Goal: Task Accomplishment & Management: Complete application form

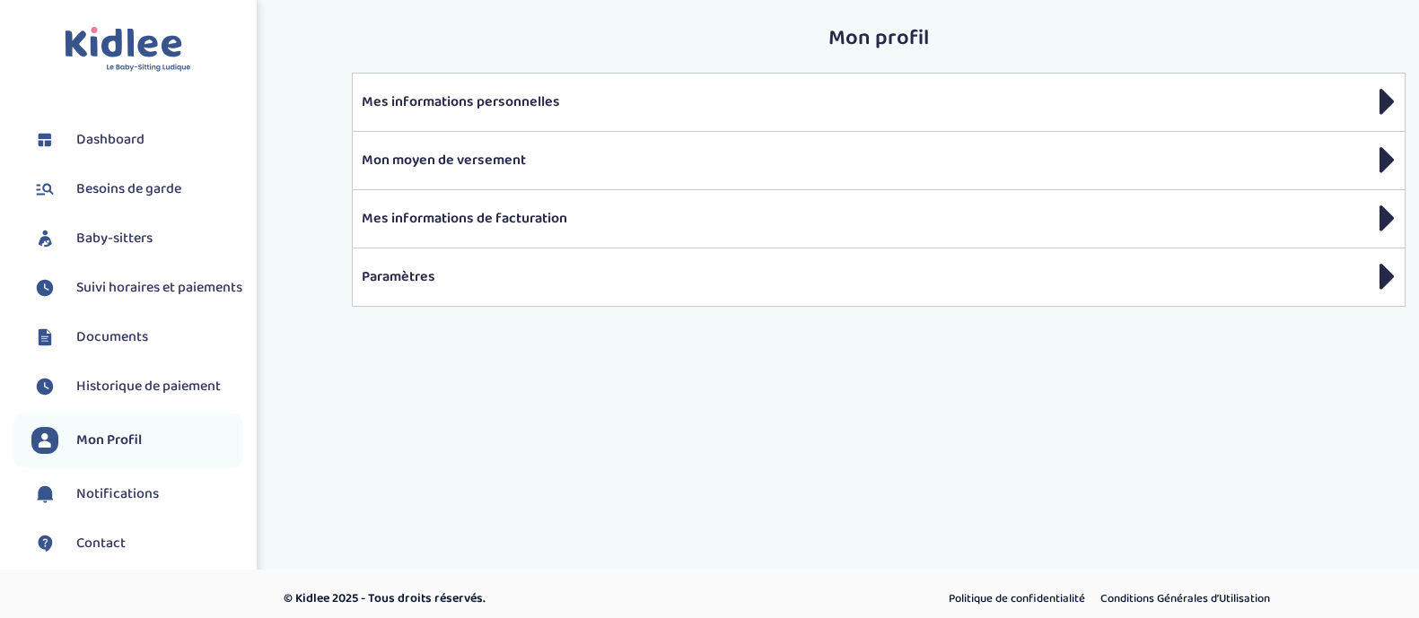
click at [117, 188] on span "Besoins de garde" at bounding box center [128, 190] width 105 height 22
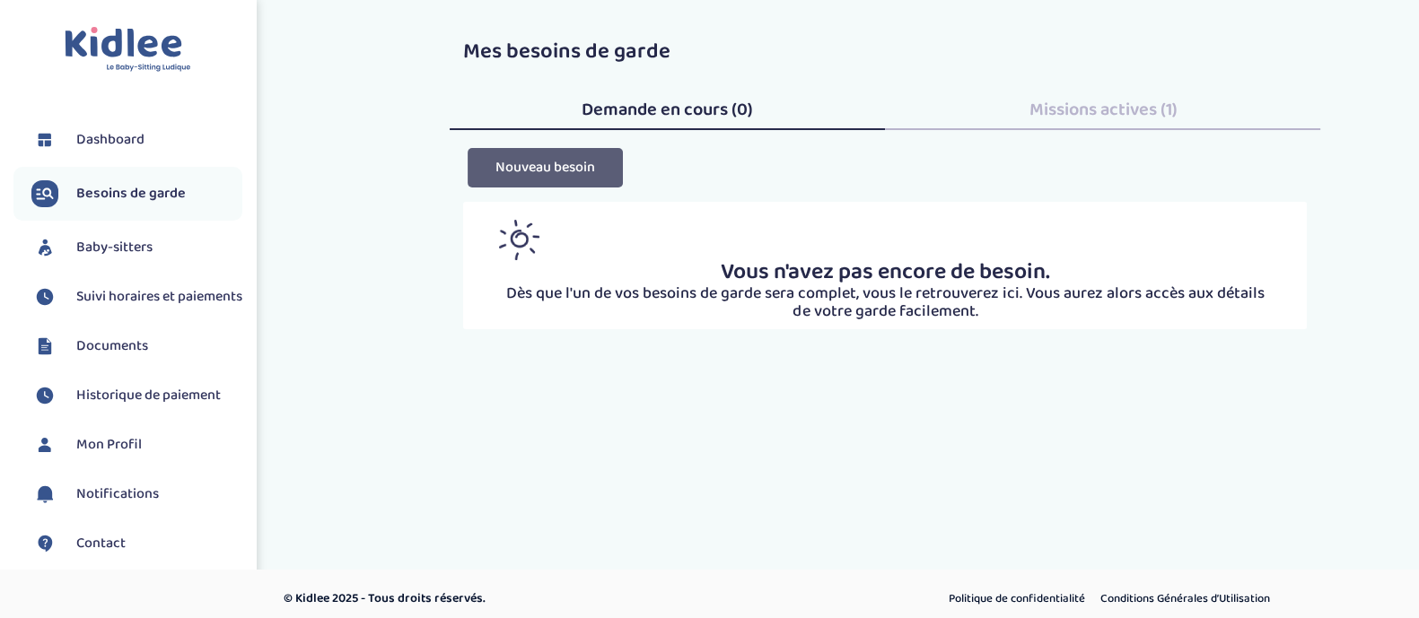
click at [601, 172] on button "Nouveau besoin" at bounding box center [545, 167] width 155 height 39
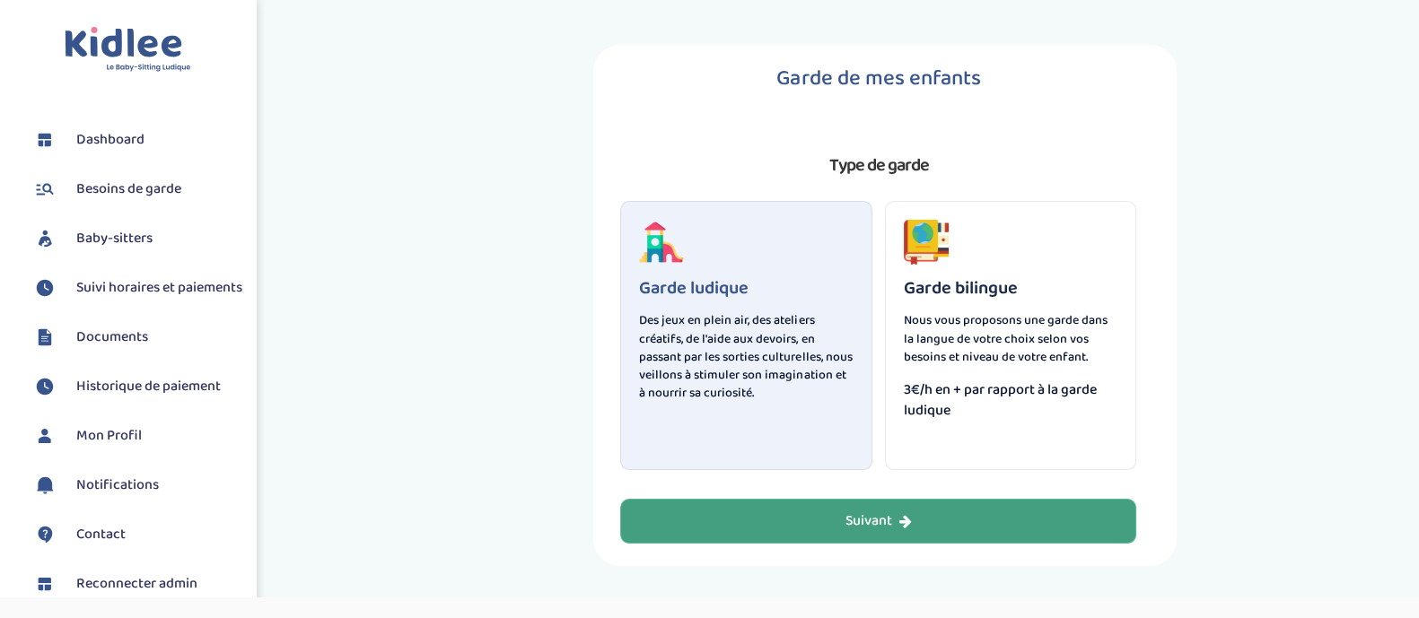
click at [862, 515] on div "Suivant" at bounding box center [878, 522] width 66 height 21
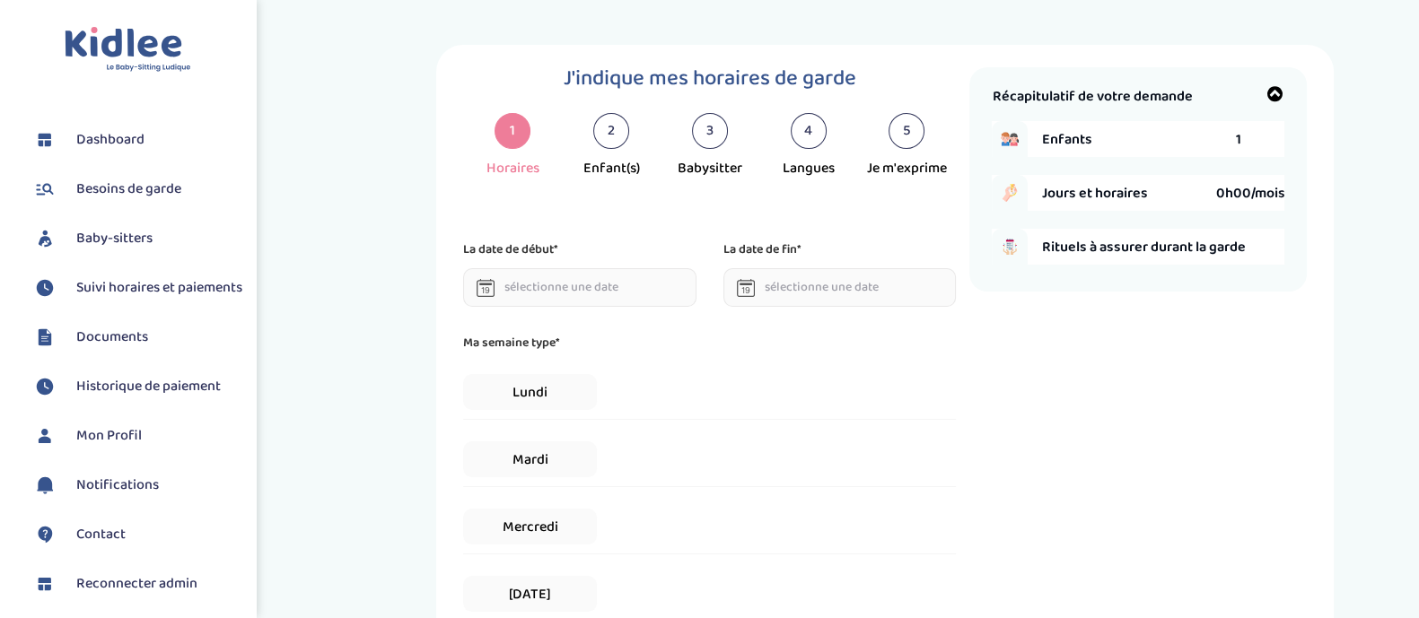
scroll to position [38, 0]
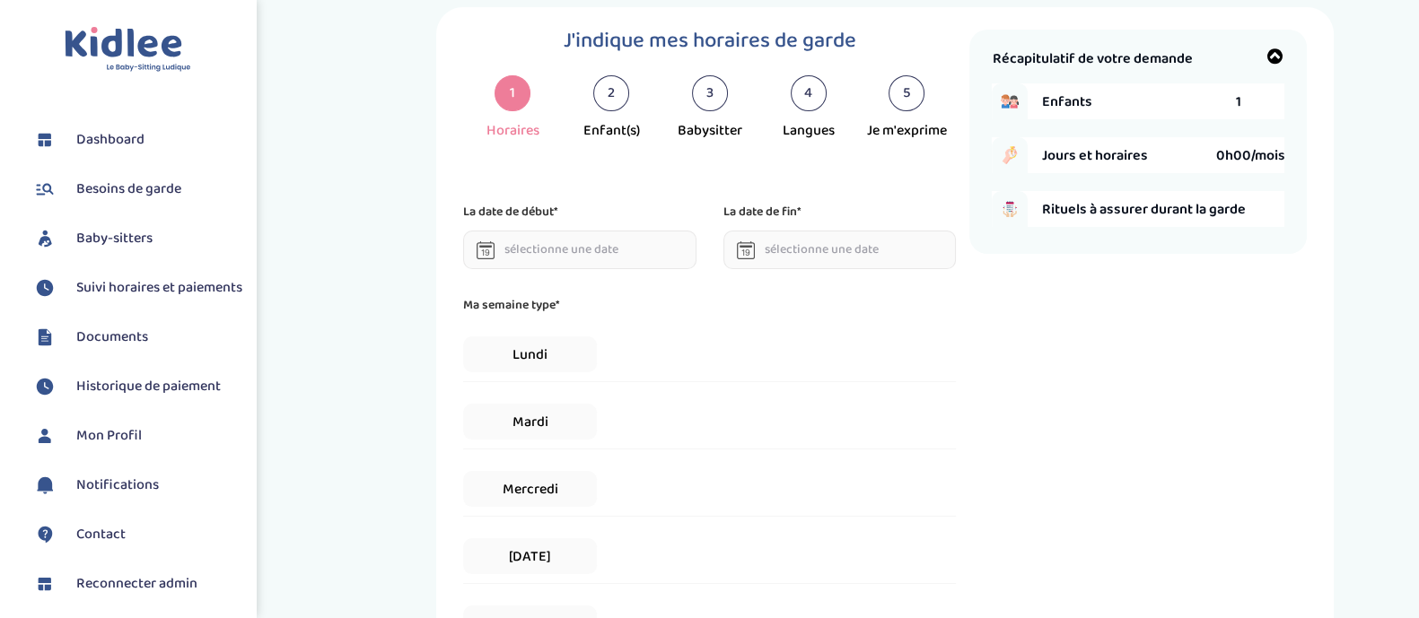
click at [637, 260] on input "text" at bounding box center [579, 250] width 233 height 39
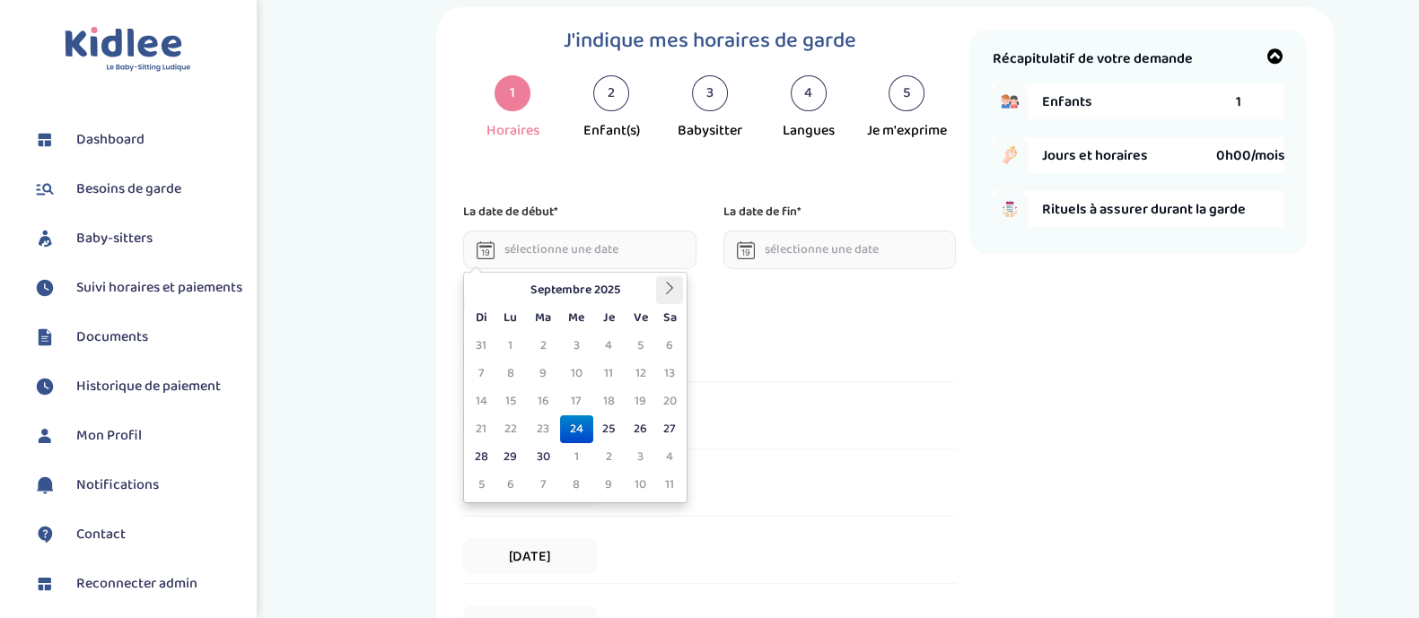
click at [664, 285] on icon at bounding box center [669, 288] width 13 height 13
click at [573, 347] on td "1" at bounding box center [576, 346] width 33 height 28
type input "01-10-2025"
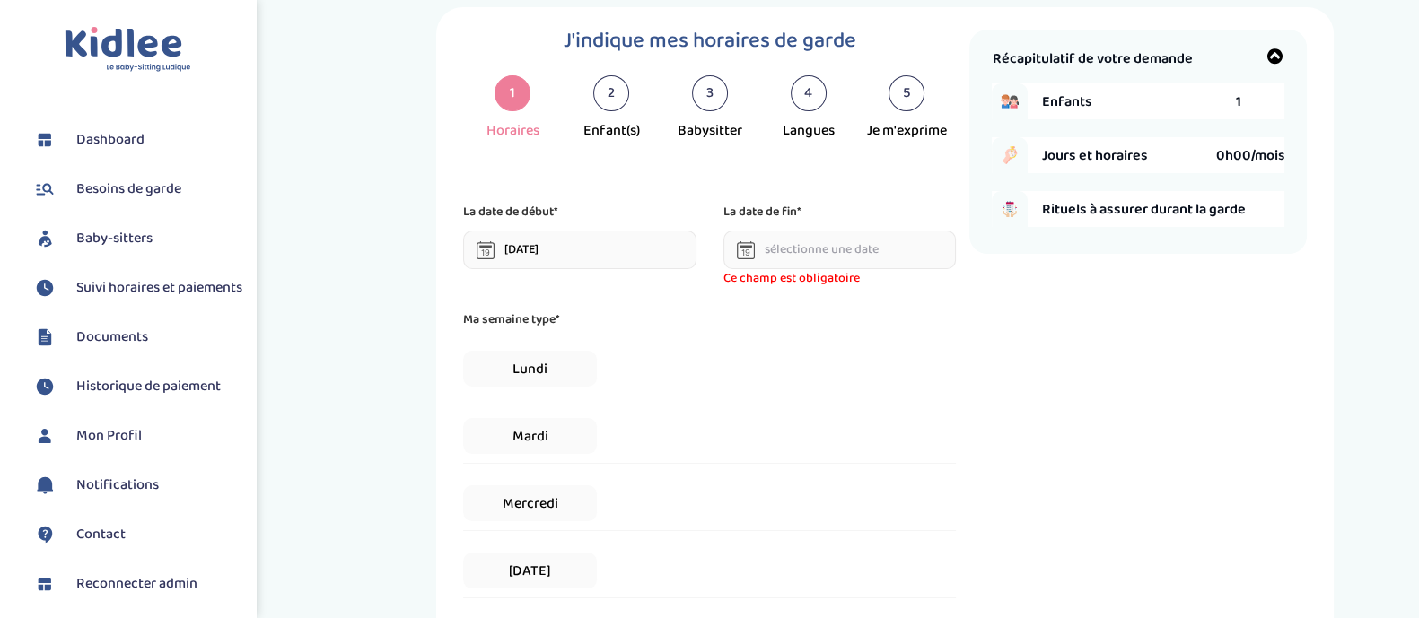
click at [791, 265] on input "text" at bounding box center [839, 250] width 233 height 39
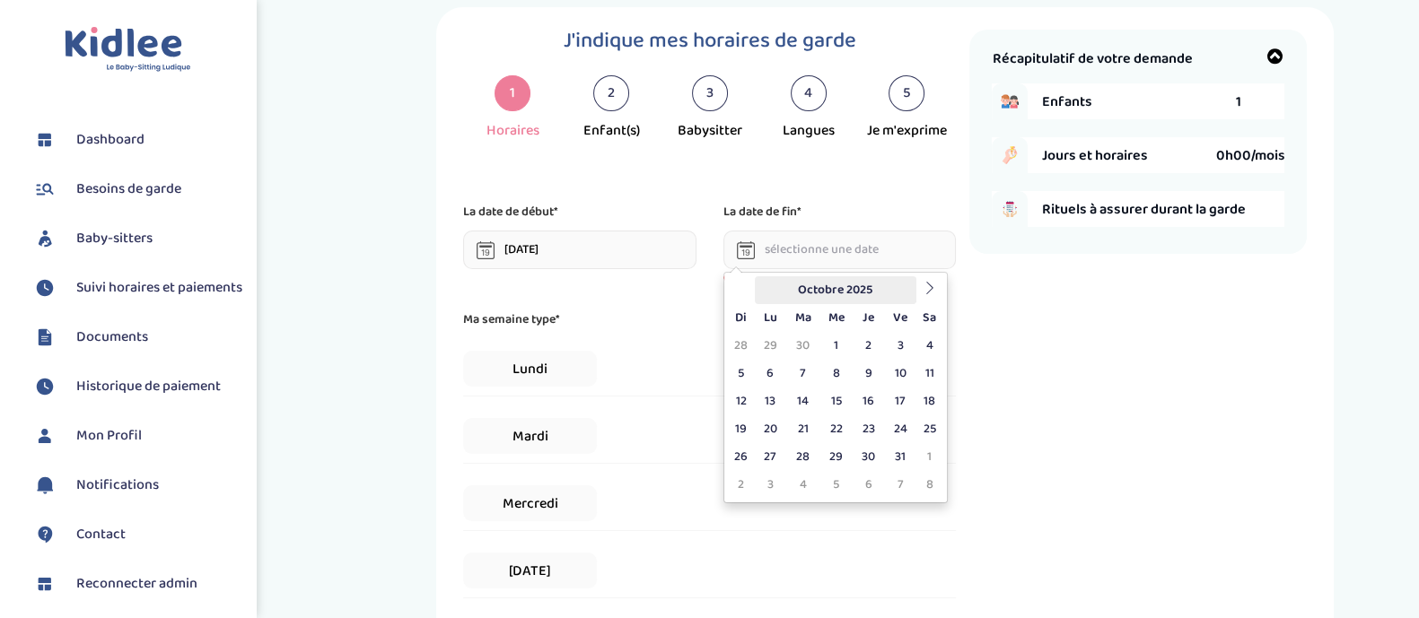
click at [862, 278] on th "Octobre 2025" at bounding box center [836, 290] width 162 height 28
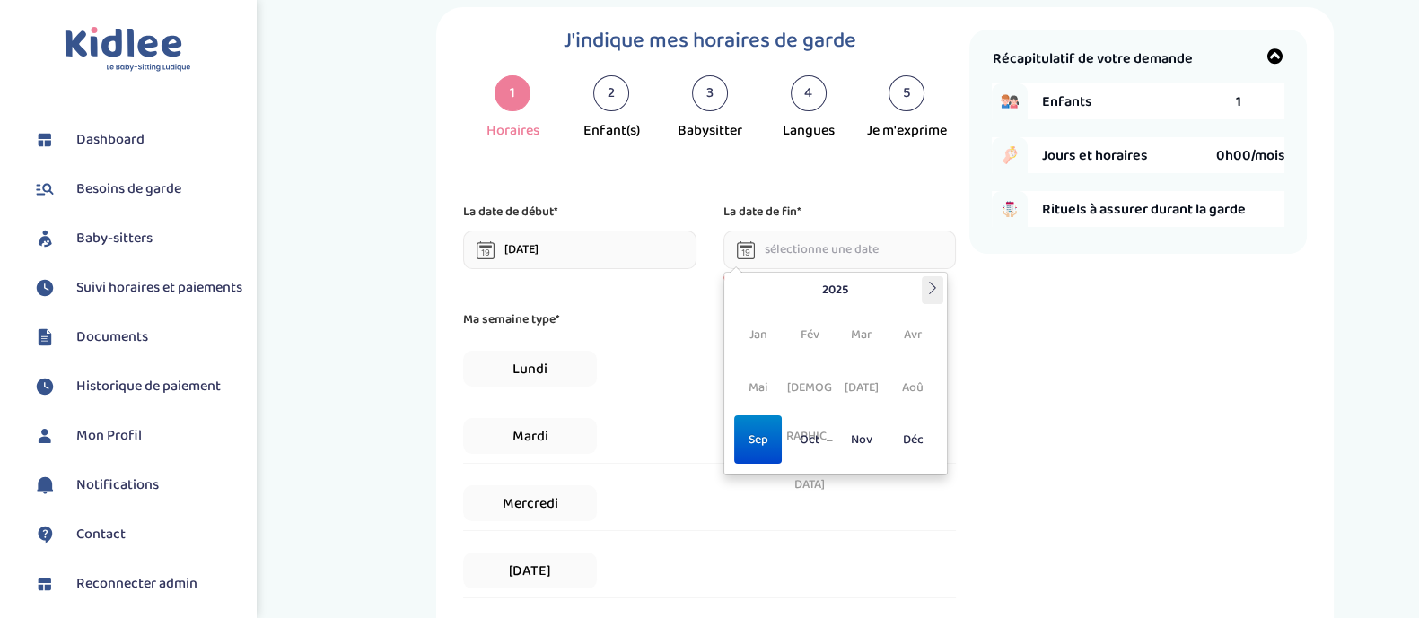
click at [931, 298] on th at bounding box center [933, 290] width 22 height 28
click at [868, 393] on span "Jul" at bounding box center [861, 388] width 48 height 48
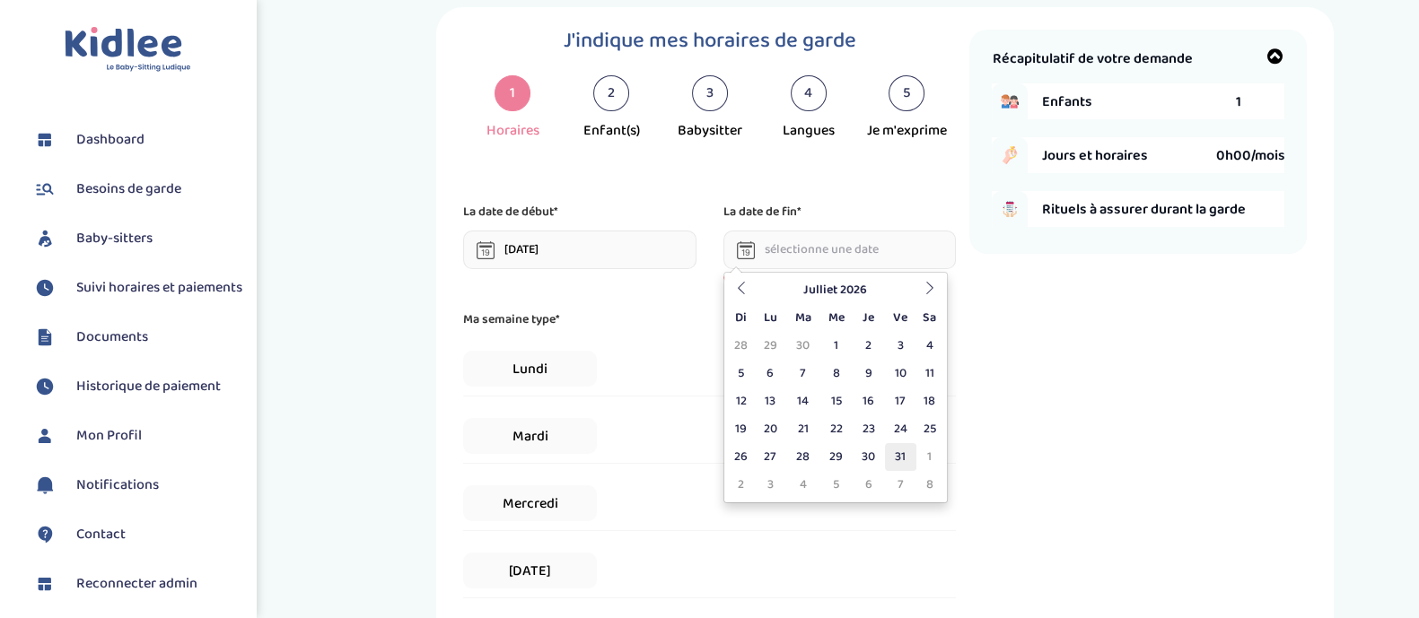
click at [901, 455] on td "31" at bounding box center [900, 457] width 31 height 28
type input "31-07-2026"
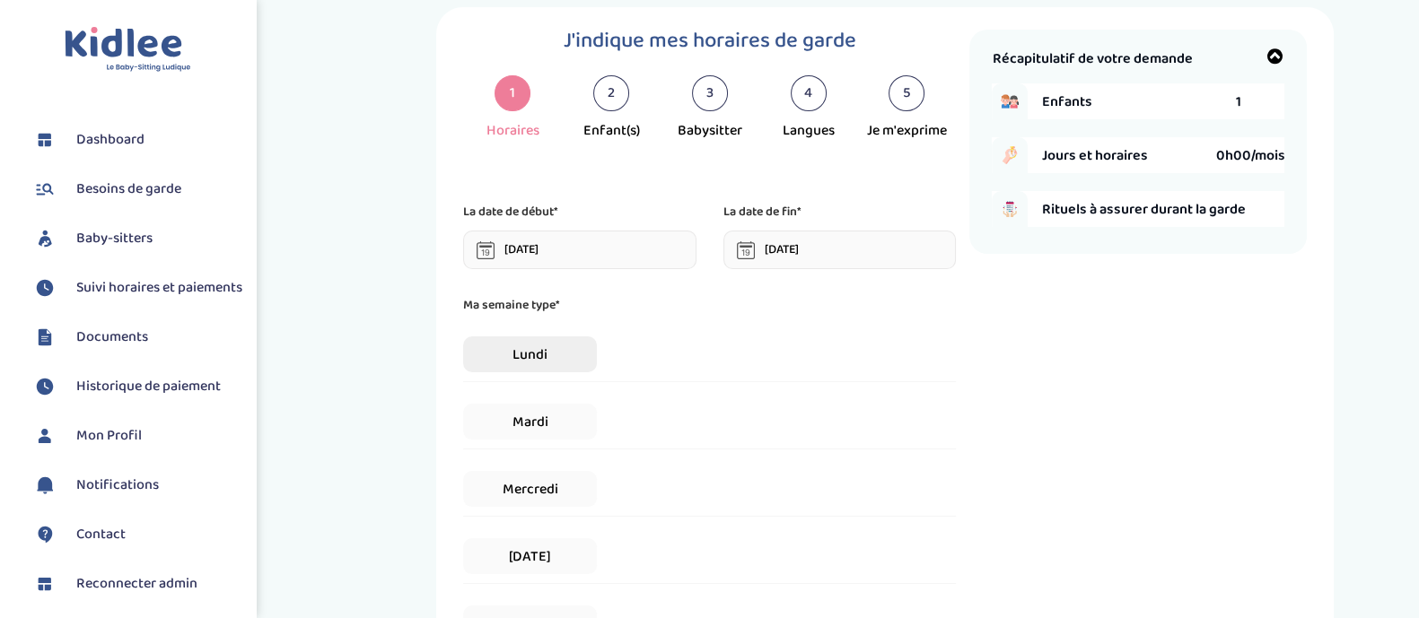
click at [559, 357] on span "Lundi" at bounding box center [529, 355] width 133 height 36
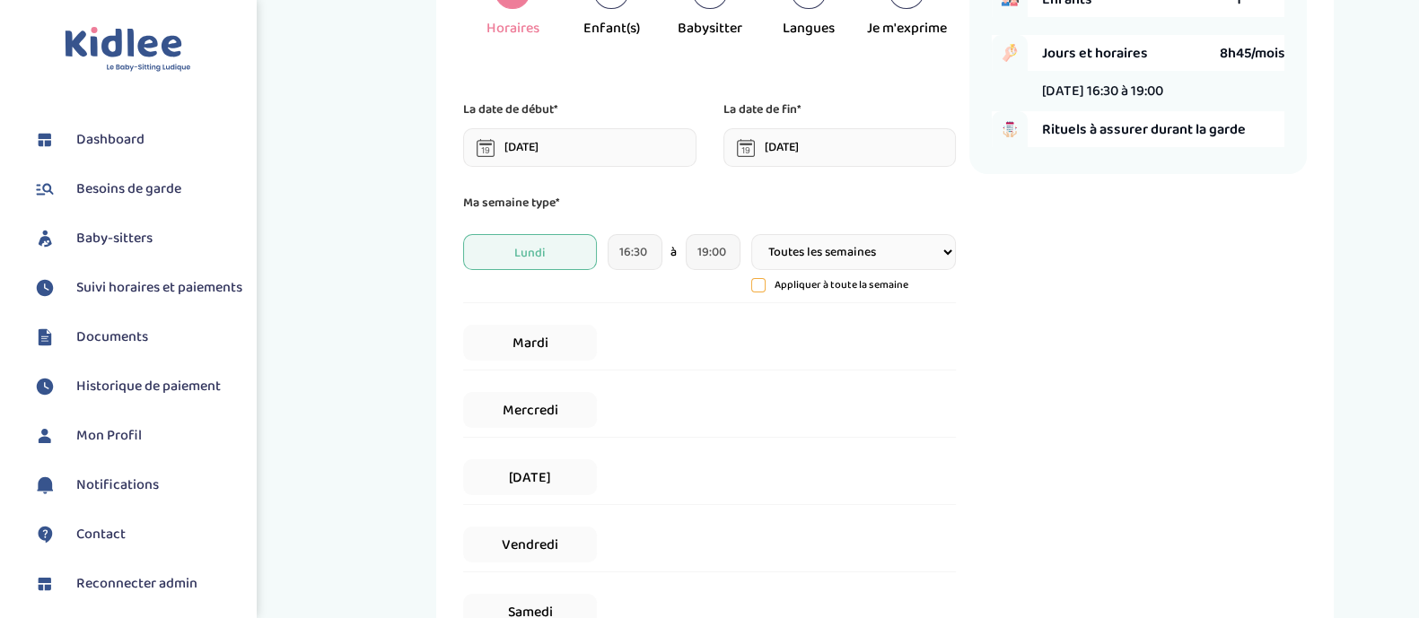
scroll to position [141, 0]
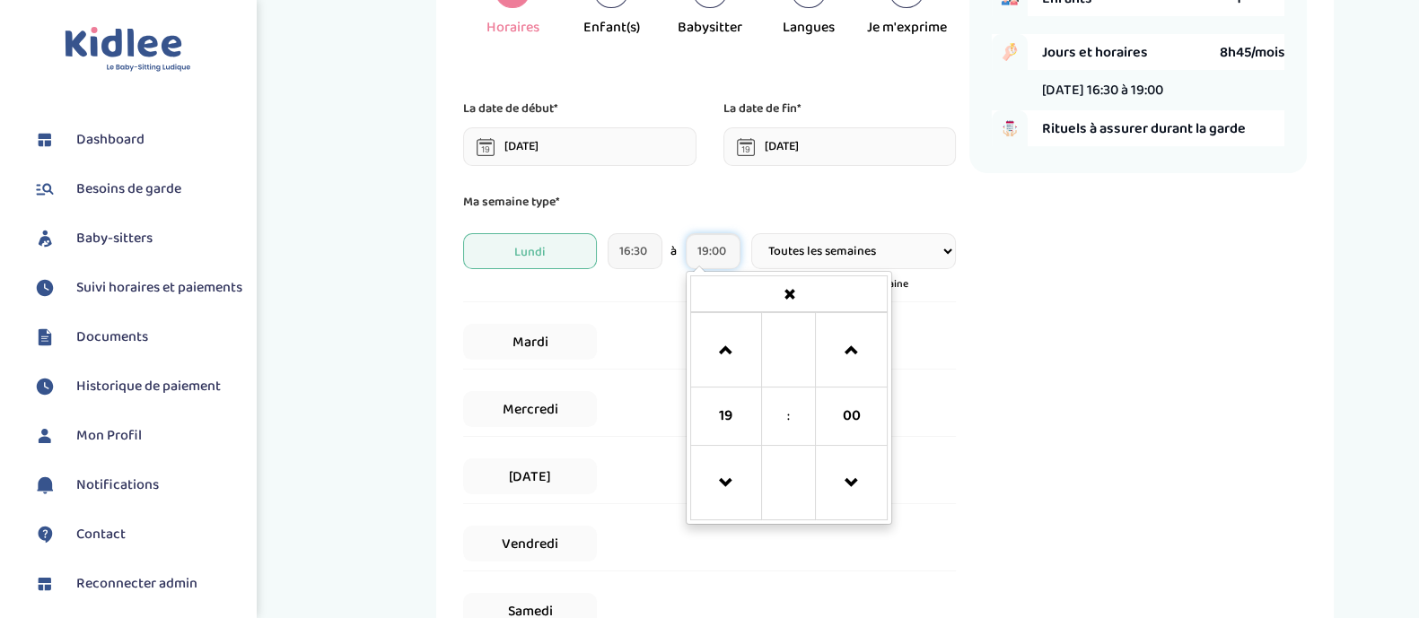
click at [724, 253] on input "19:00" at bounding box center [713, 251] width 55 height 36
click at [727, 486] on span at bounding box center [726, 484] width 48 height 48
click at [853, 359] on span at bounding box center [851, 351] width 48 height 48
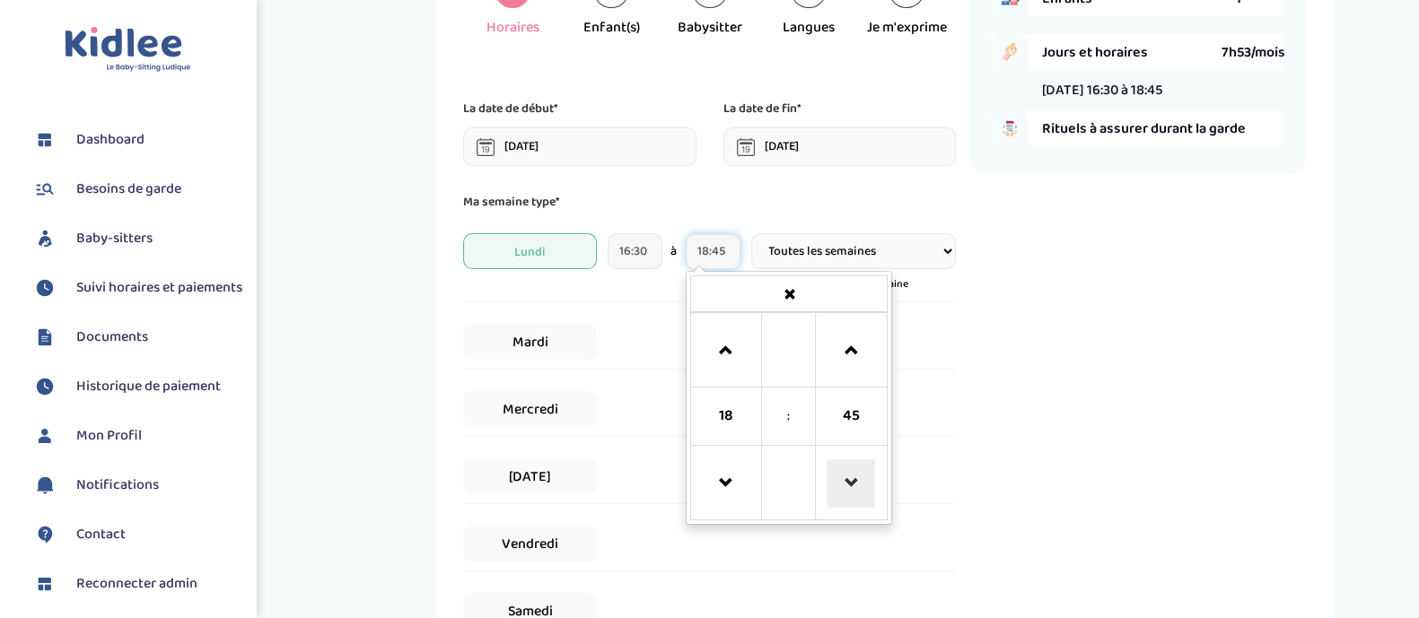
click at [863, 477] on span at bounding box center [851, 484] width 48 height 48
type input "18:30"
click at [946, 343] on div "Mardi" at bounding box center [709, 342] width 493 height 55
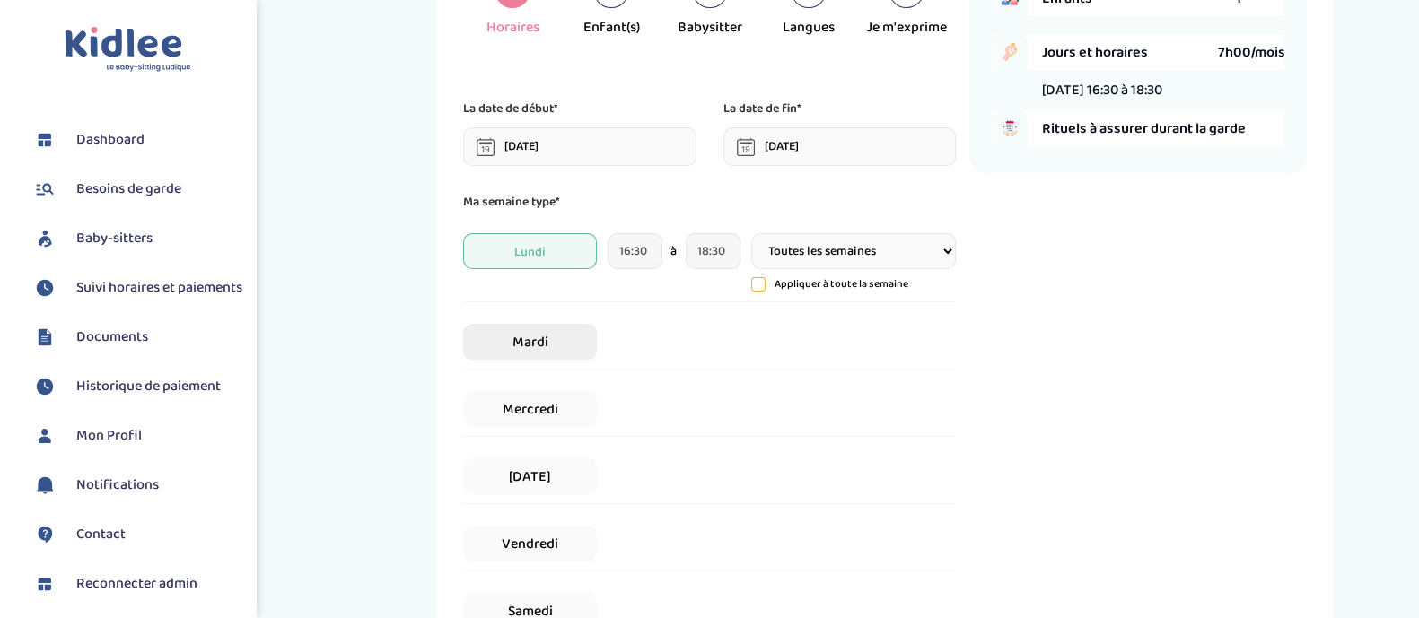
click at [526, 337] on span "Mardi" at bounding box center [529, 342] width 133 height 36
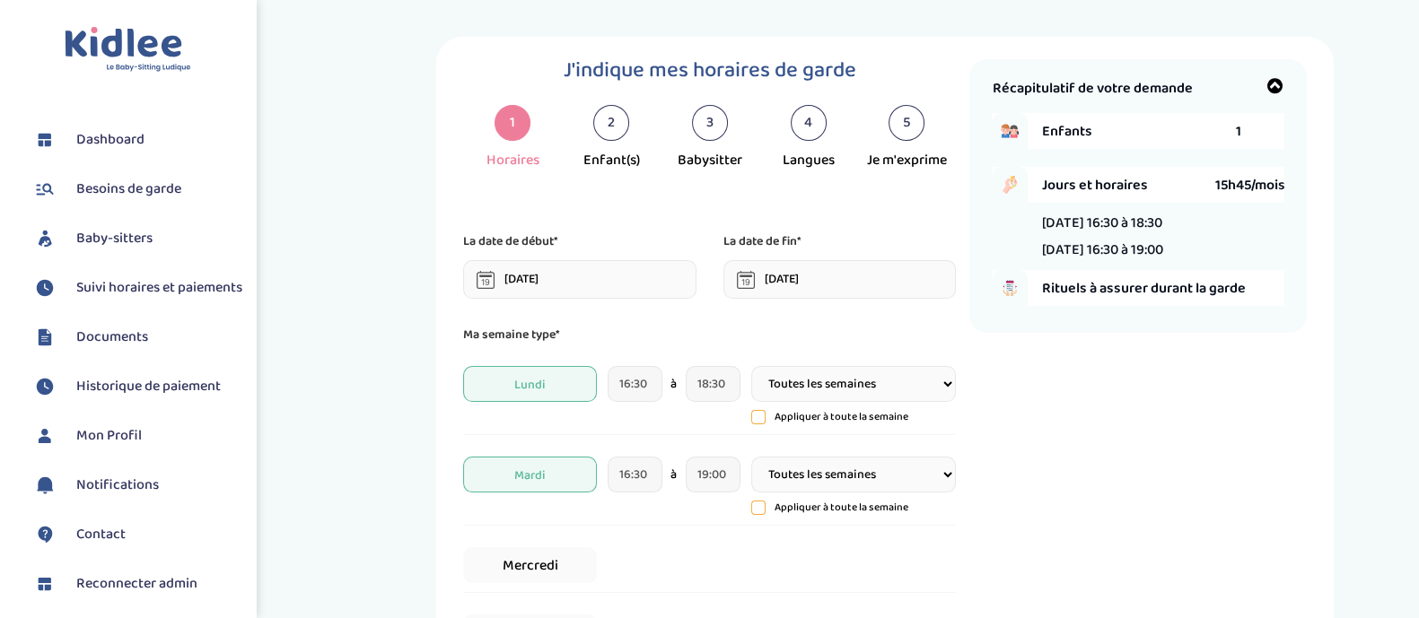
scroll to position [98, 0]
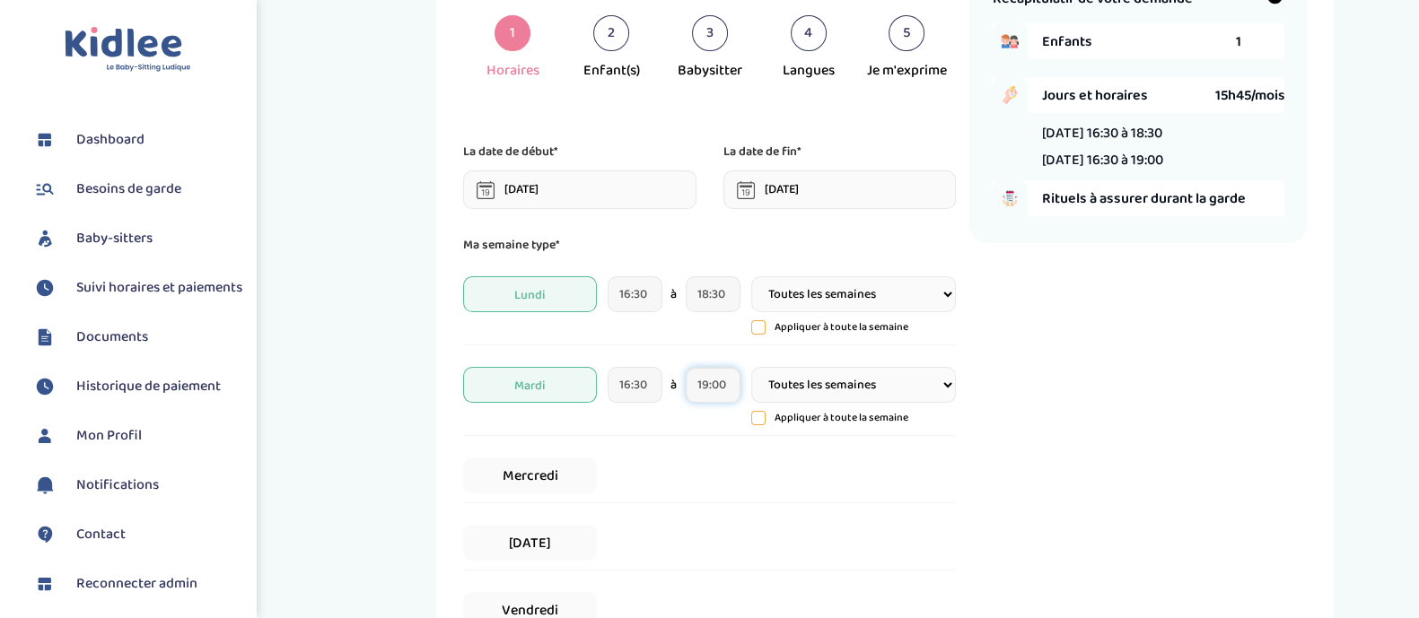
click at [703, 391] on input "19:00" at bounding box center [713, 385] width 55 height 36
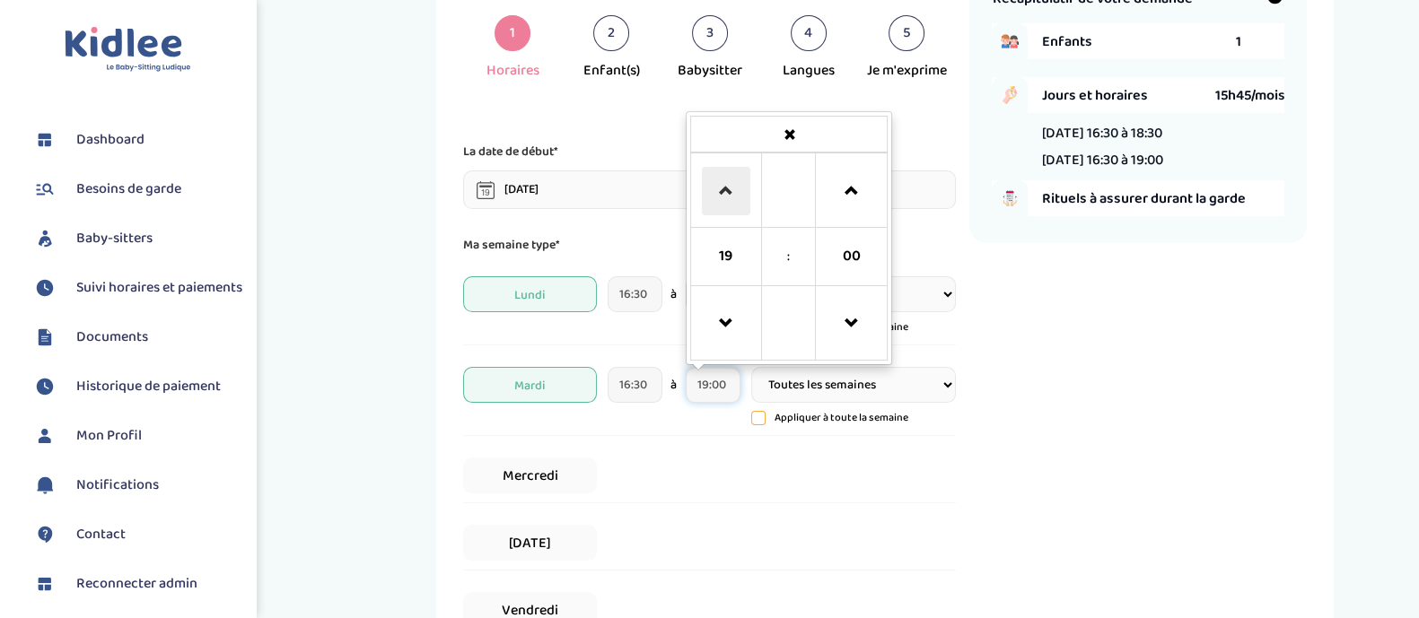
click at [715, 194] on span at bounding box center [726, 191] width 48 height 48
click at [731, 329] on span at bounding box center [726, 324] width 48 height 48
click at [729, 324] on span at bounding box center [726, 324] width 48 height 48
click at [844, 323] on span at bounding box center [851, 324] width 48 height 48
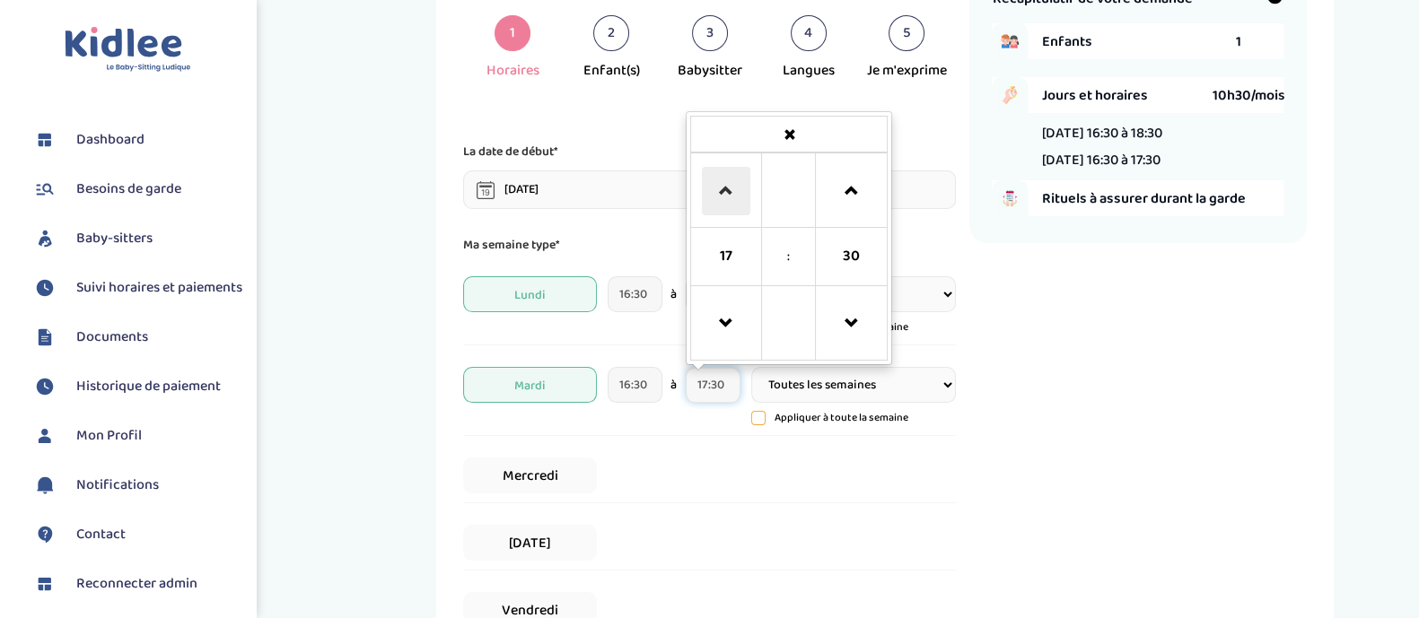
click at [729, 194] on span at bounding box center [726, 191] width 48 height 48
type input "18:30"
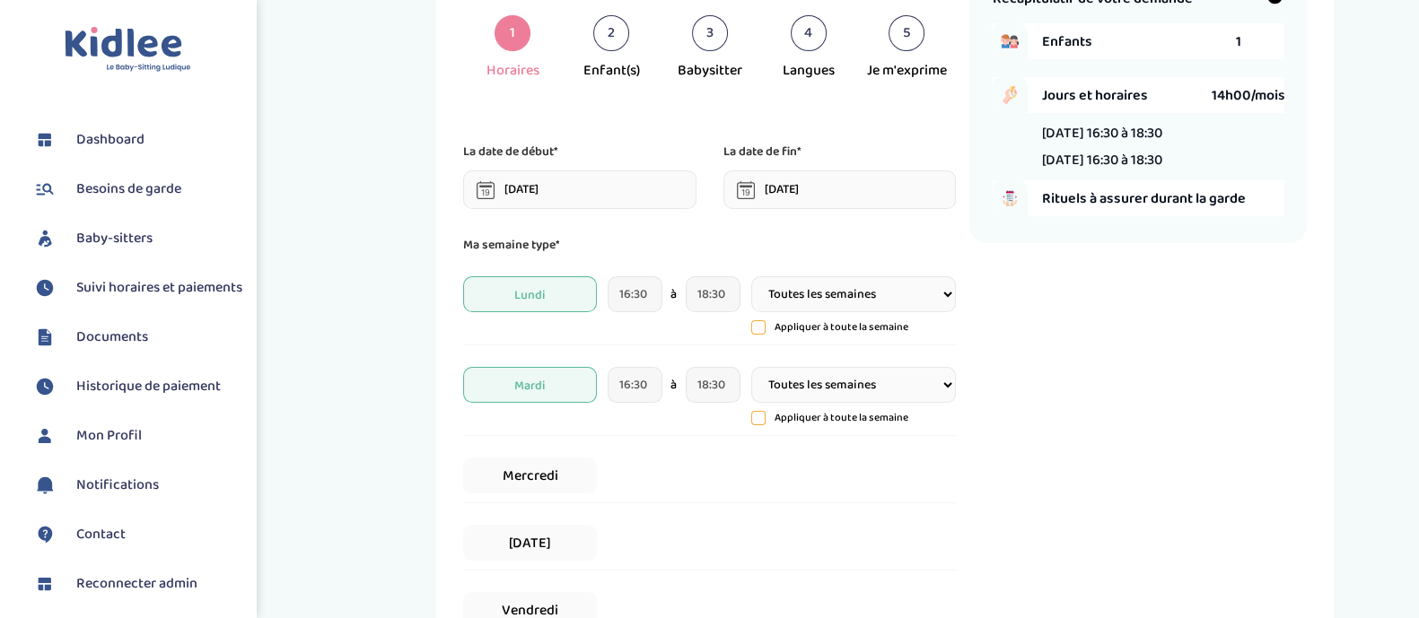
click at [720, 455] on div "Mercredi" at bounding box center [709, 476] width 493 height 55
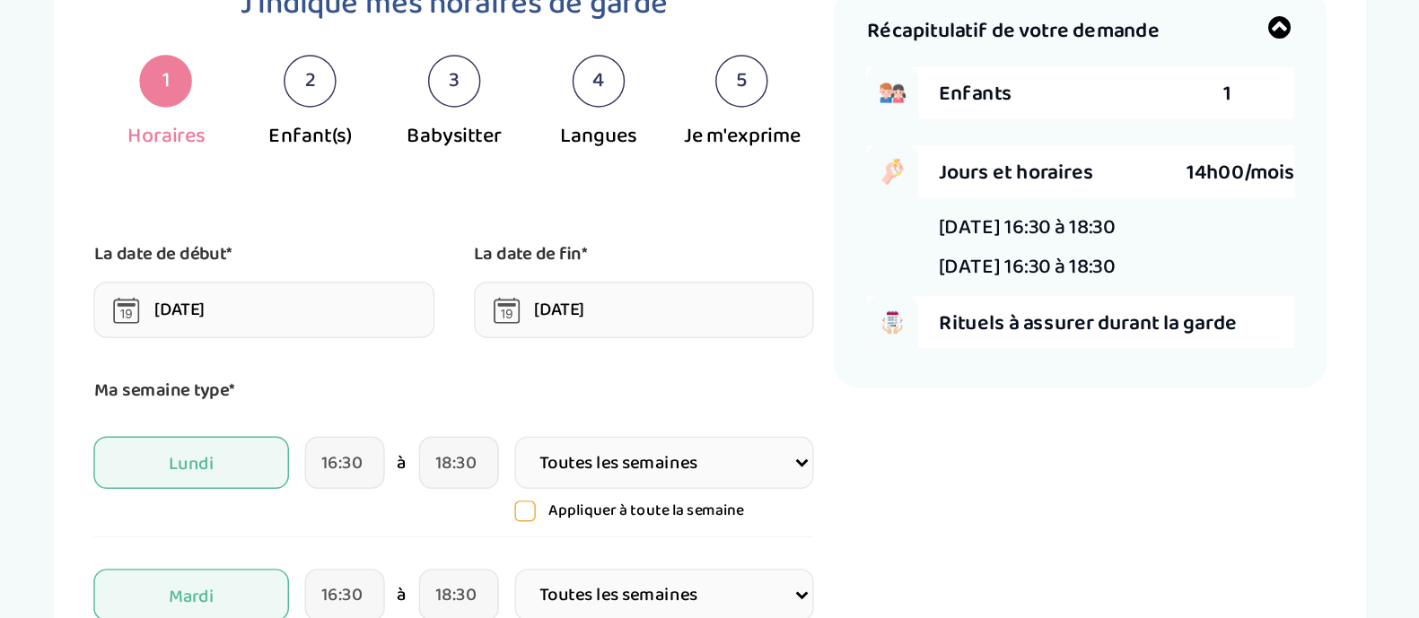
scroll to position [13, 0]
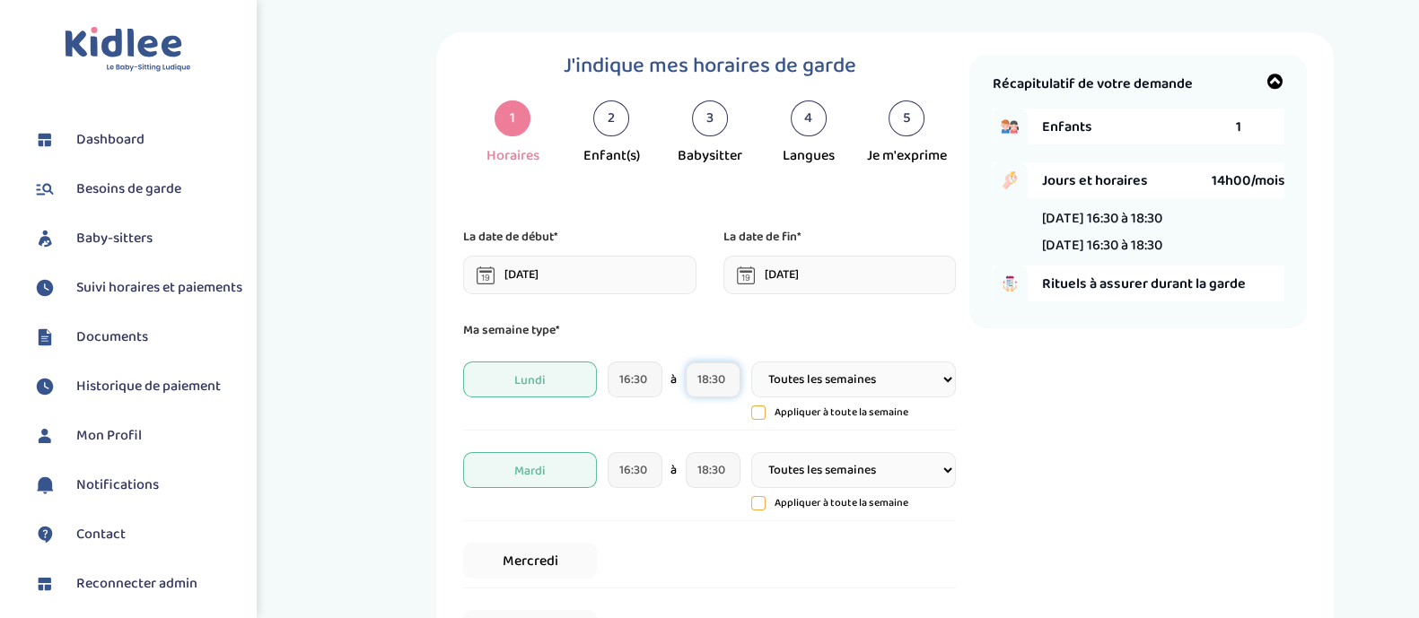
click at [721, 385] on input "18:30" at bounding box center [713, 380] width 55 height 36
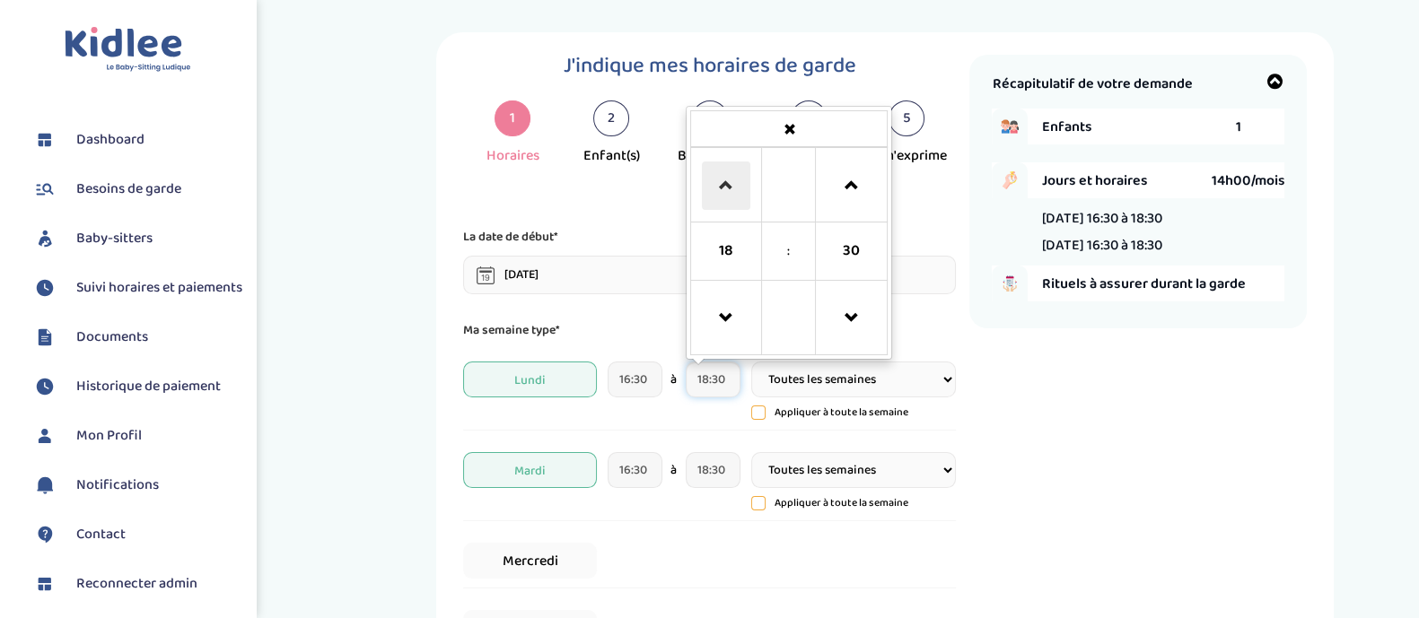
click at [721, 194] on span at bounding box center [726, 186] width 48 height 48
click at [864, 340] on span at bounding box center [851, 318] width 48 height 48
click at [855, 317] on span at bounding box center [851, 318] width 48 height 48
type input "19:00"
click at [703, 469] on input "18:30" at bounding box center [713, 470] width 55 height 36
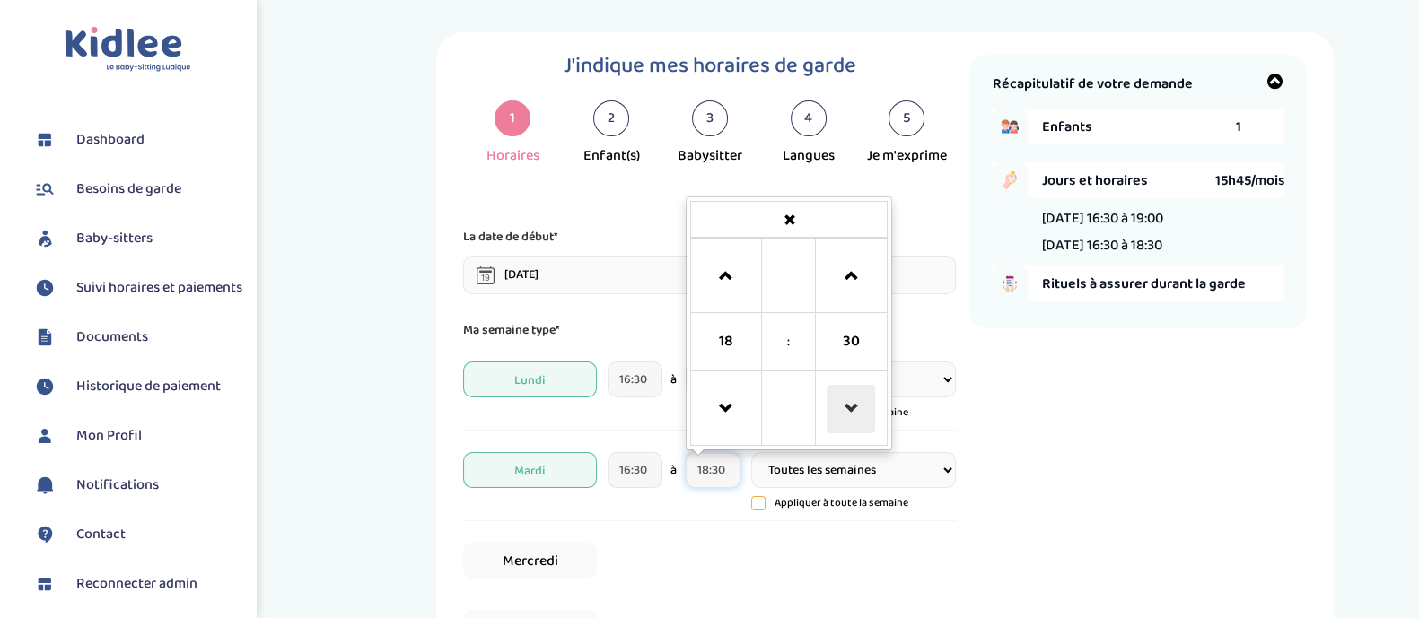
click at [844, 407] on span at bounding box center [851, 409] width 48 height 48
click at [844, 283] on span at bounding box center [851, 276] width 48 height 48
click at [844, 285] on span at bounding box center [851, 276] width 48 height 48
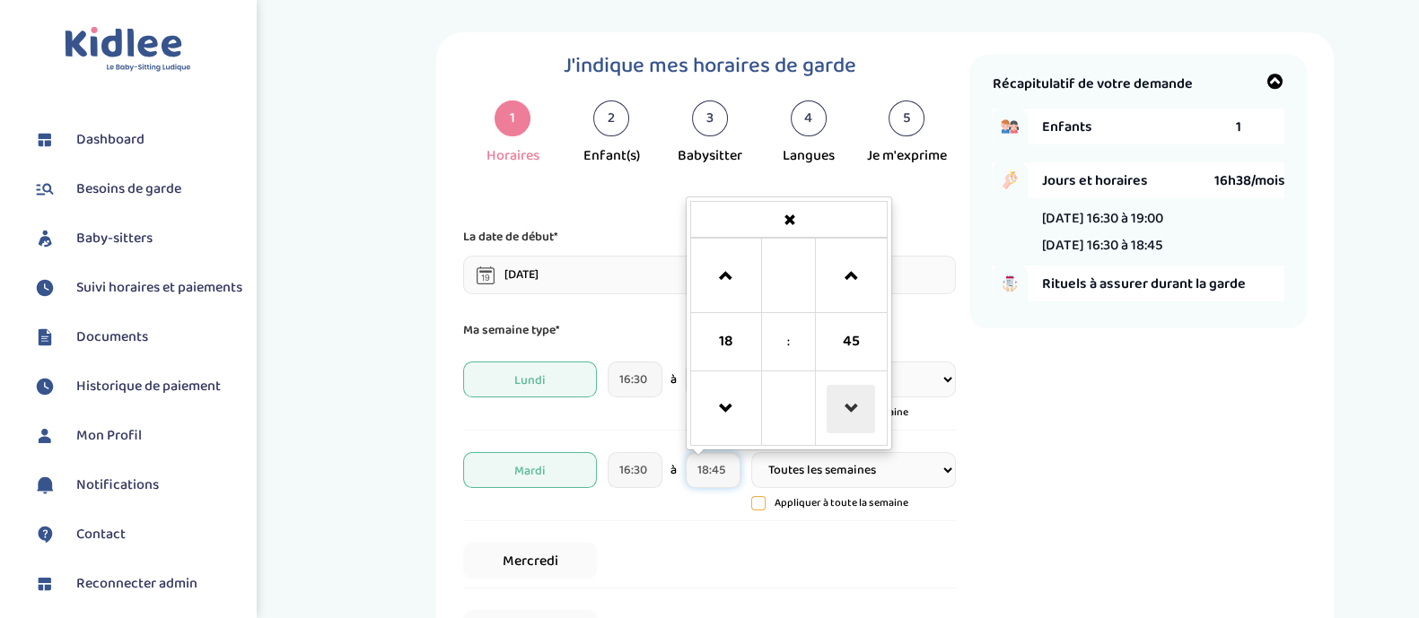
click at [855, 419] on span at bounding box center [851, 409] width 48 height 48
type input "18:30"
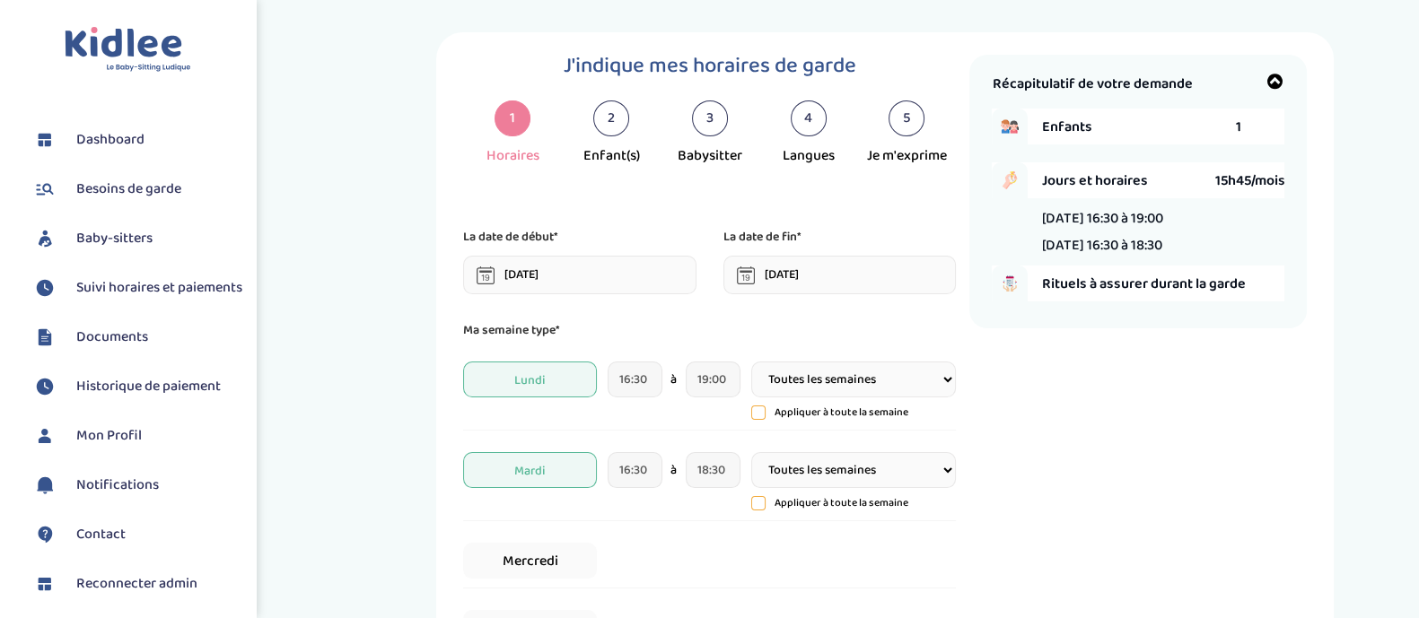
click at [706, 509] on div "Mardi 16:30 à 18:30 Toutes les semaines Toutes les 2 semaines Tous les mois App…" at bounding box center [709, 482] width 493 height 78
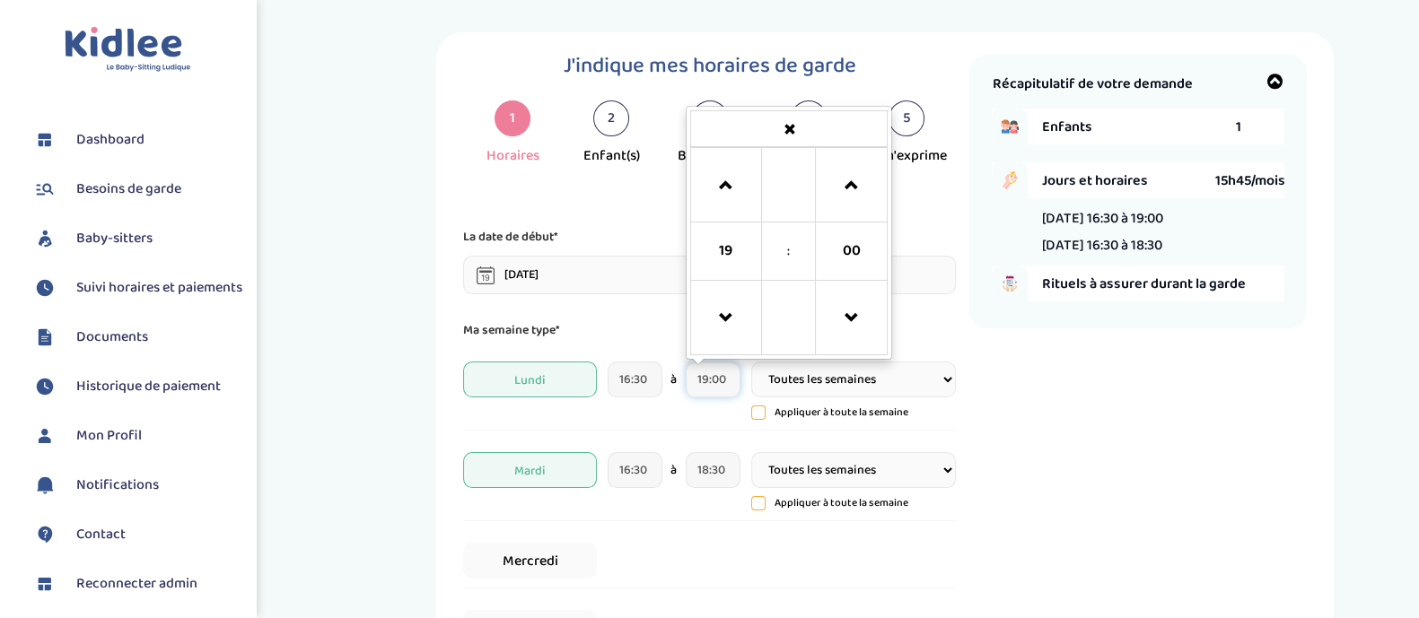
click at [718, 388] on input "19:00" at bounding box center [713, 380] width 55 height 36
click at [839, 199] on span at bounding box center [851, 186] width 48 height 48
click at [839, 201] on span at bounding box center [851, 186] width 48 height 48
click at [848, 301] on span at bounding box center [851, 318] width 48 height 48
type input "19:15"
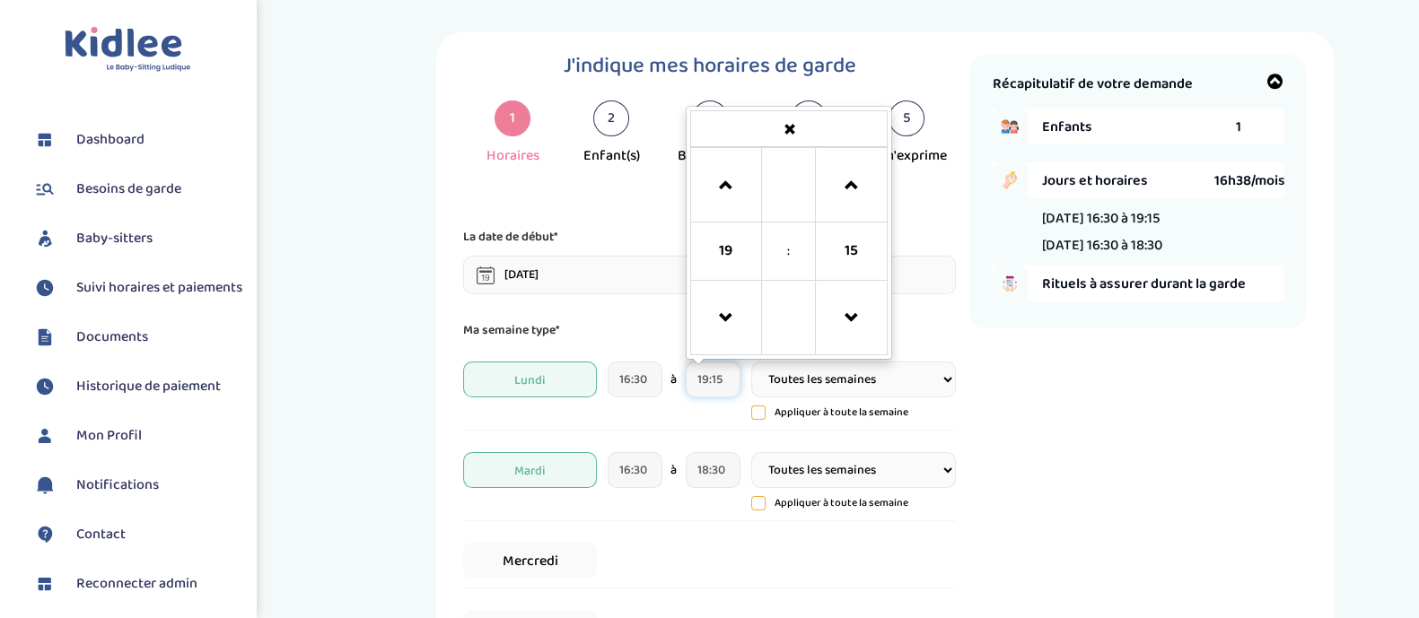
scroll to position [208, 0]
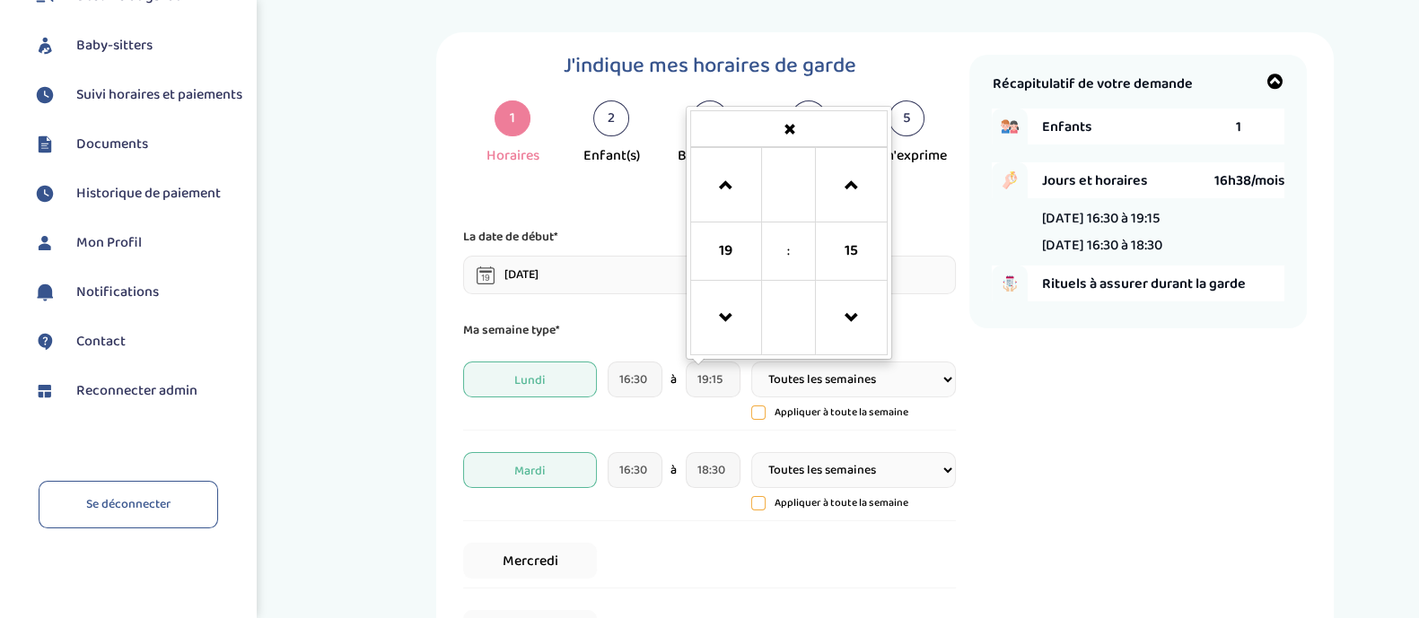
click at [106, 384] on span "Reconnecter admin" at bounding box center [136, 392] width 121 height 22
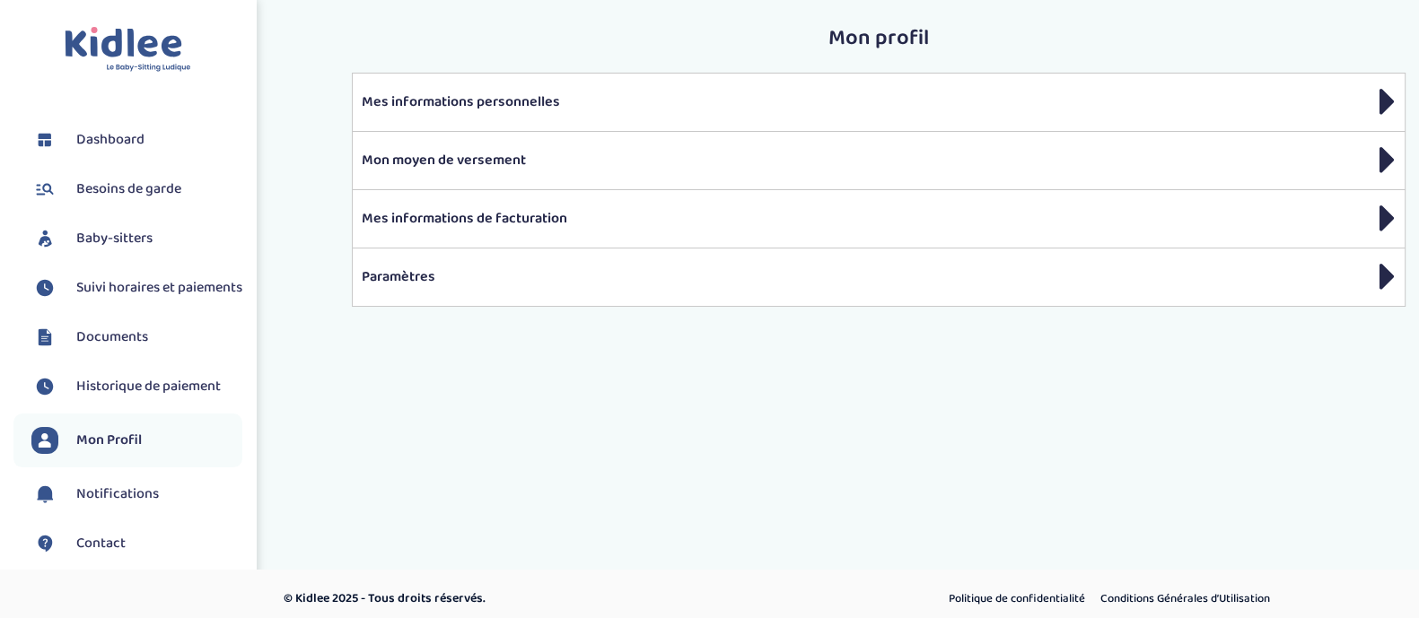
click at [162, 204] on li "Besoins de garde" at bounding box center [127, 189] width 229 height 45
click at [162, 192] on span "Besoins de garde" at bounding box center [128, 190] width 105 height 22
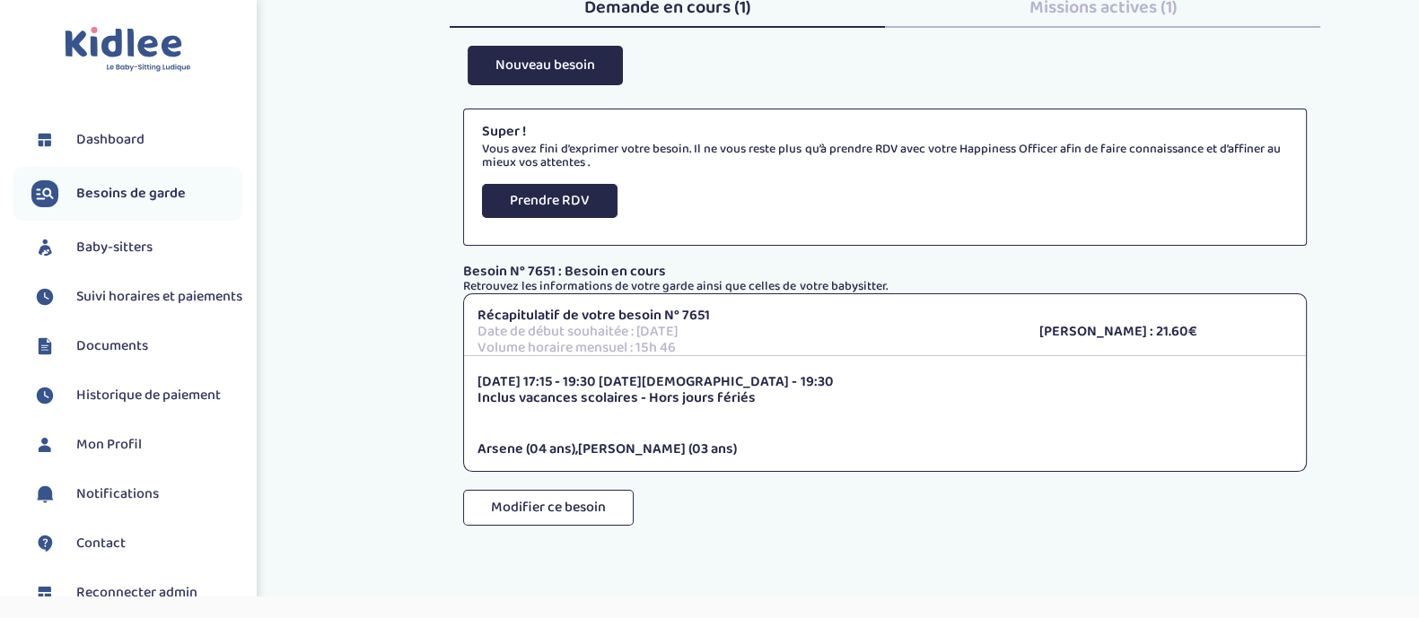
scroll to position [102, 0]
click at [587, 493] on button "Modifier ce besoin" at bounding box center [548, 508] width 171 height 36
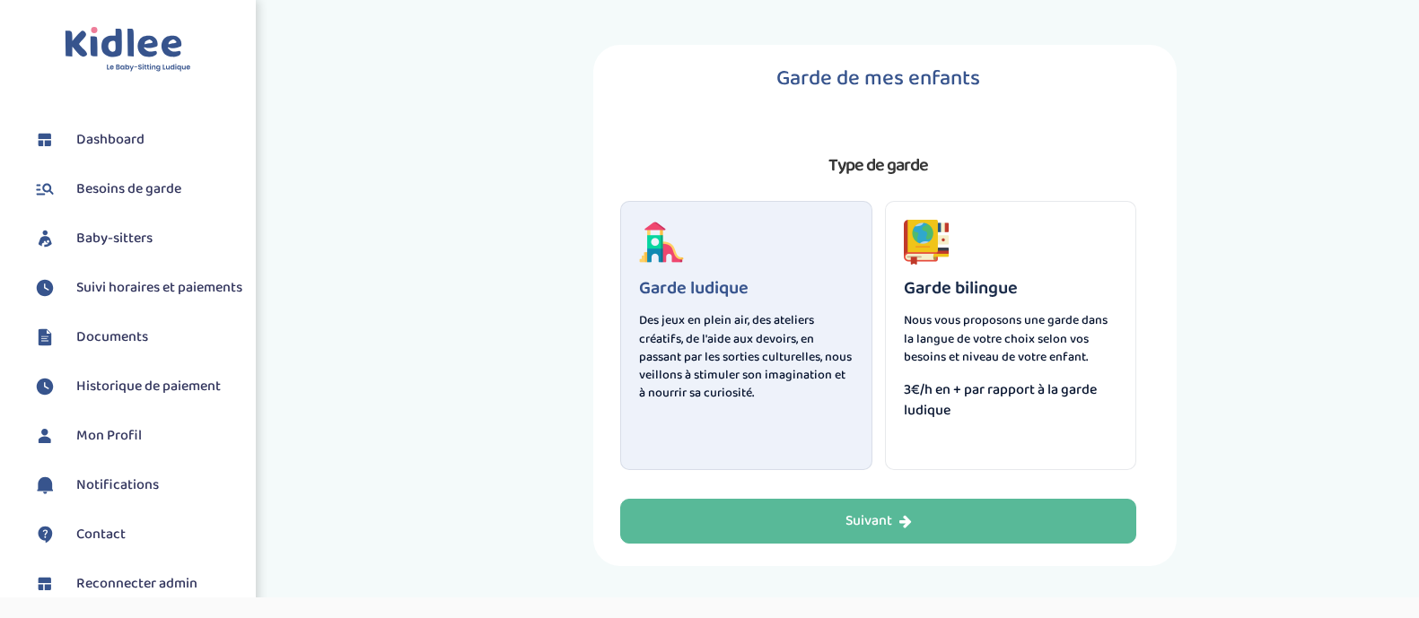
click at [846, 513] on div "Suivant" at bounding box center [878, 522] width 66 height 21
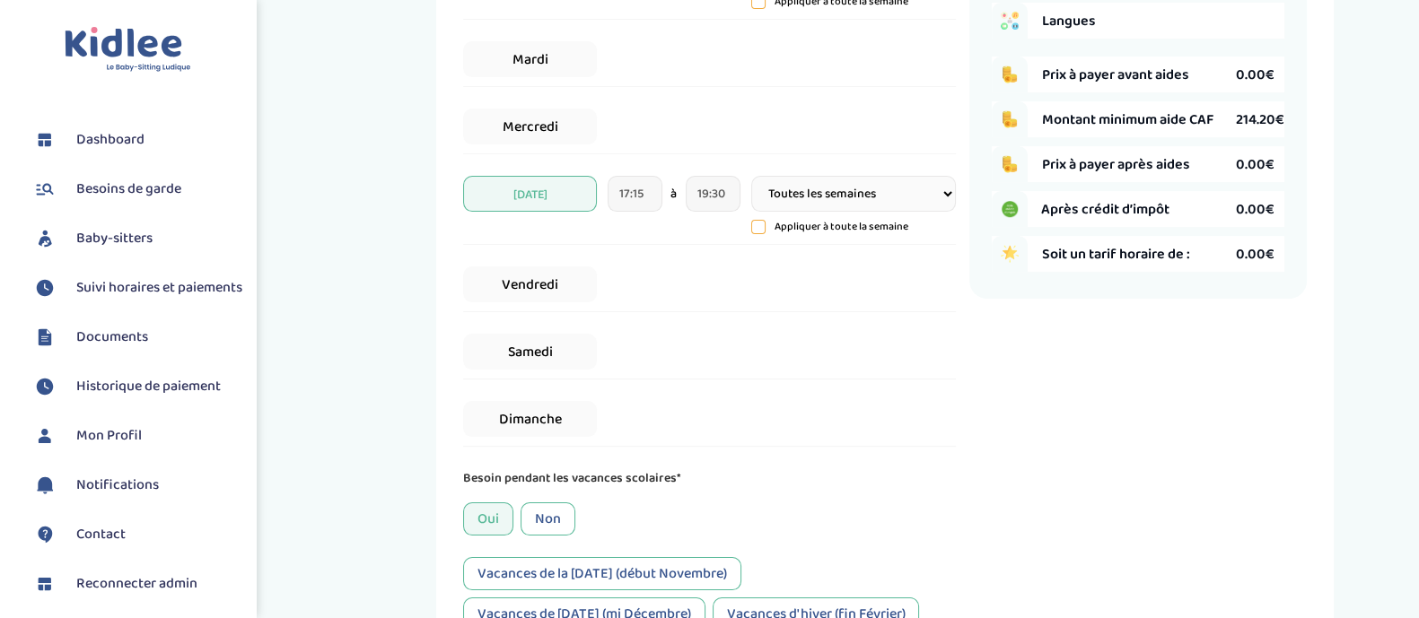
scroll to position [423, 0]
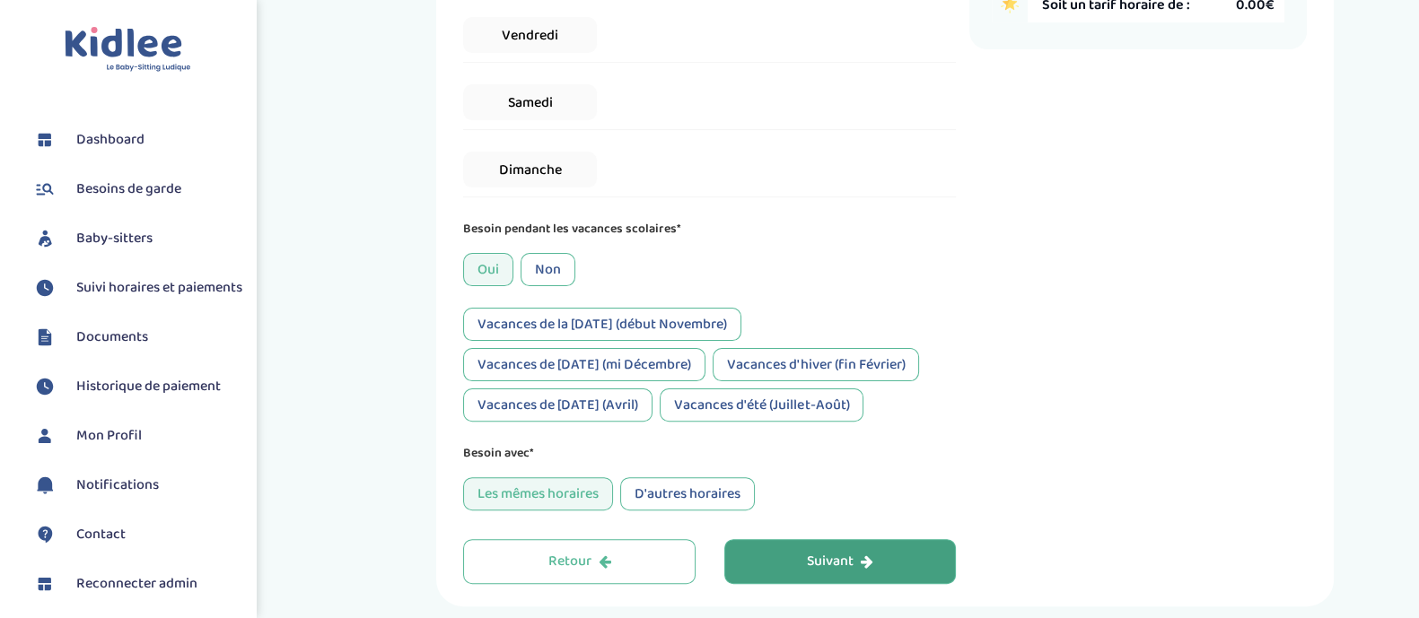
click at [907, 565] on button "Suivant" at bounding box center [840, 561] width 232 height 45
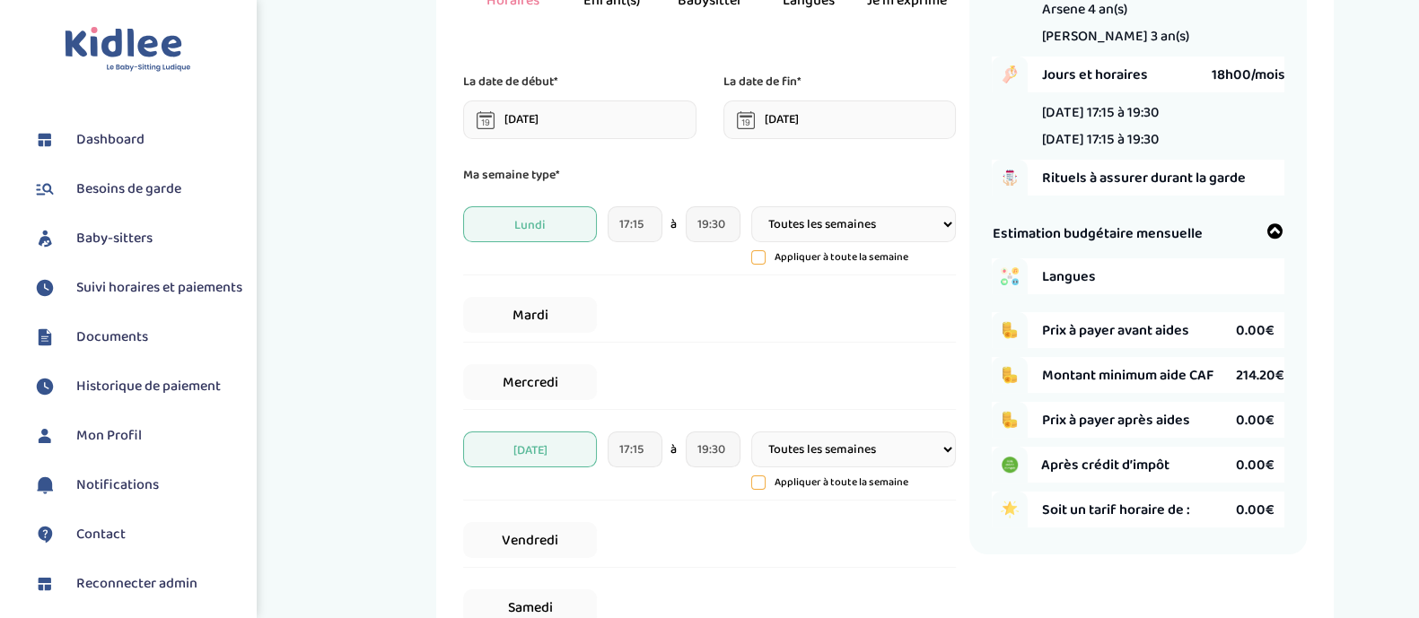
scroll to position [167, 0]
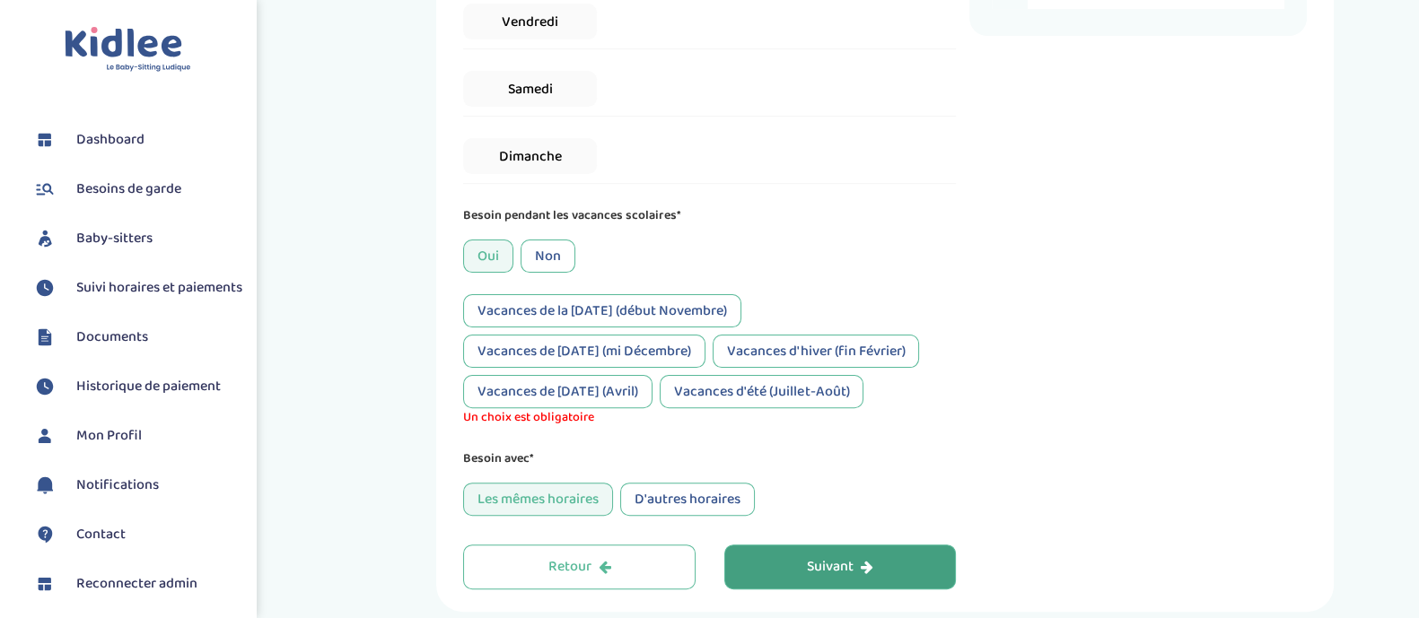
click at [898, 572] on button "Suivant" at bounding box center [840, 567] width 232 height 45
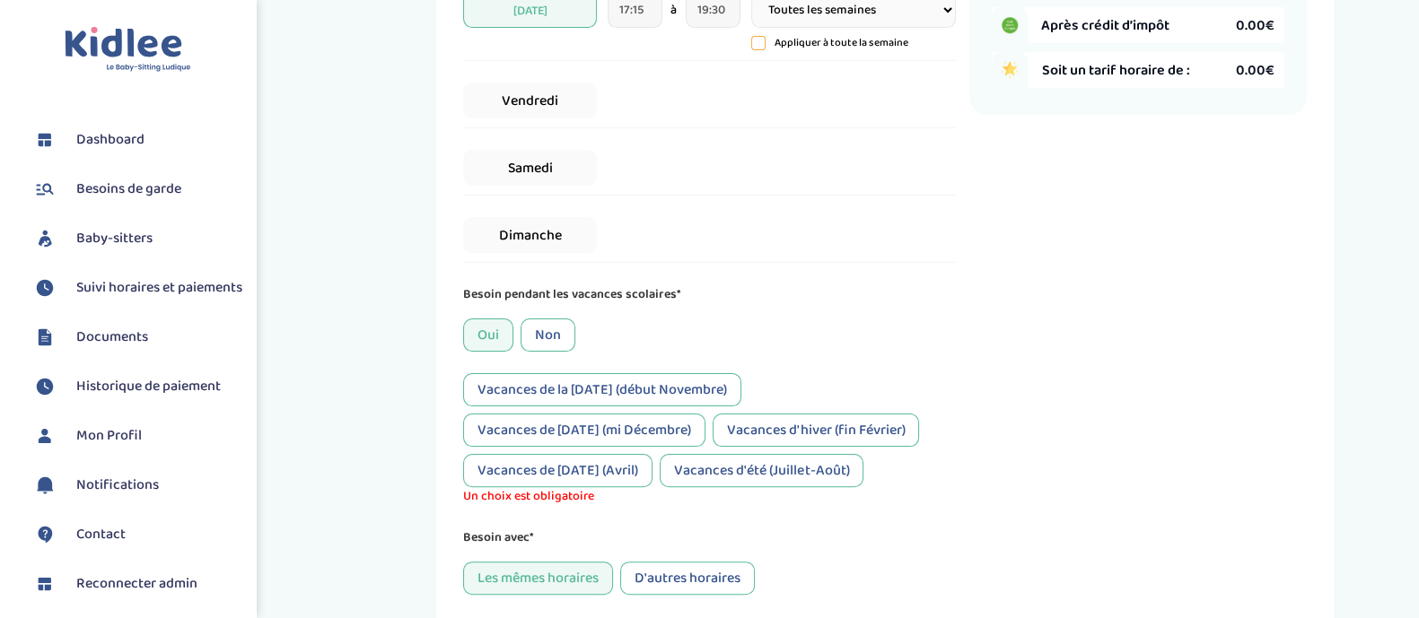
scroll to position [772, 0]
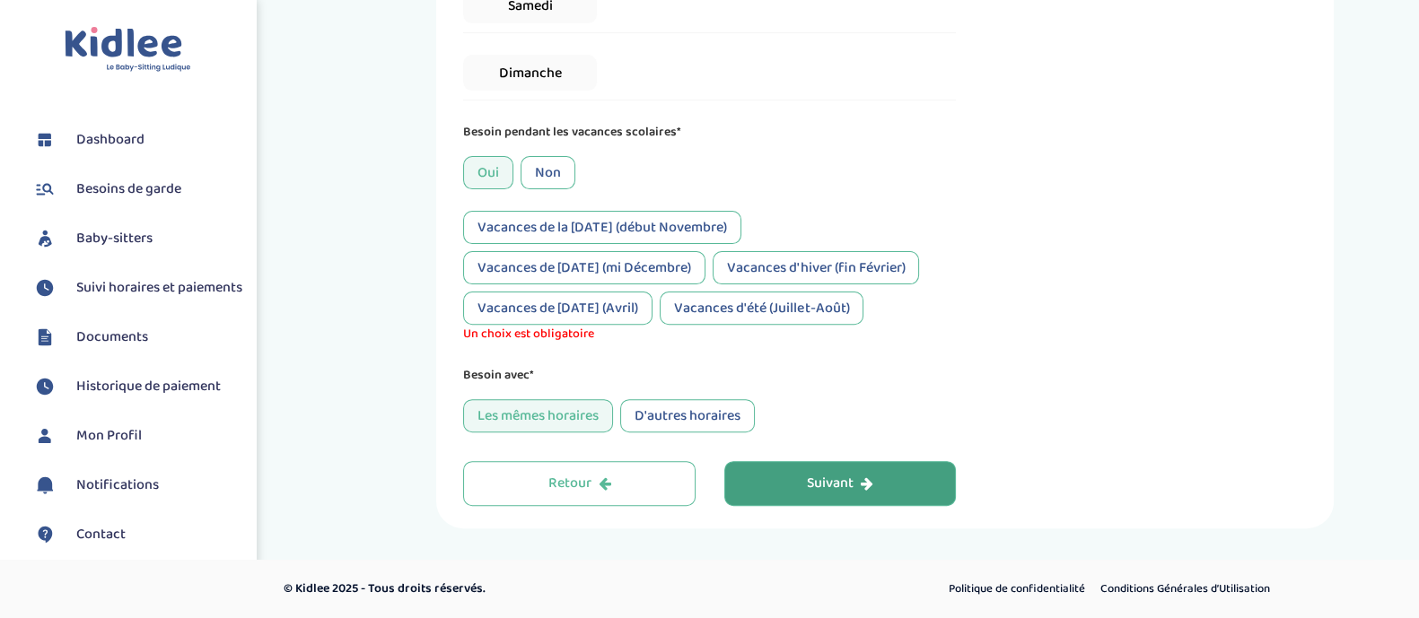
click at [898, 478] on button "Suivant" at bounding box center [840, 483] width 232 height 45
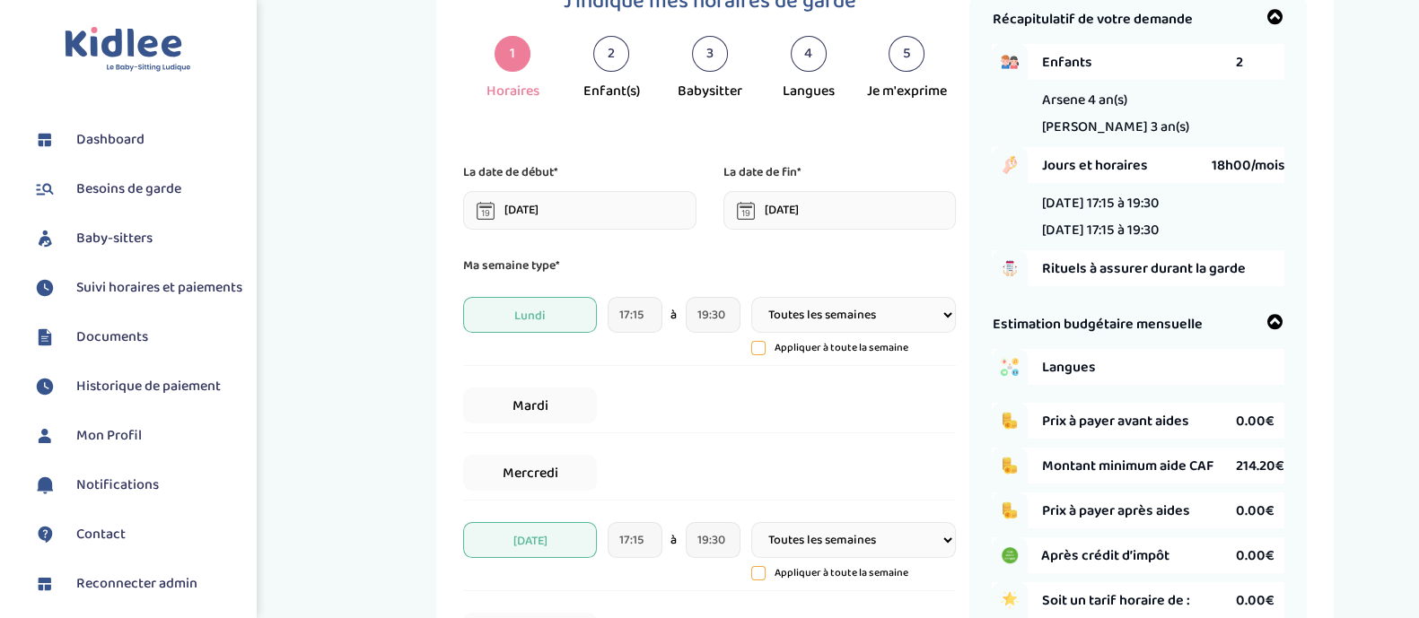
scroll to position [67, 0]
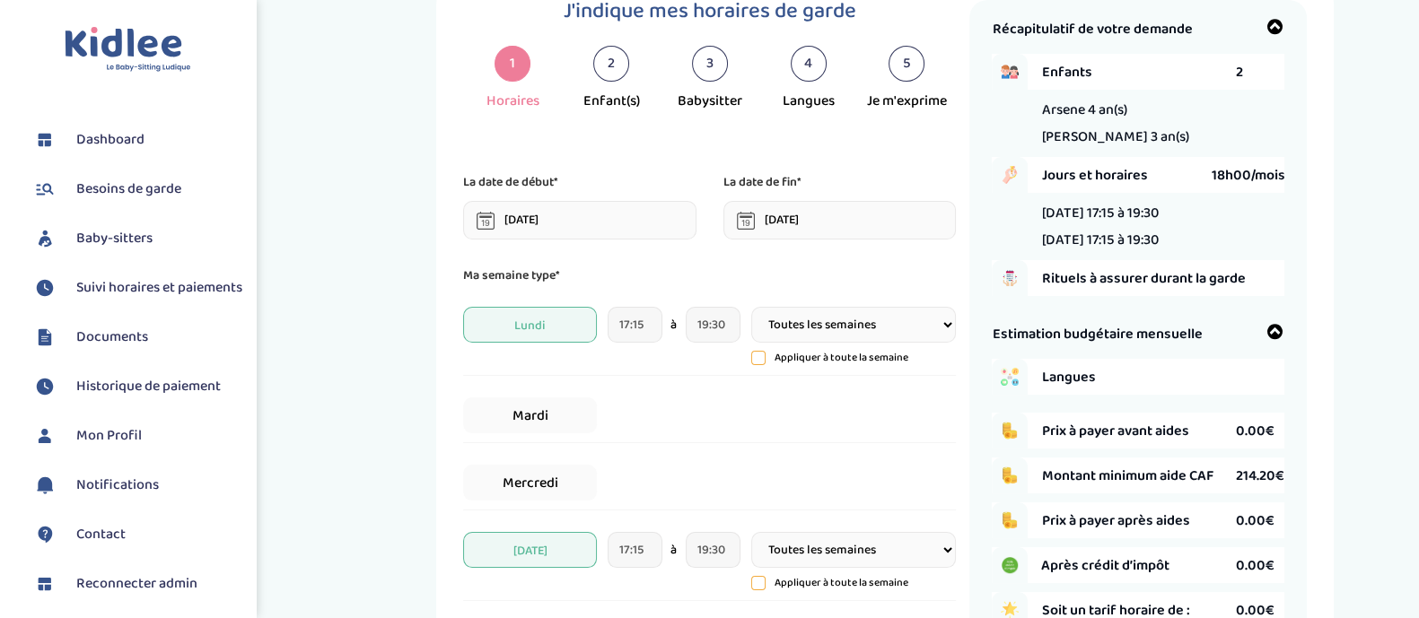
click at [590, 225] on input "24-09-2025" at bounding box center [579, 220] width 233 height 39
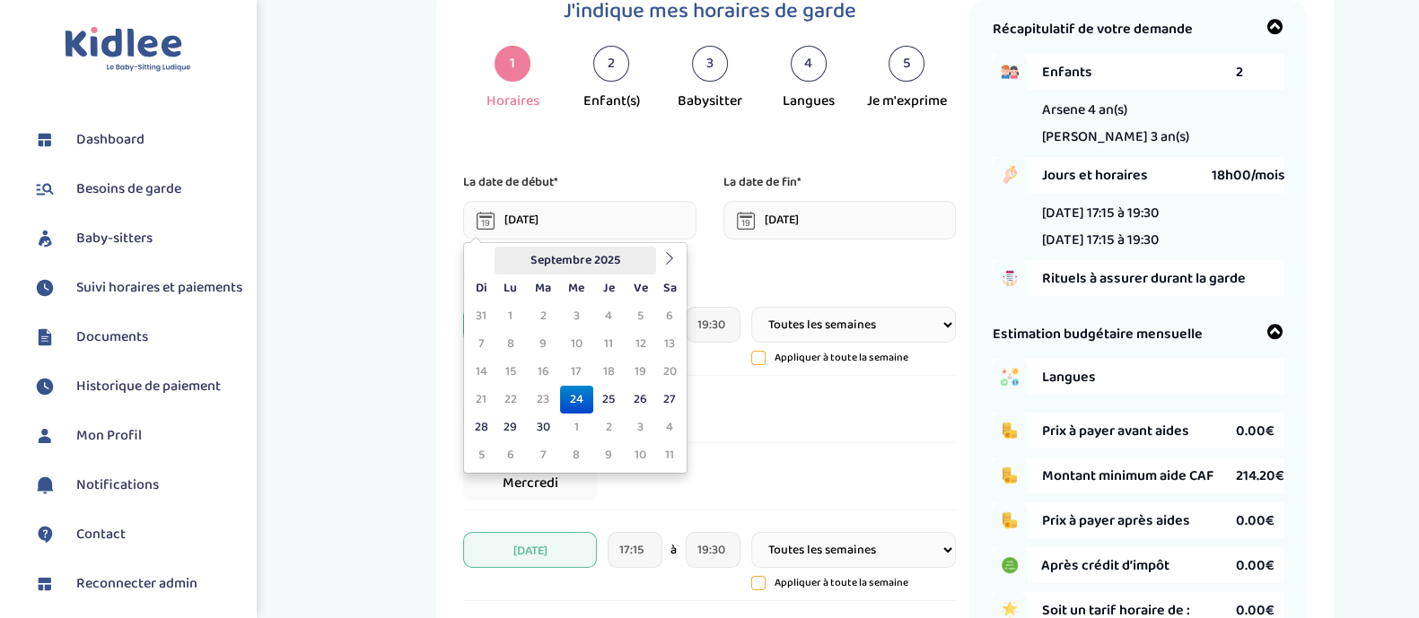
click at [591, 258] on th "Septembre 2025" at bounding box center [576, 261] width 162 height 28
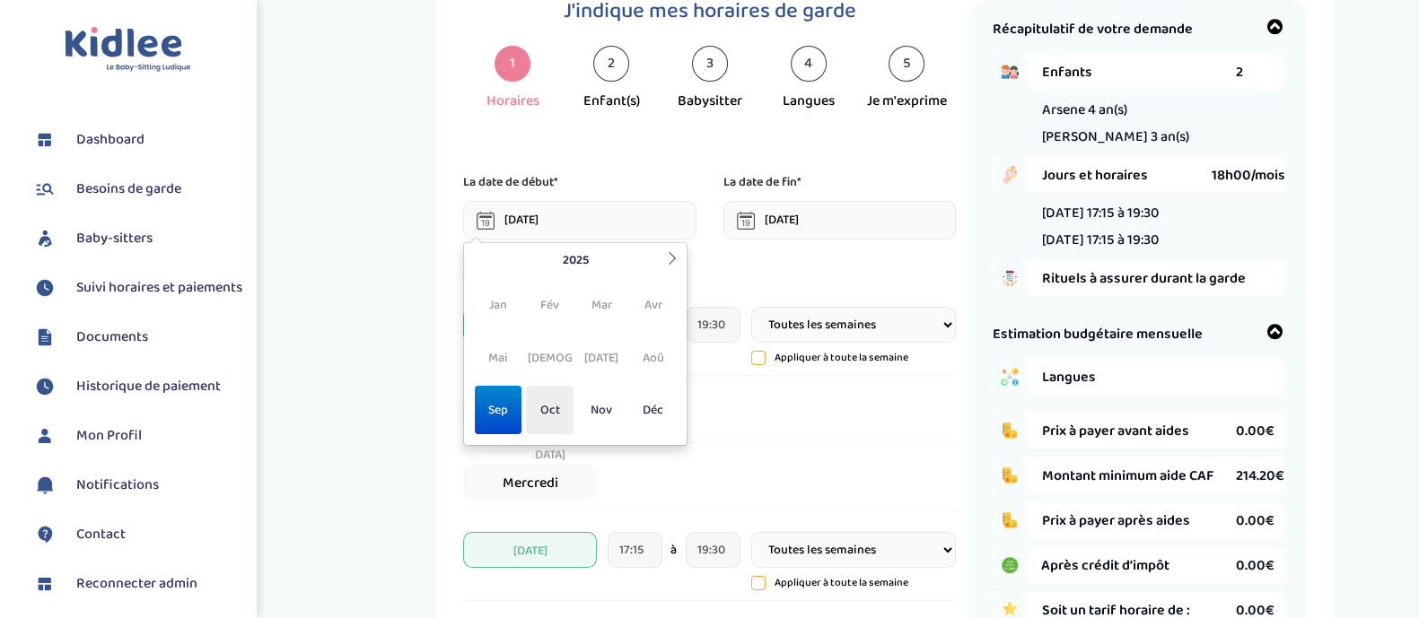
click at [557, 410] on span "Oct" at bounding box center [550, 410] width 48 height 48
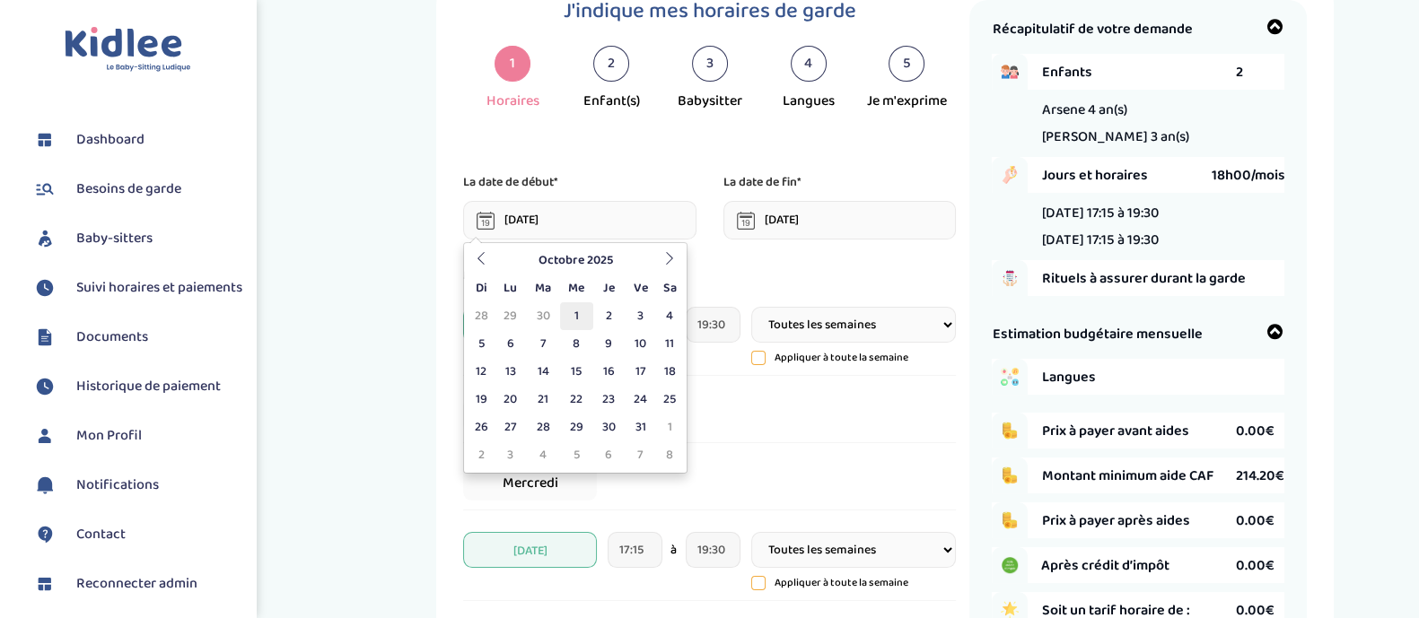
click at [566, 320] on td "1" at bounding box center [576, 316] width 33 height 28
type input "01-10-2025"
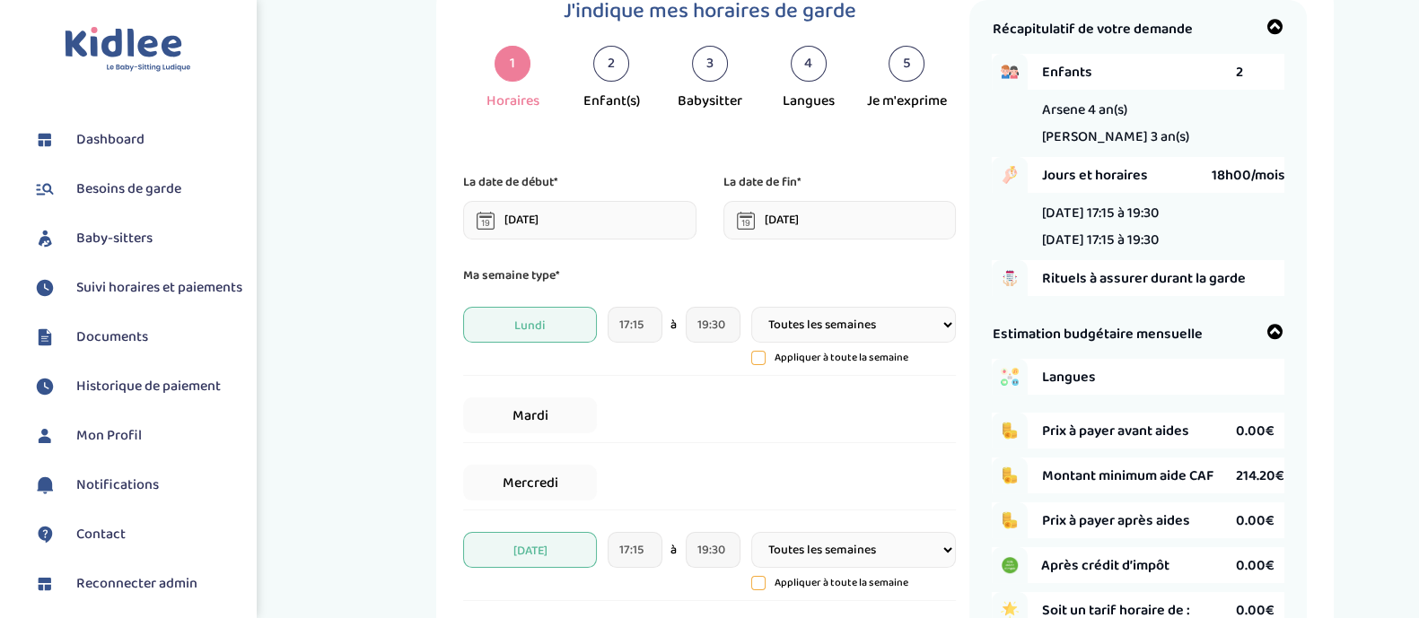
click at [791, 236] on input "31-07-2026" at bounding box center [839, 220] width 233 height 39
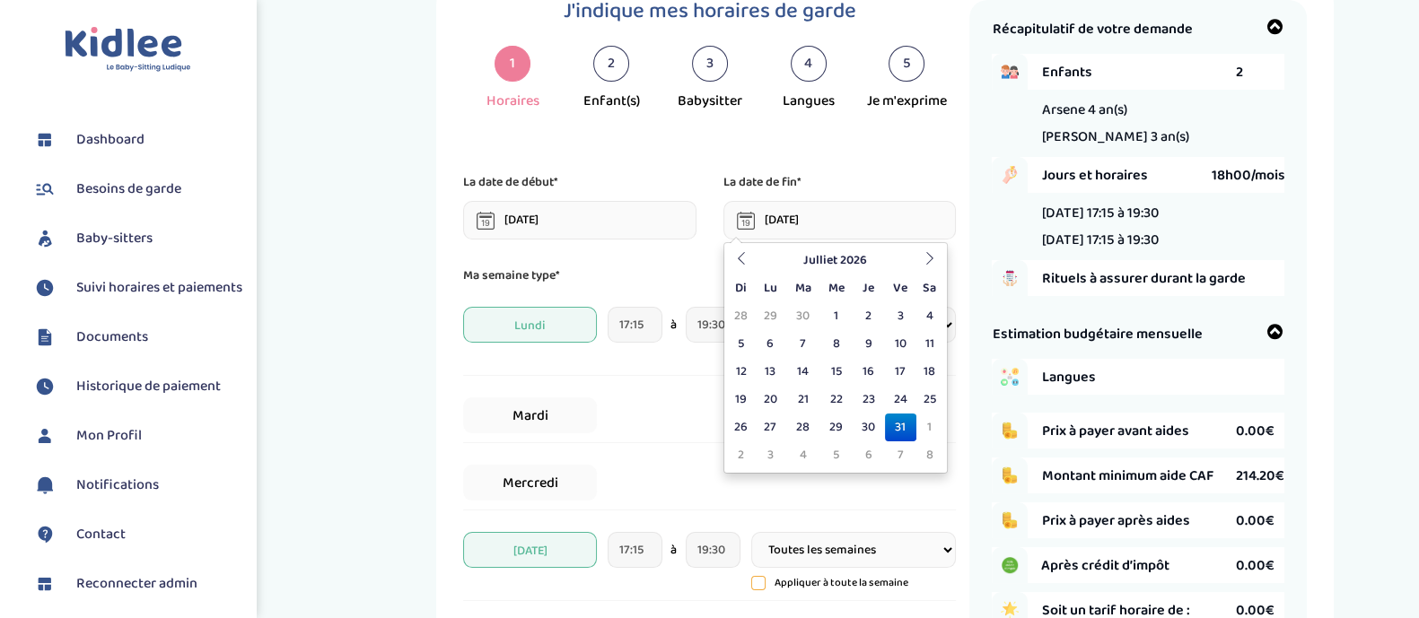
click at [902, 423] on td "31" at bounding box center [900, 428] width 31 height 28
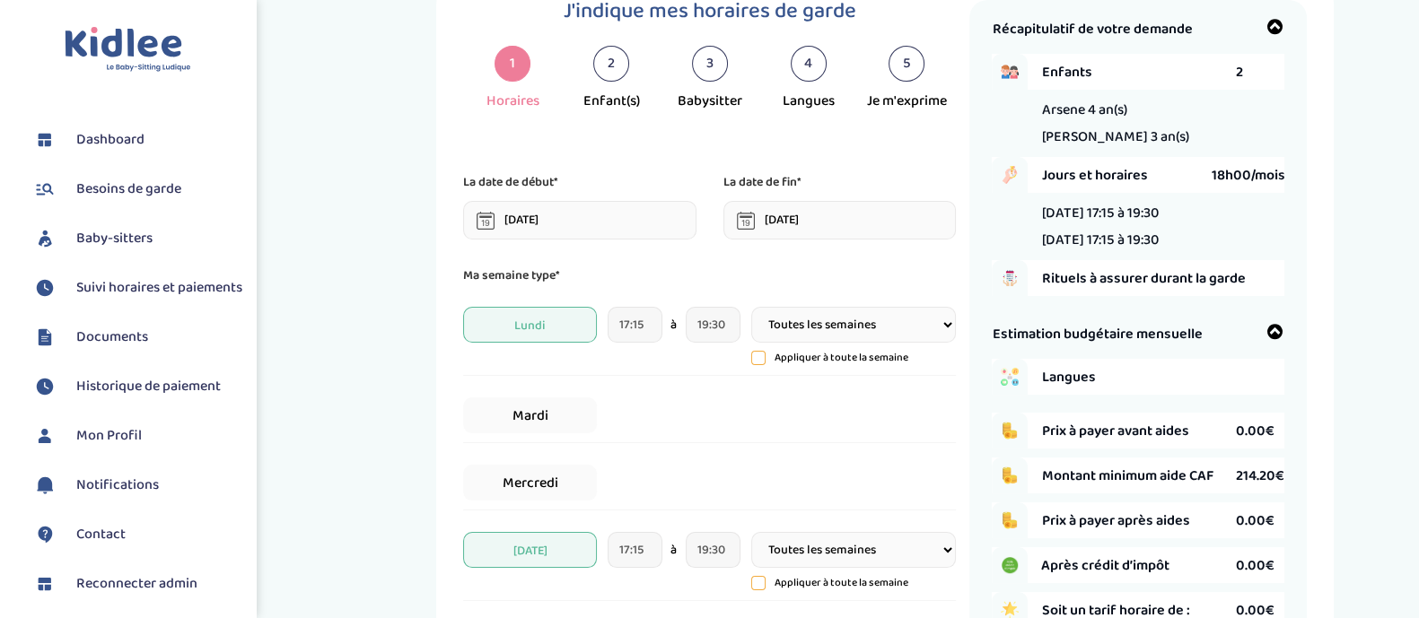
click at [793, 230] on input "31-07-2026" at bounding box center [839, 220] width 233 height 39
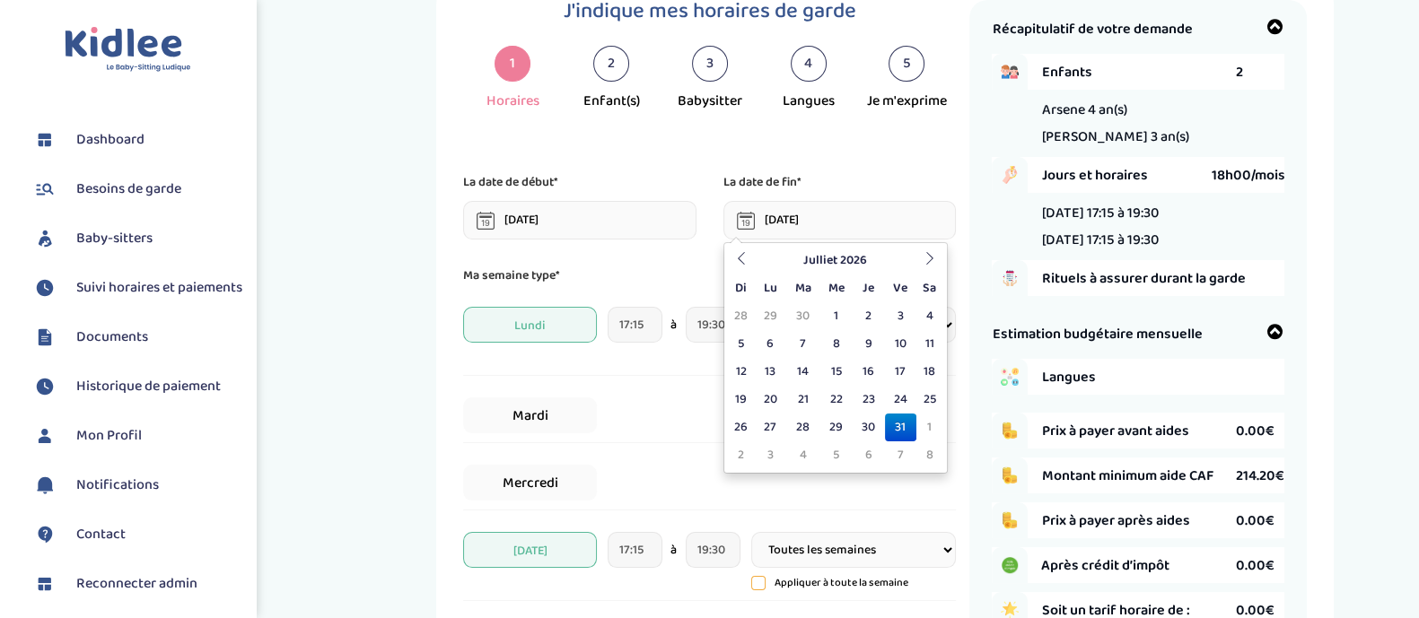
click at [895, 424] on td "31" at bounding box center [900, 428] width 31 height 28
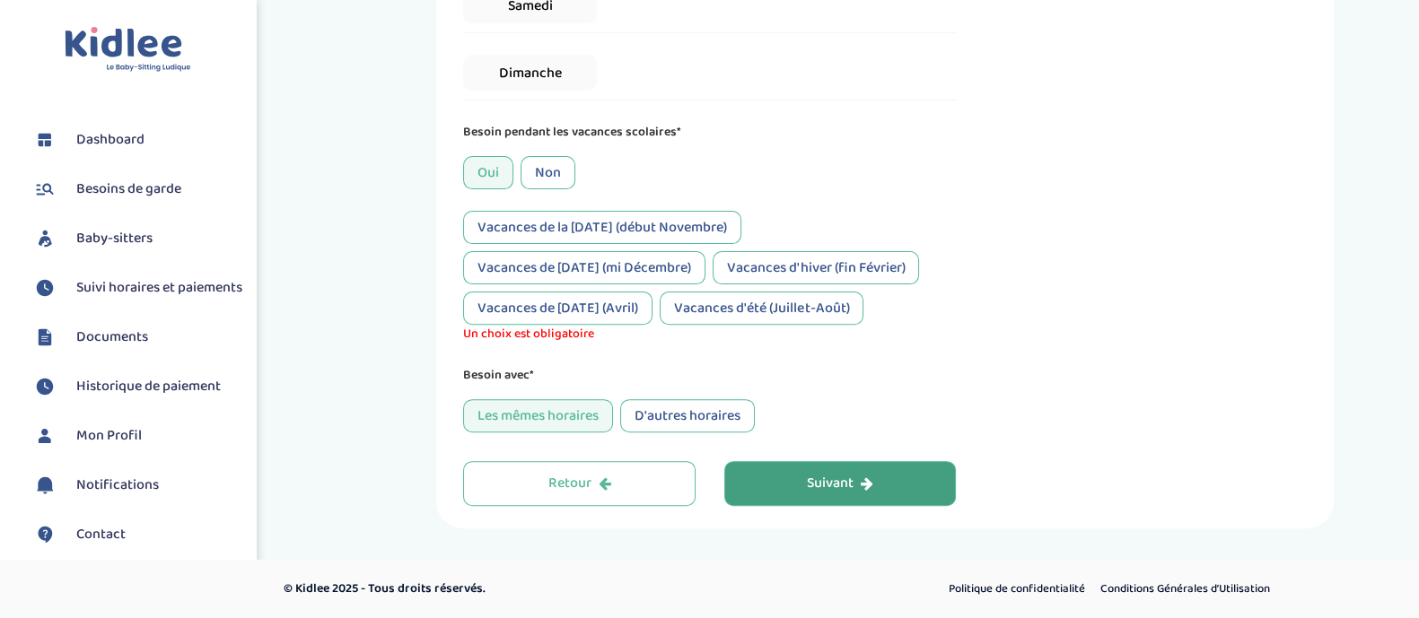
click at [820, 474] on div "Suivant" at bounding box center [840, 484] width 66 height 21
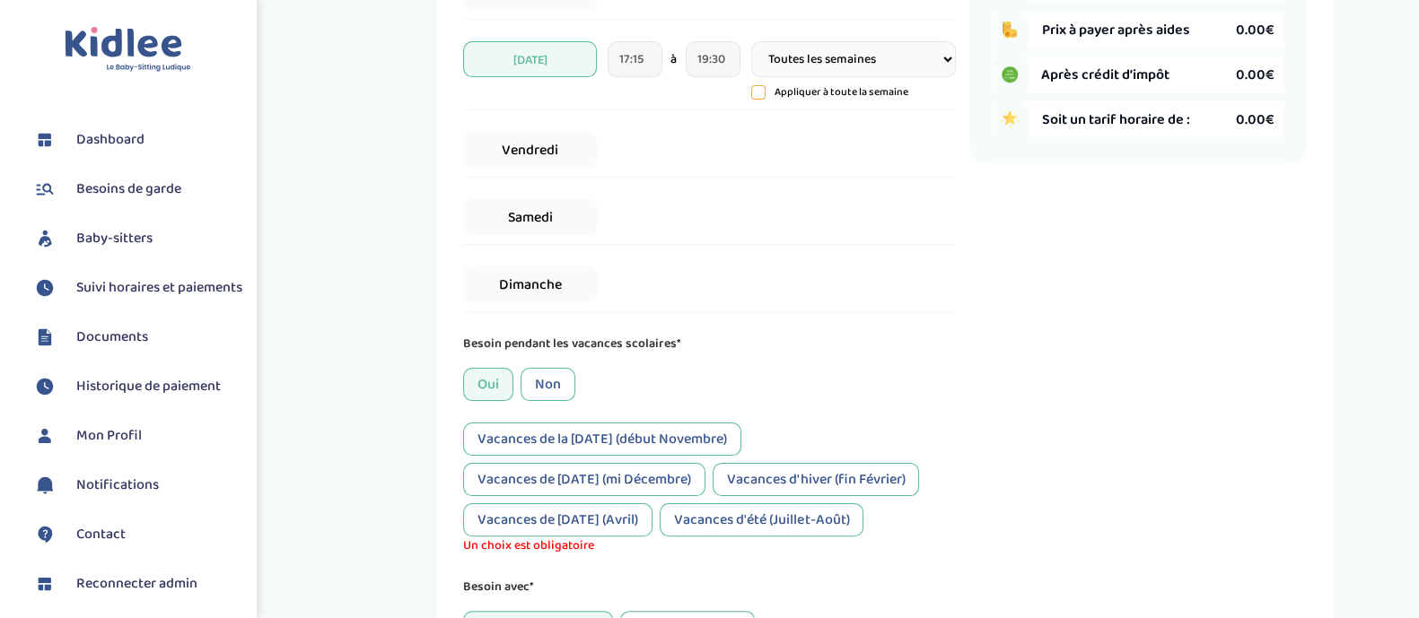
scroll to position [772, 0]
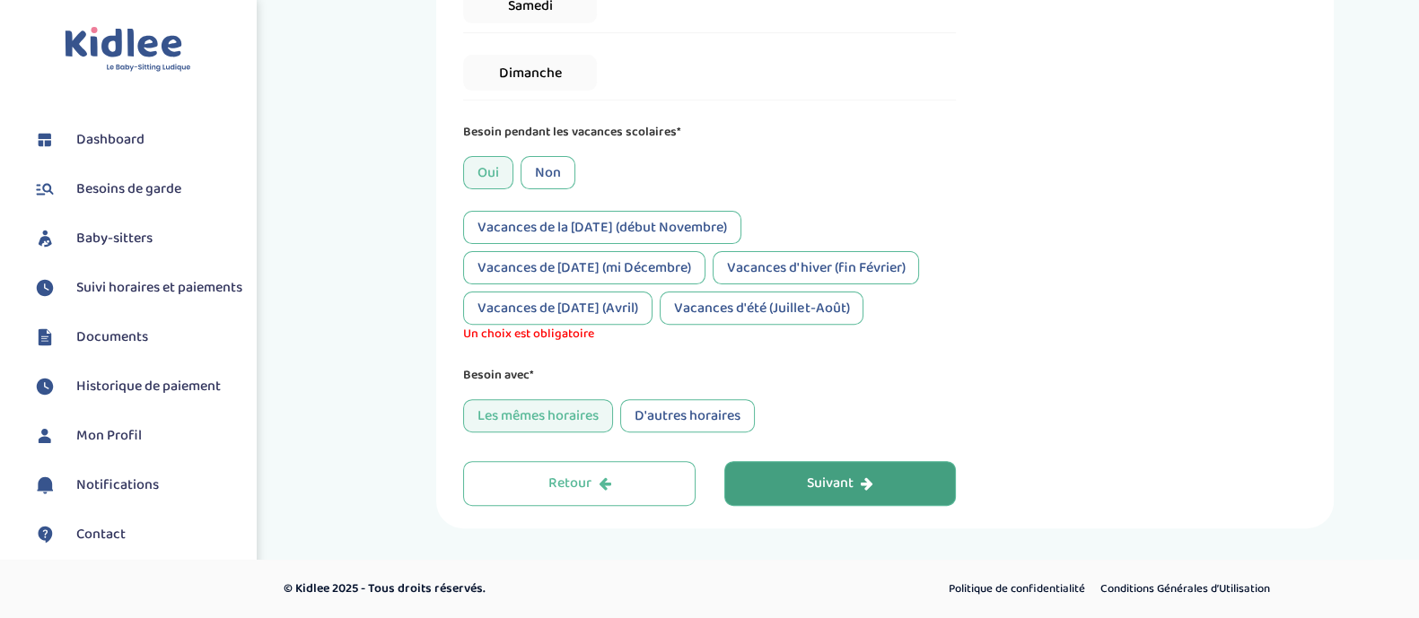
click at [778, 471] on button "Suivant" at bounding box center [840, 483] width 232 height 45
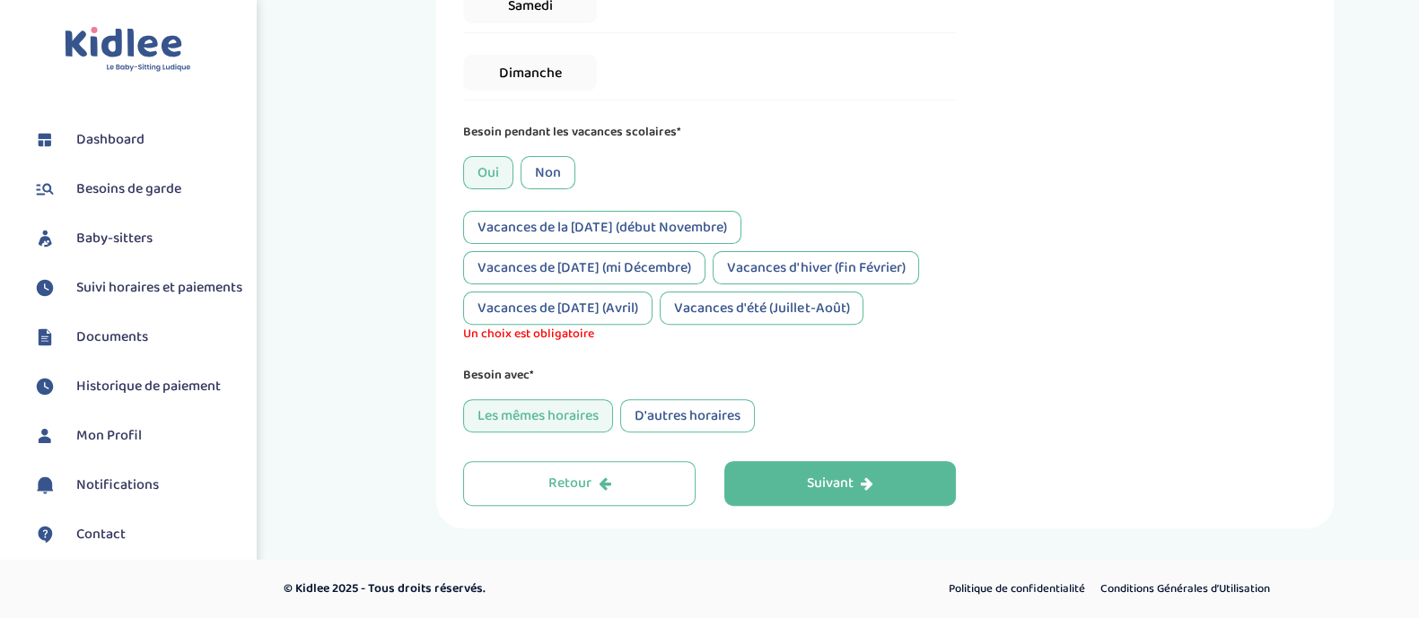
click at [530, 172] on div "Non" at bounding box center [548, 172] width 55 height 33
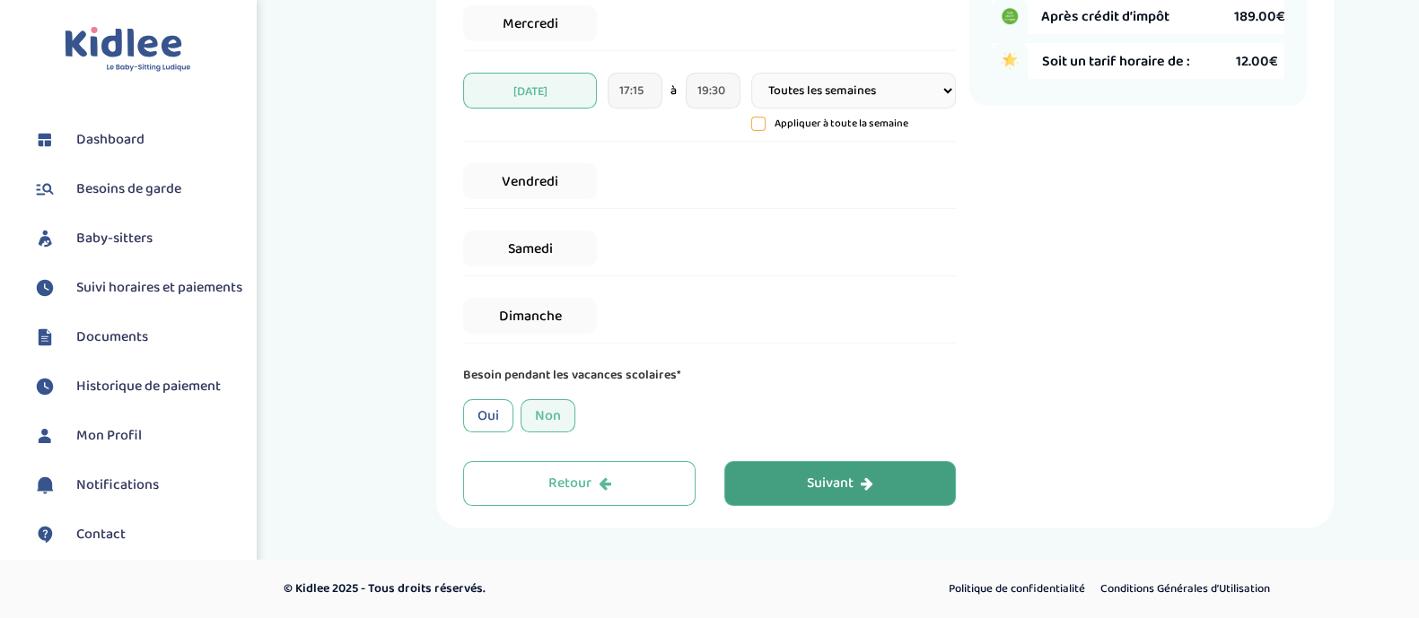
click at [812, 491] on div "Suivant" at bounding box center [840, 484] width 66 height 21
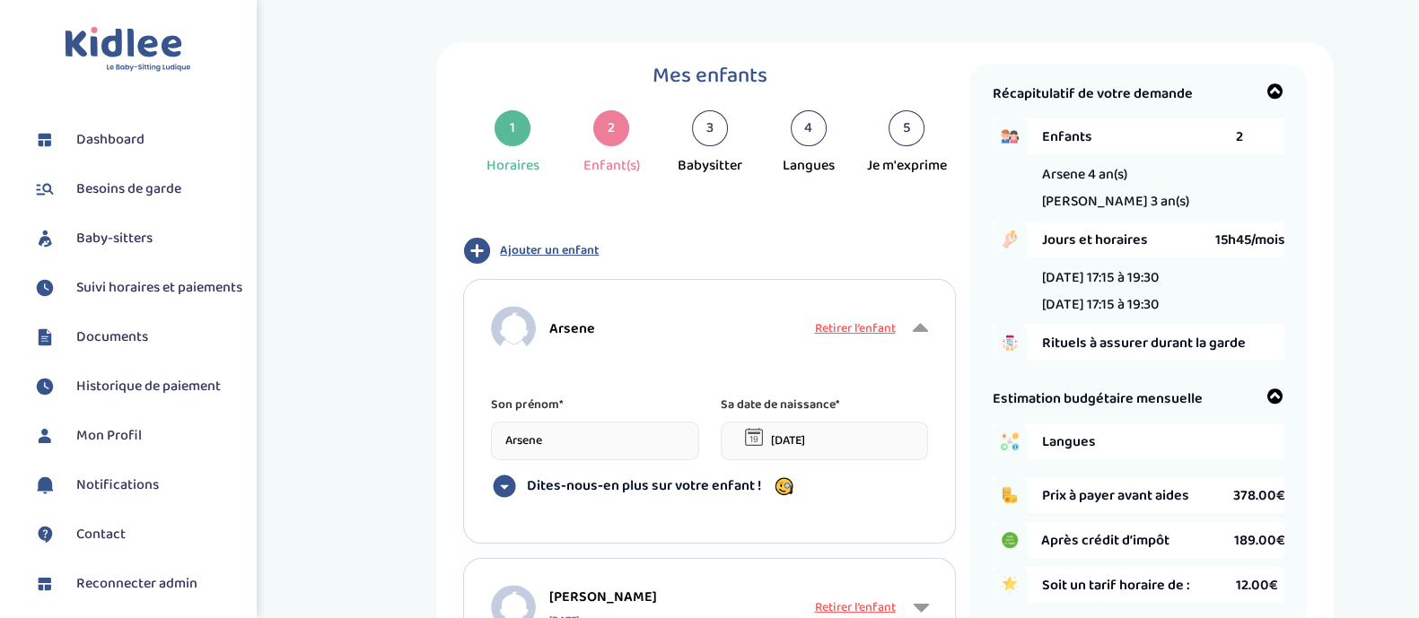
scroll to position [239, 0]
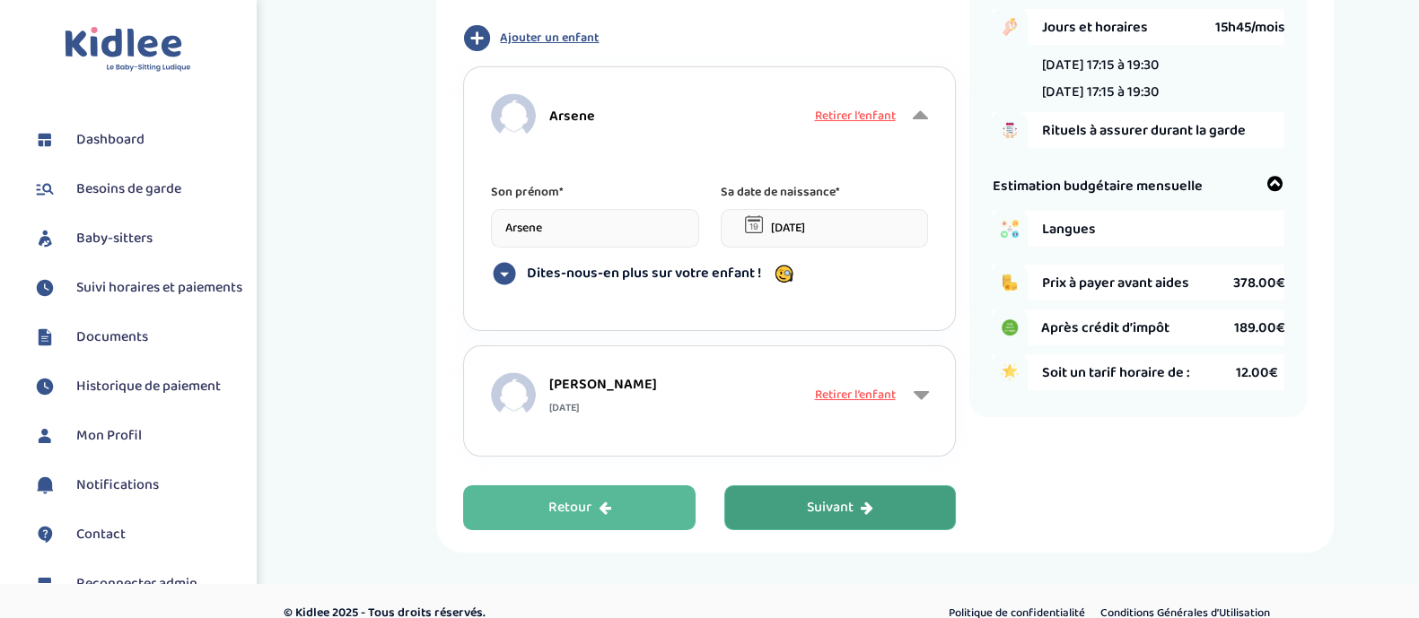
click at [651, 495] on button "Retour" at bounding box center [579, 508] width 232 height 45
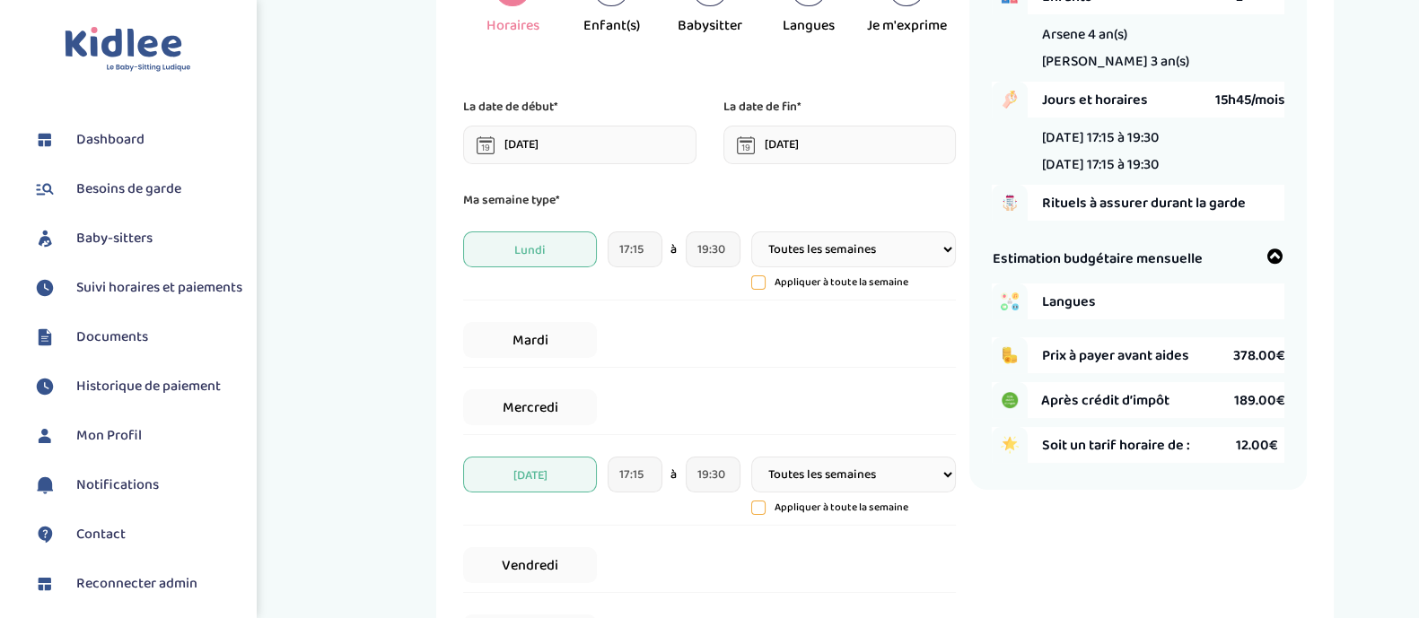
scroll to position [67, 0]
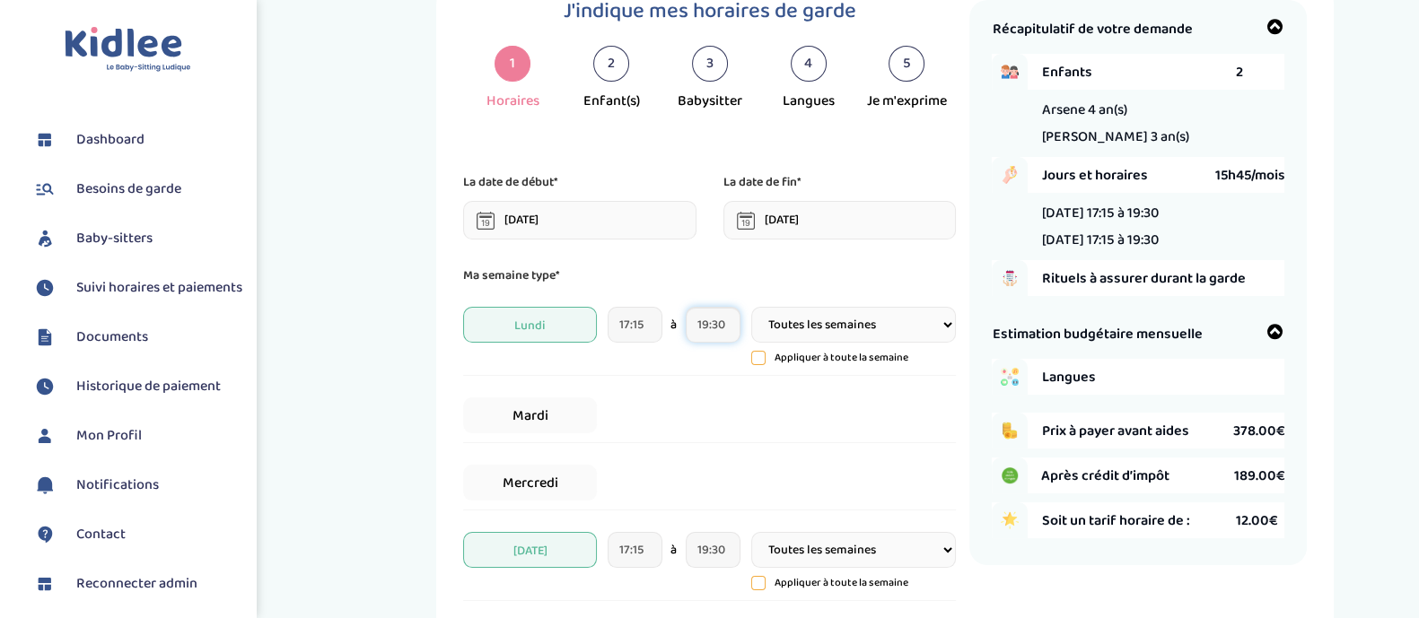
click at [715, 332] on input "19:30" at bounding box center [713, 325] width 55 height 36
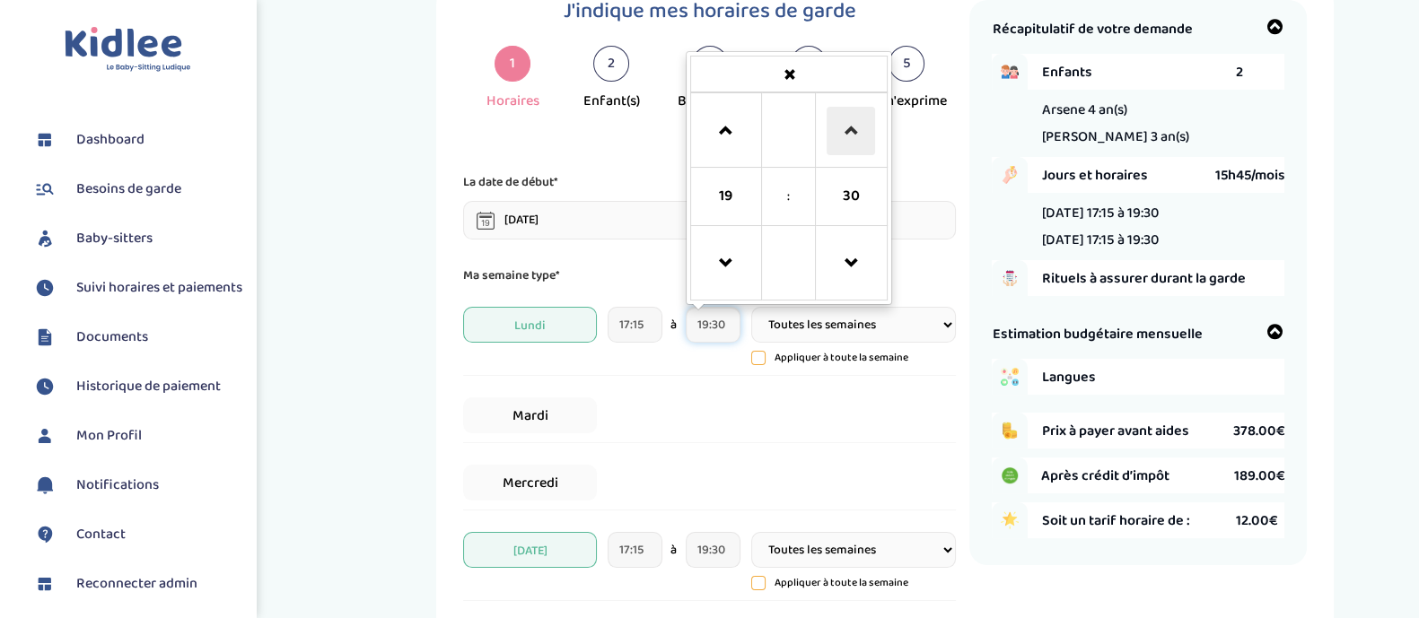
click at [836, 144] on span at bounding box center [851, 131] width 48 height 48
type input "19:45"
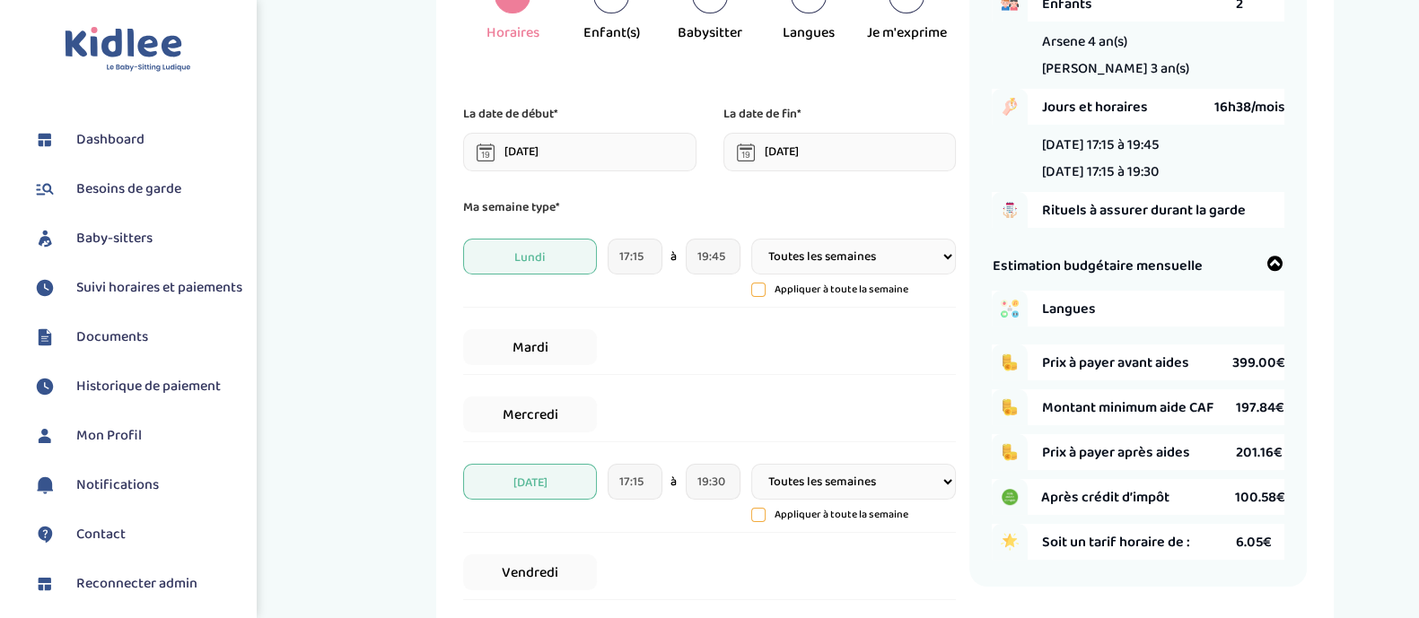
scroll to position [136, 0]
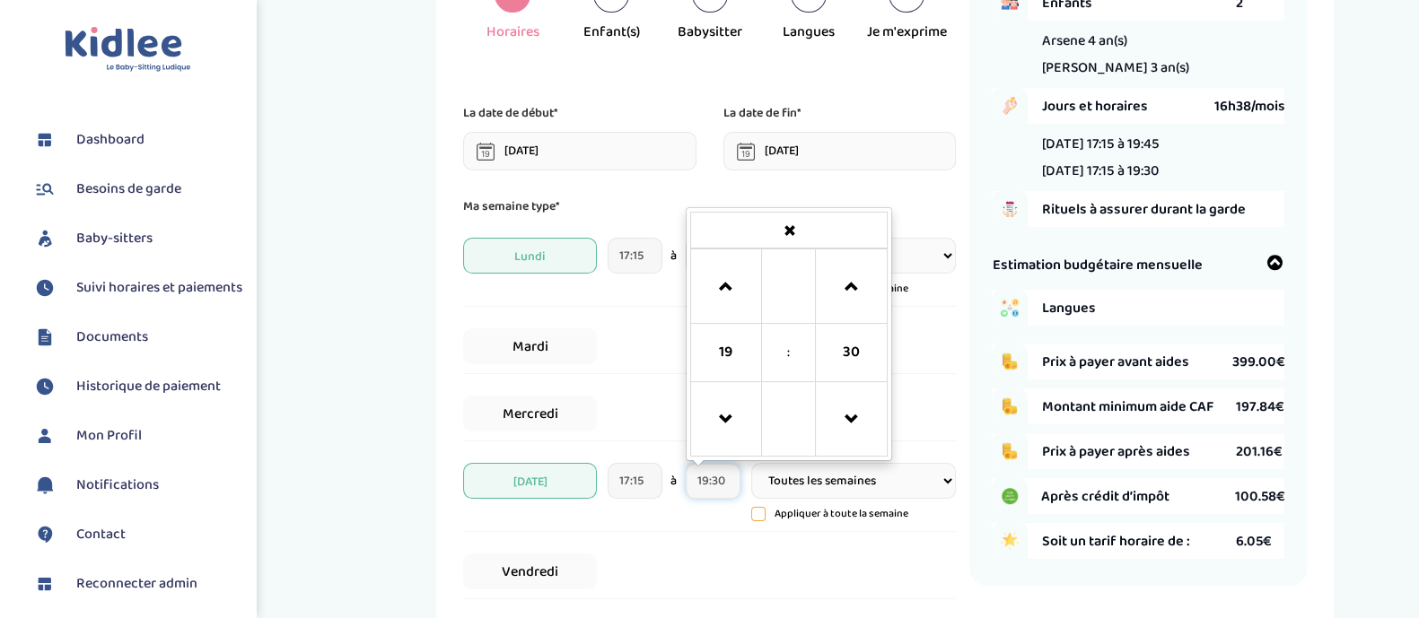
click at [719, 482] on input "19:30" at bounding box center [713, 481] width 55 height 36
click at [855, 410] on span at bounding box center [851, 420] width 48 height 48
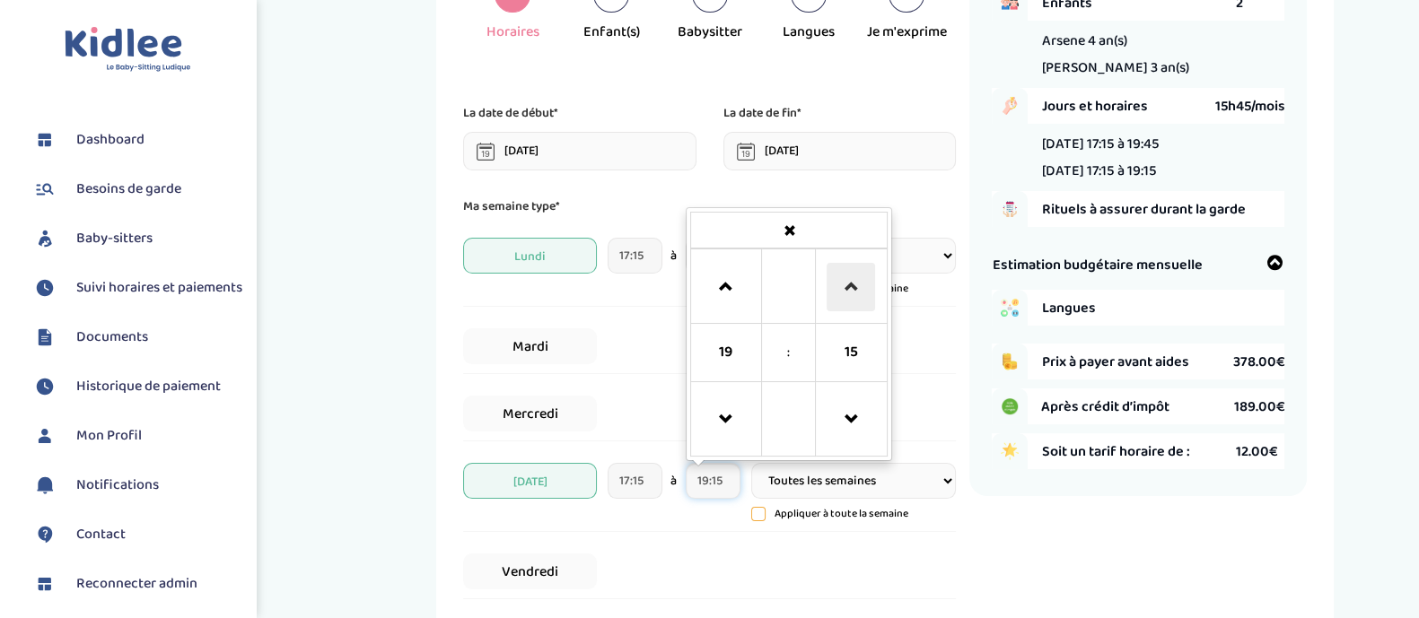
click at [853, 283] on span at bounding box center [851, 287] width 48 height 48
type input "19:30"
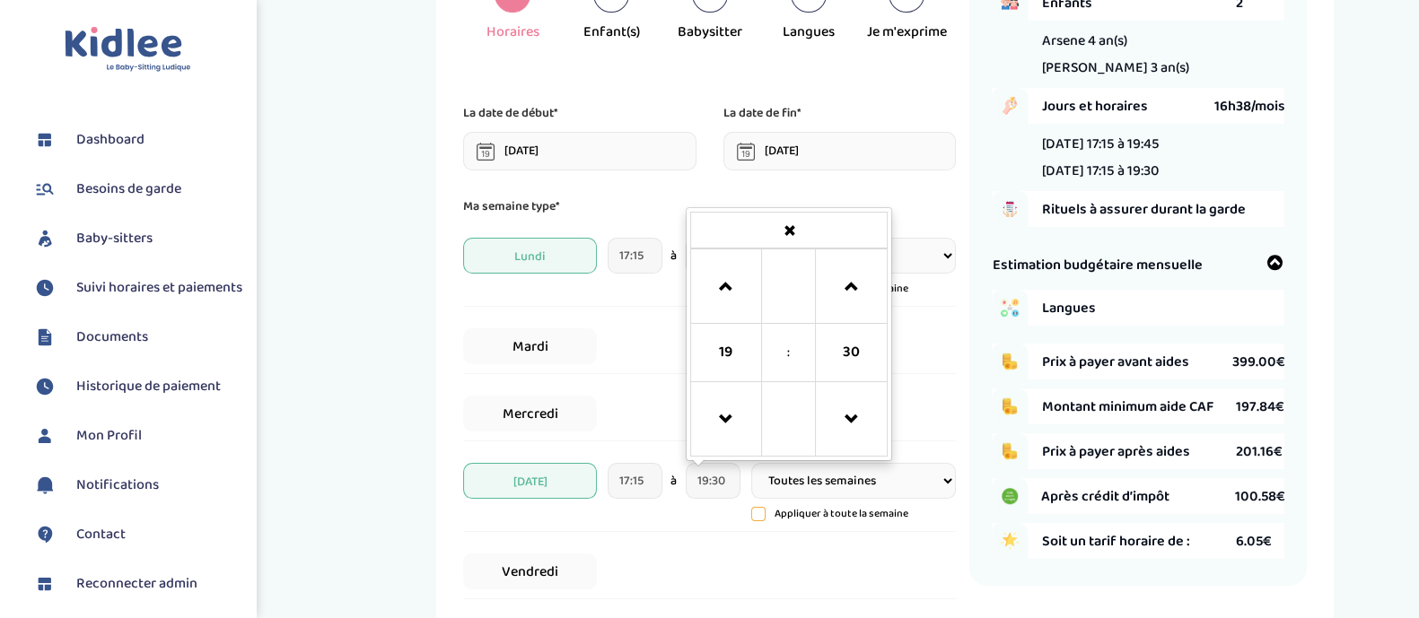
click at [693, 560] on div "Vendredi" at bounding box center [709, 572] width 493 height 55
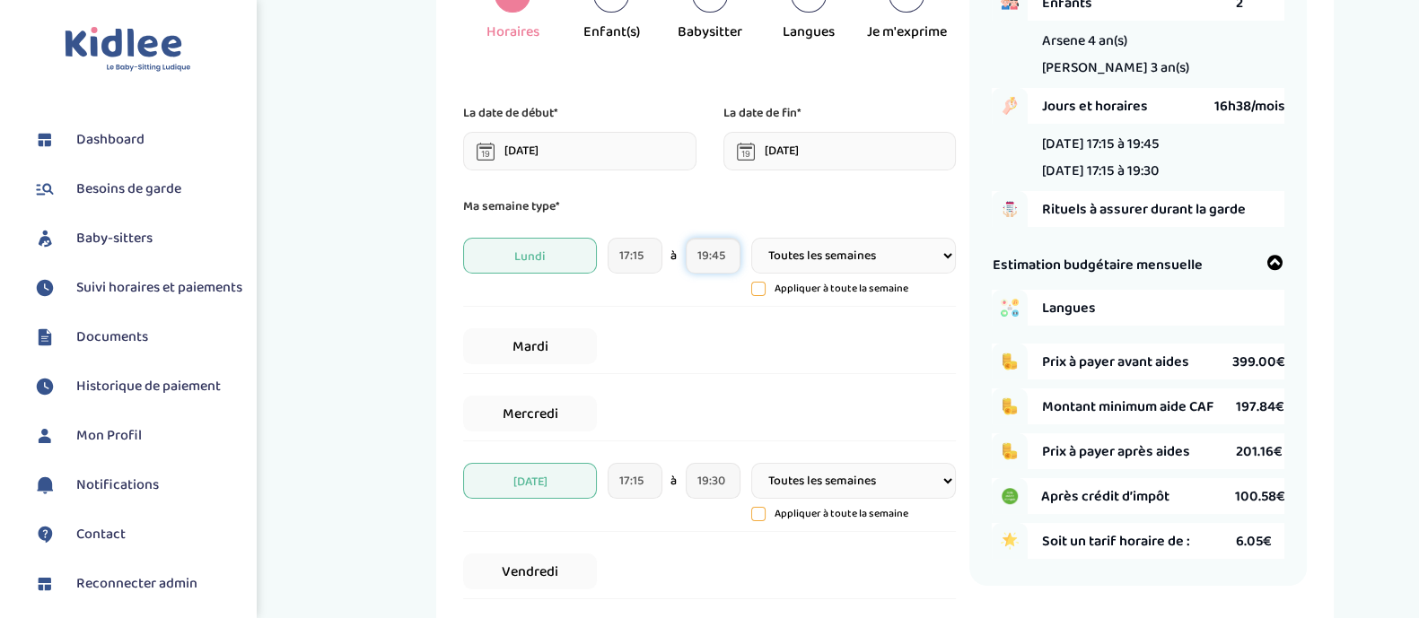
click at [723, 258] on input "19:45" at bounding box center [713, 256] width 55 height 36
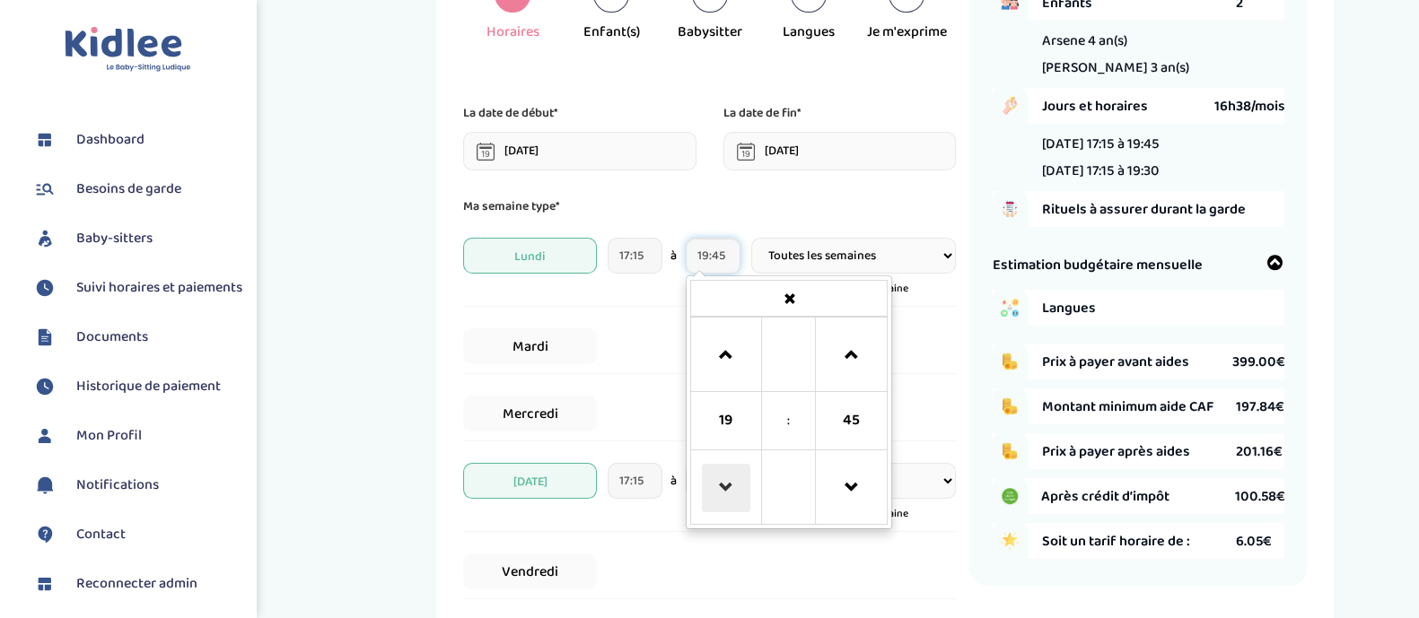
click at [735, 478] on span at bounding box center [726, 488] width 48 height 48
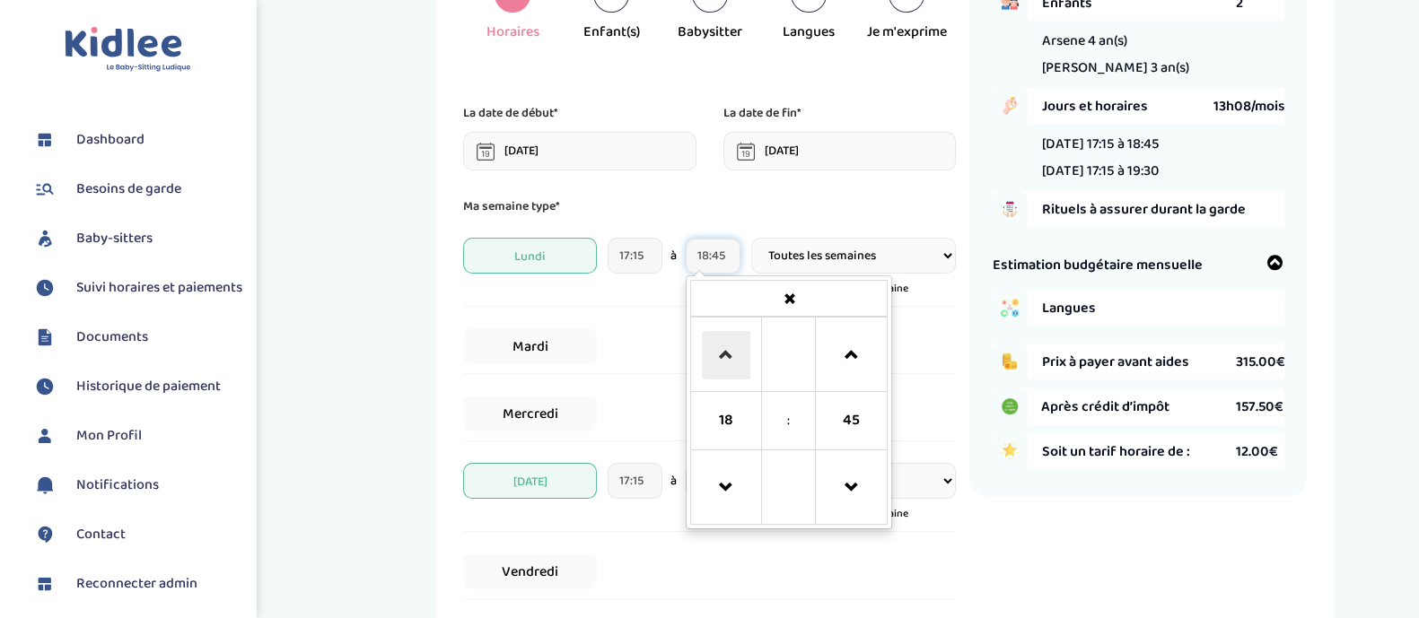
click at [743, 338] on span at bounding box center [726, 355] width 48 height 48
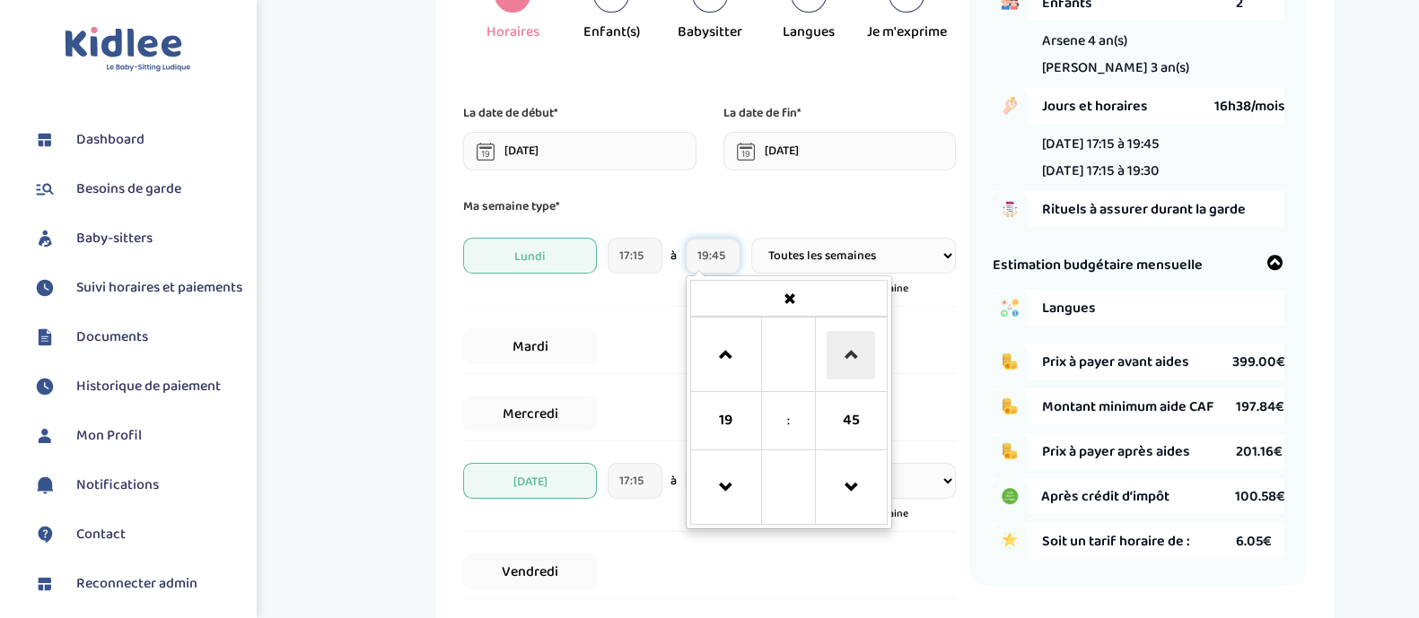
click at [857, 334] on span at bounding box center [851, 355] width 48 height 48
click at [870, 490] on span at bounding box center [851, 488] width 48 height 48
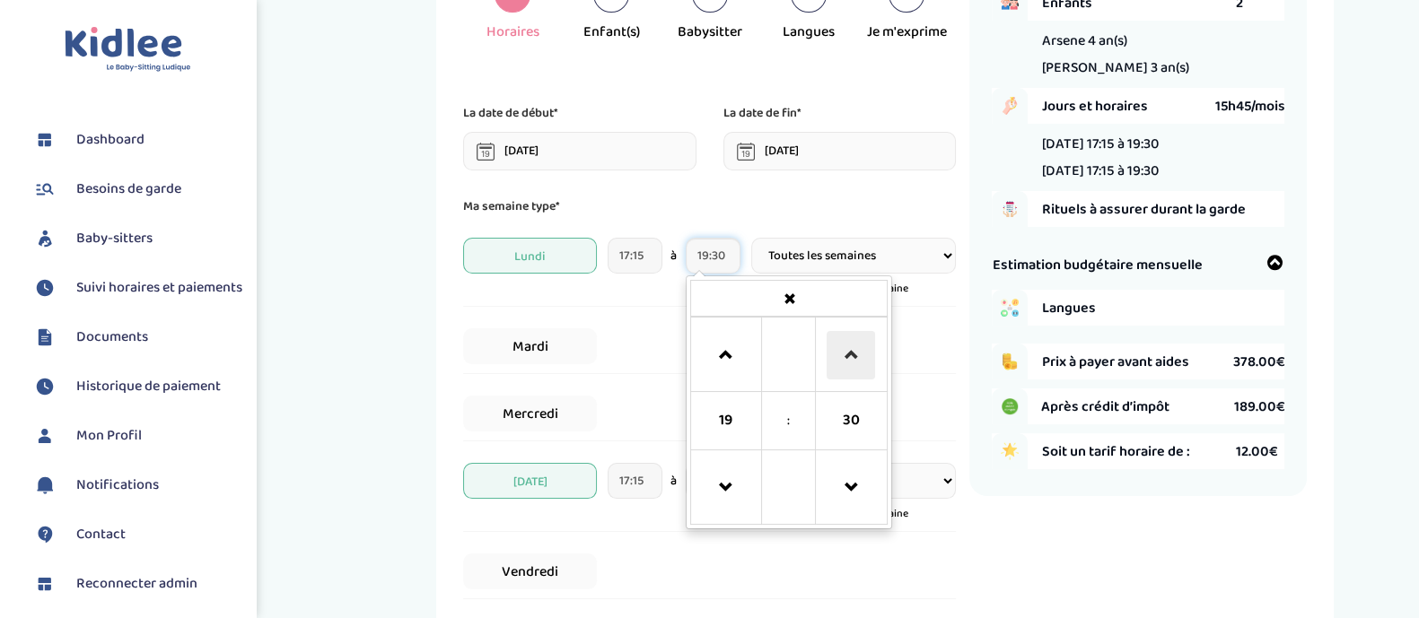
click at [858, 340] on span at bounding box center [851, 355] width 48 height 48
type input "19:45"
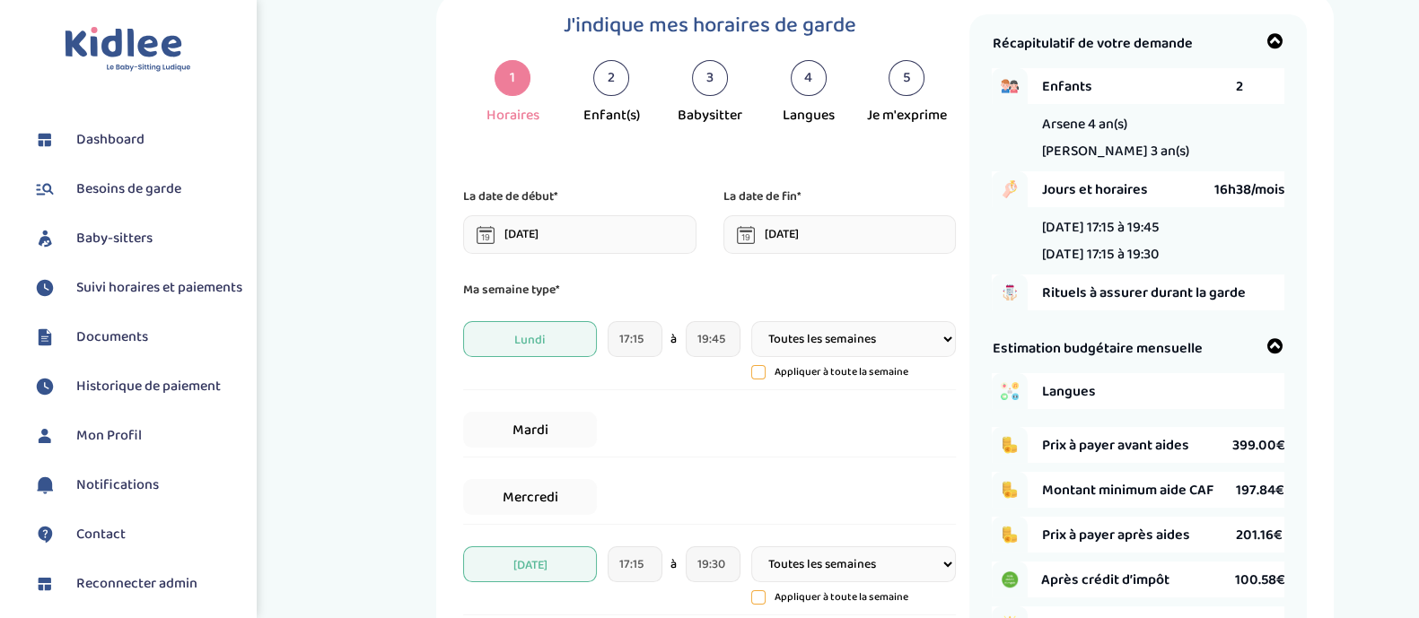
scroll to position [62, 0]
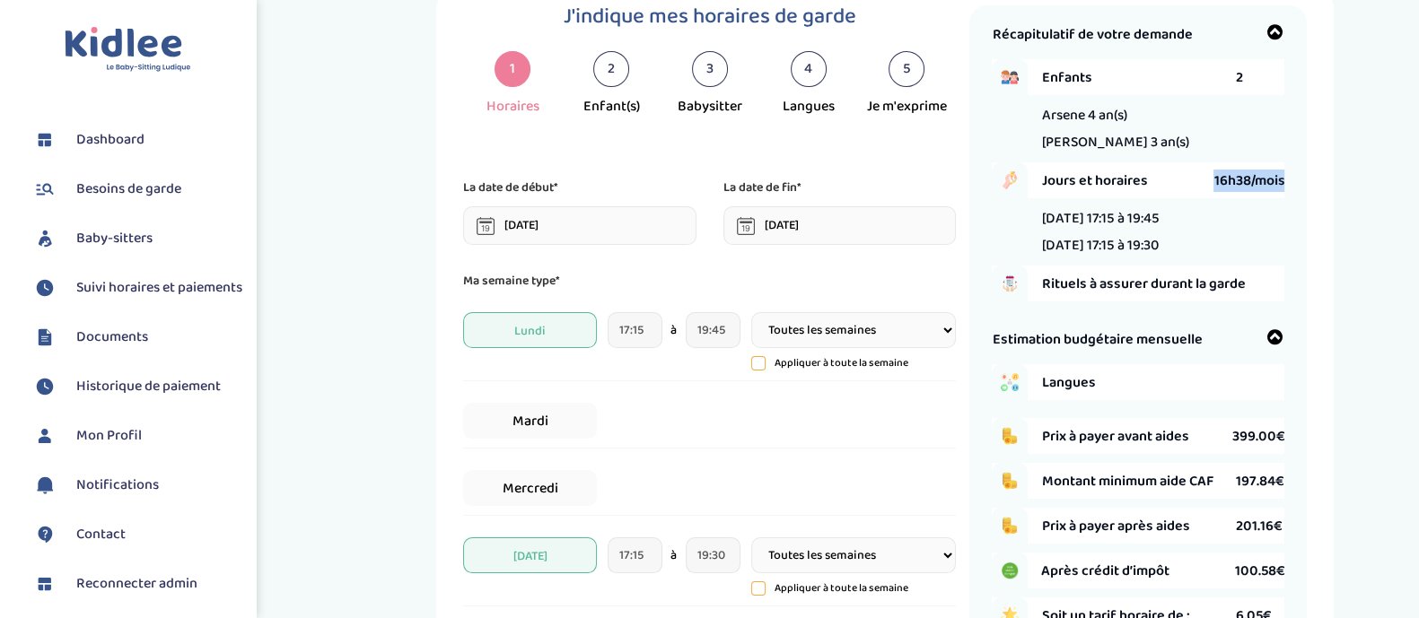
drag, startPoint x: 1207, startPoint y: 192, endPoint x: 1281, endPoint y: 197, distance: 73.7
click at [1281, 197] on div "Jours et horaires 16h38/mois" at bounding box center [1162, 180] width 243 height 36
click at [926, 390] on div "Ma semaine type* Lundi 17:15 à 19:45 Toutes les semaines Toutes les 2 semaines …" at bounding box center [709, 540] width 493 height 538
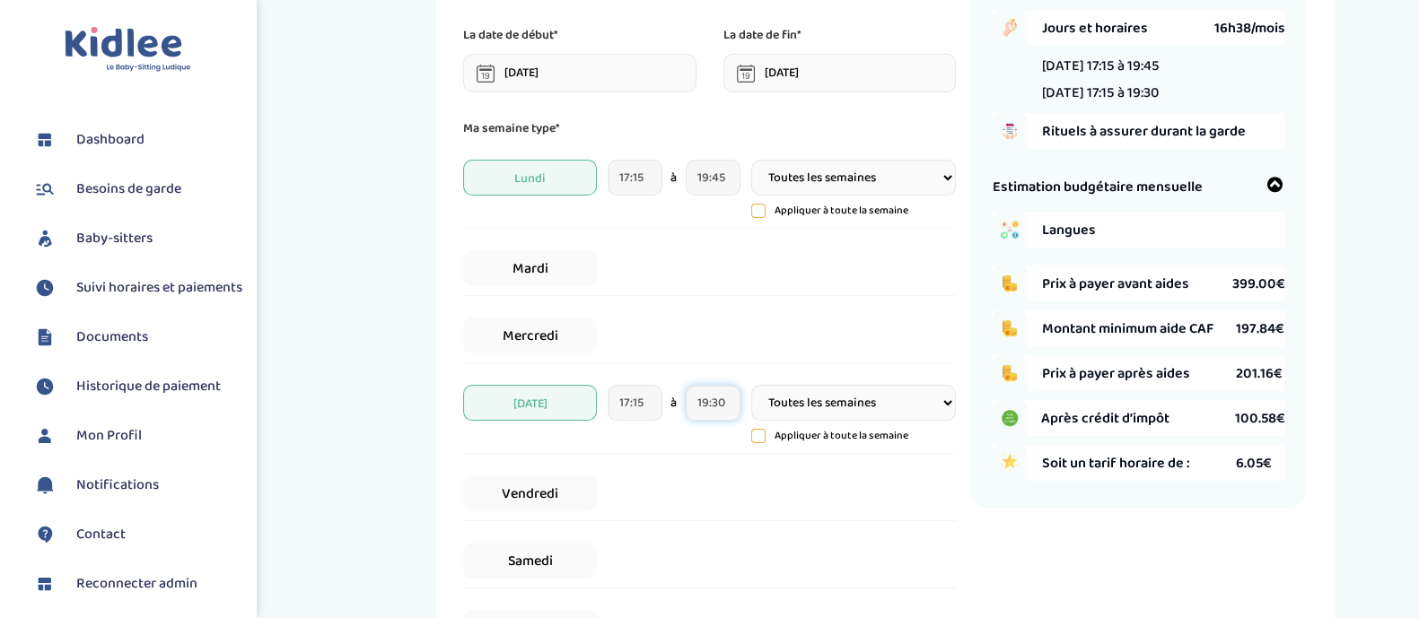
click at [723, 405] on input "19:30" at bounding box center [713, 403] width 55 height 36
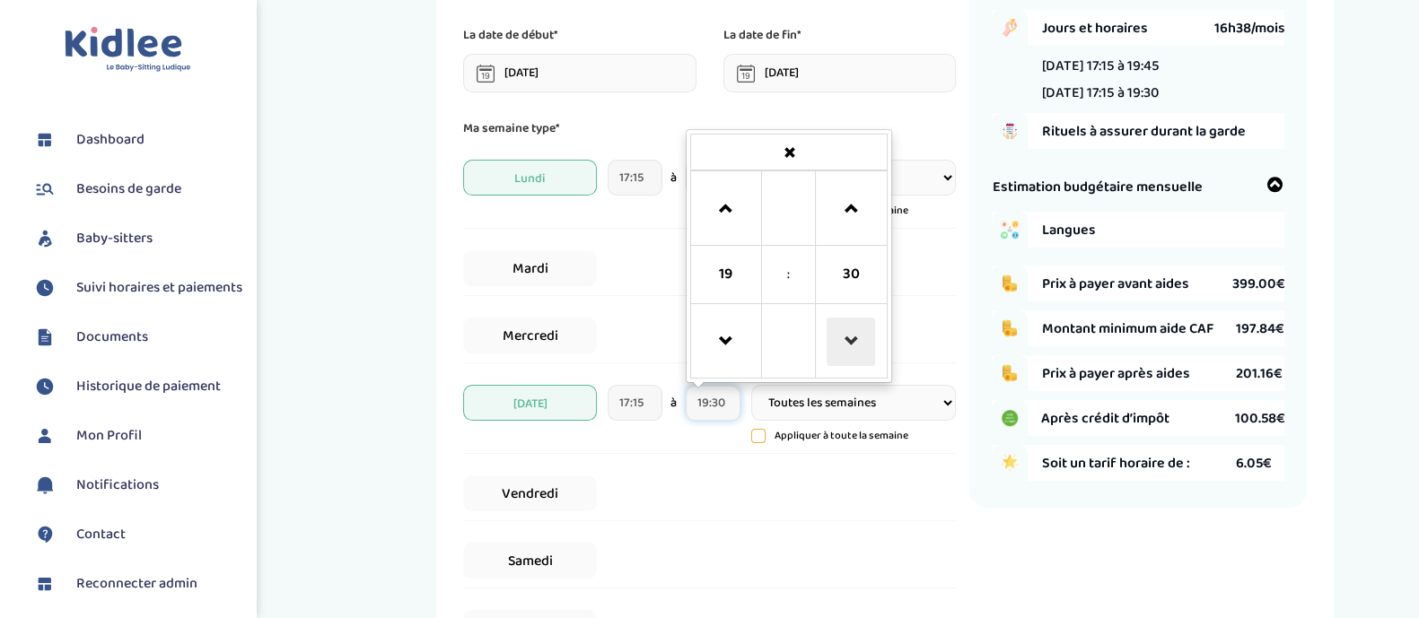
click at [837, 341] on span at bounding box center [851, 342] width 48 height 48
type input "19:15"
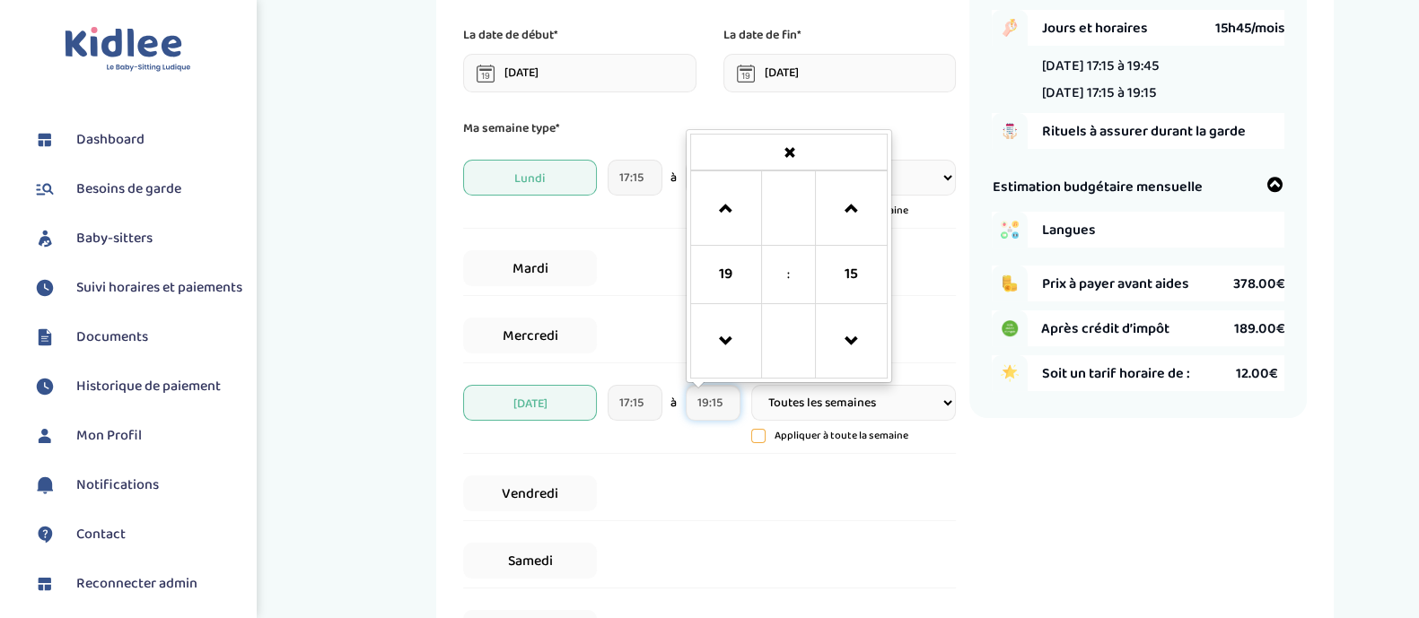
scroll to position [0, 0]
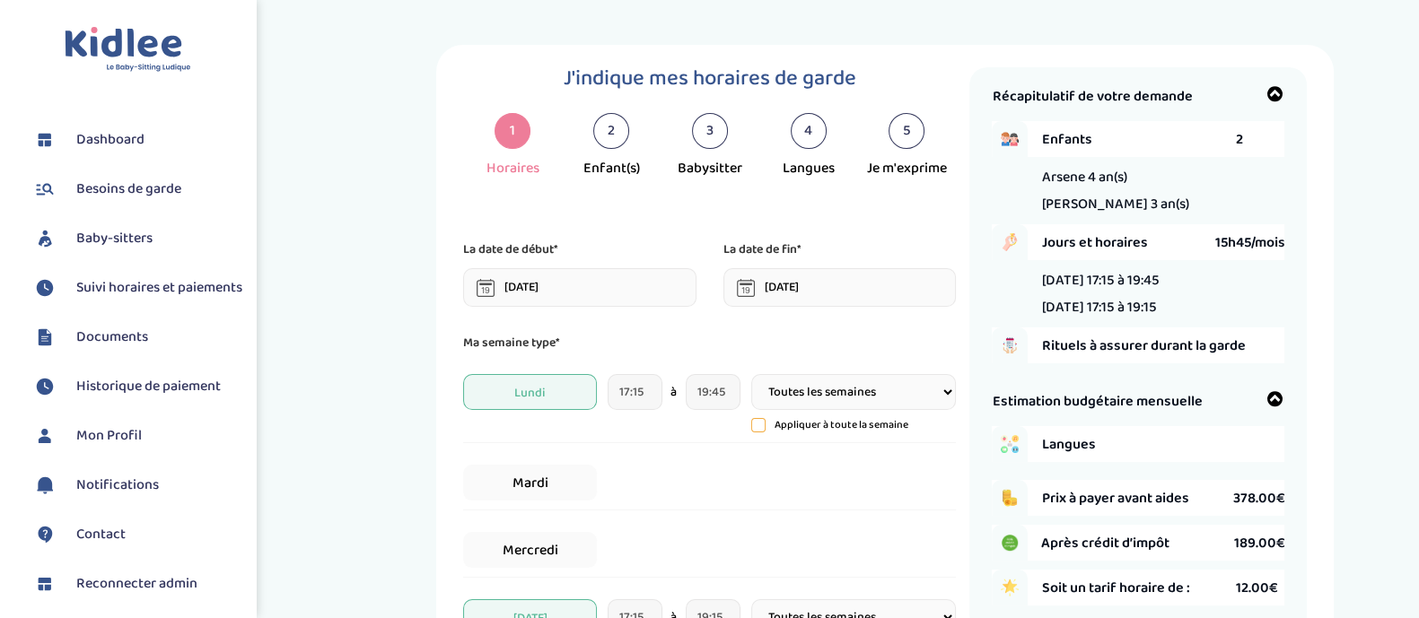
click at [665, 457] on div "Mardi" at bounding box center [709, 483] width 493 height 55
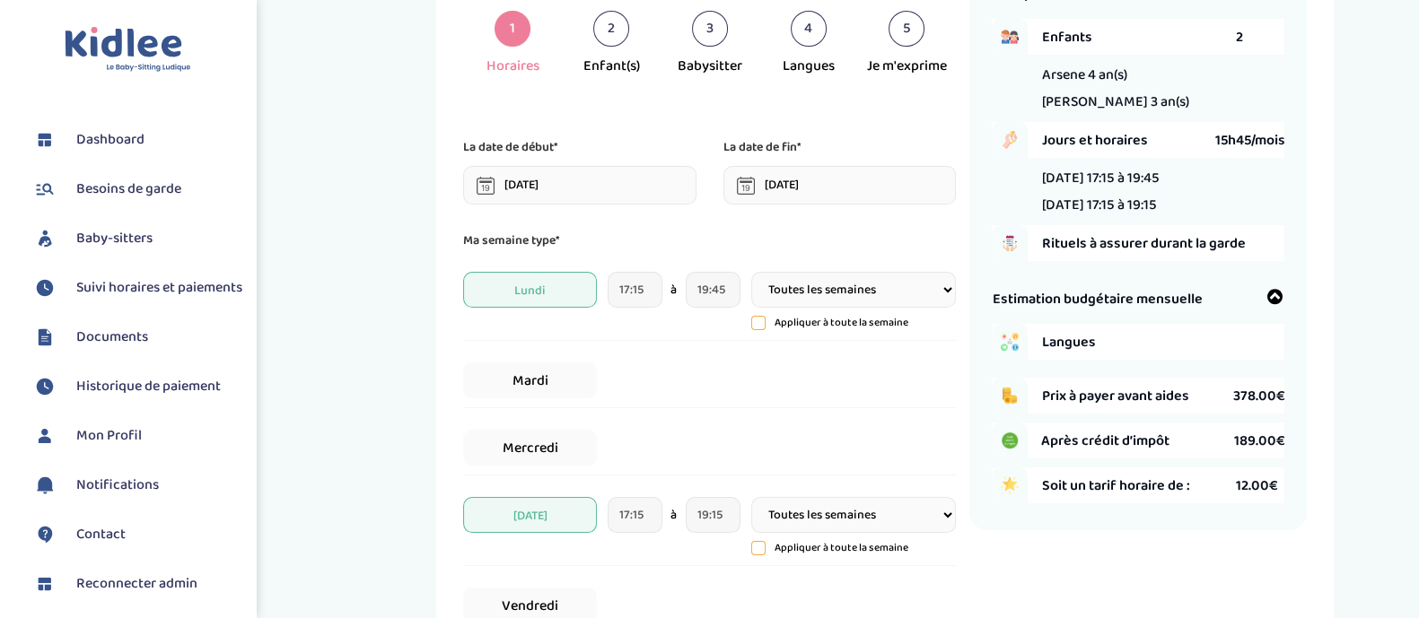
scroll to position [105, 0]
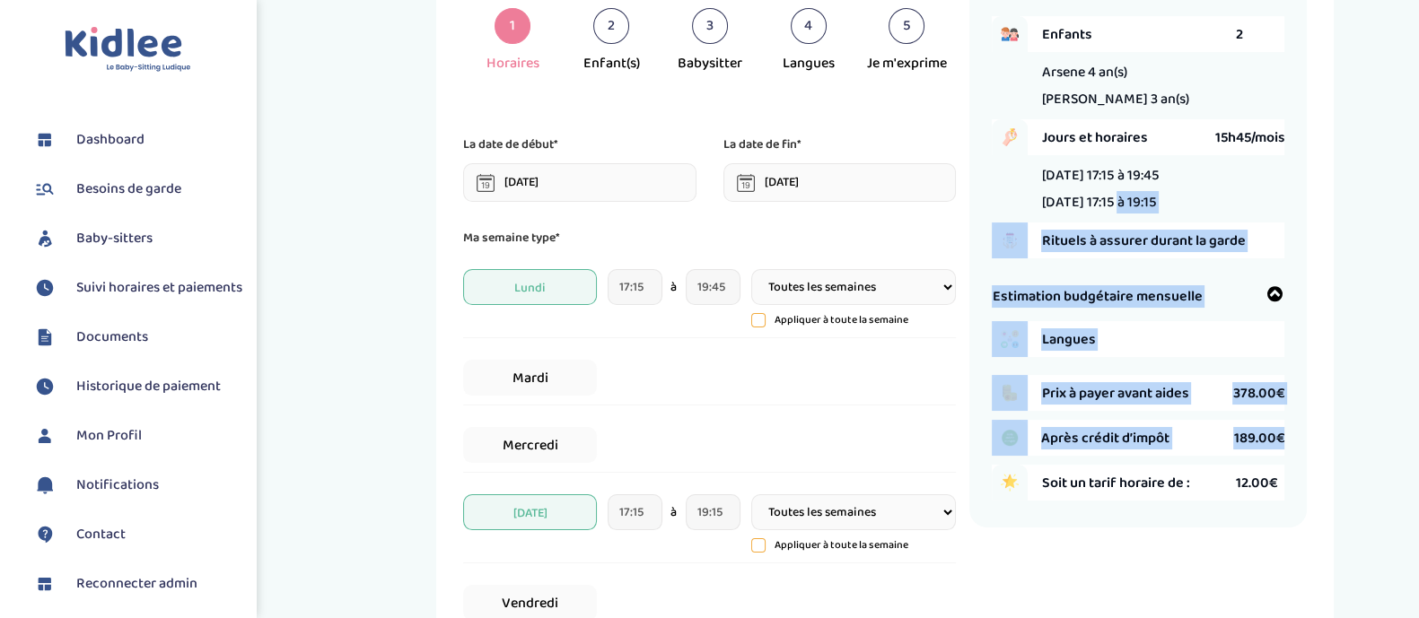
drag, startPoint x: 1010, startPoint y: 219, endPoint x: 1327, endPoint y: 446, distance: 389.8
click at [1327, 446] on div "J'indique mes horaires de garde 1 Horaires 2 Enfant(s) 3 Babysitter 4 Langues 5…" at bounding box center [885, 445] width 898 height 1011
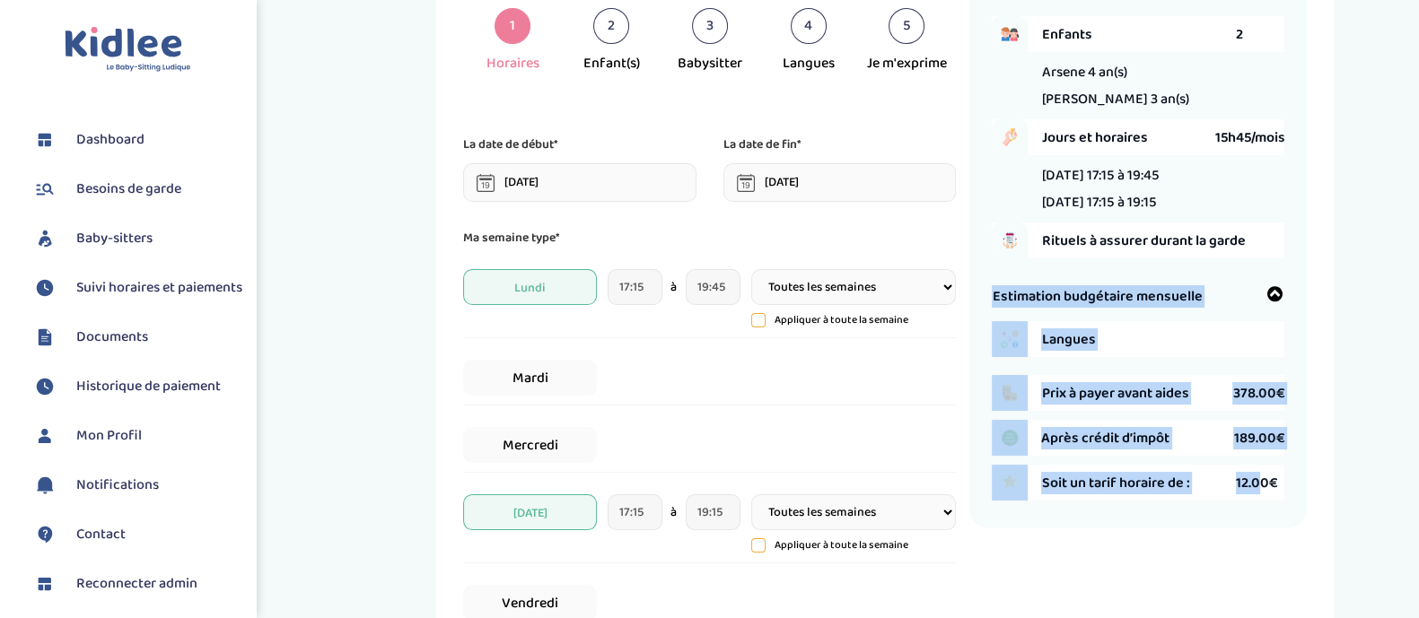
drag, startPoint x: 980, startPoint y: 298, endPoint x: 1258, endPoint y: 495, distance: 341.2
click at [1258, 495] on div "Récapitulatif de votre demande Enfants 2 Arsene 4 an(s) Marius 3 an(s) Jours et…" at bounding box center [1137, 244] width 337 height 565
click at [1249, 500] on div "Soit un tarif horaire de : 12.00€" at bounding box center [1162, 483] width 243 height 36
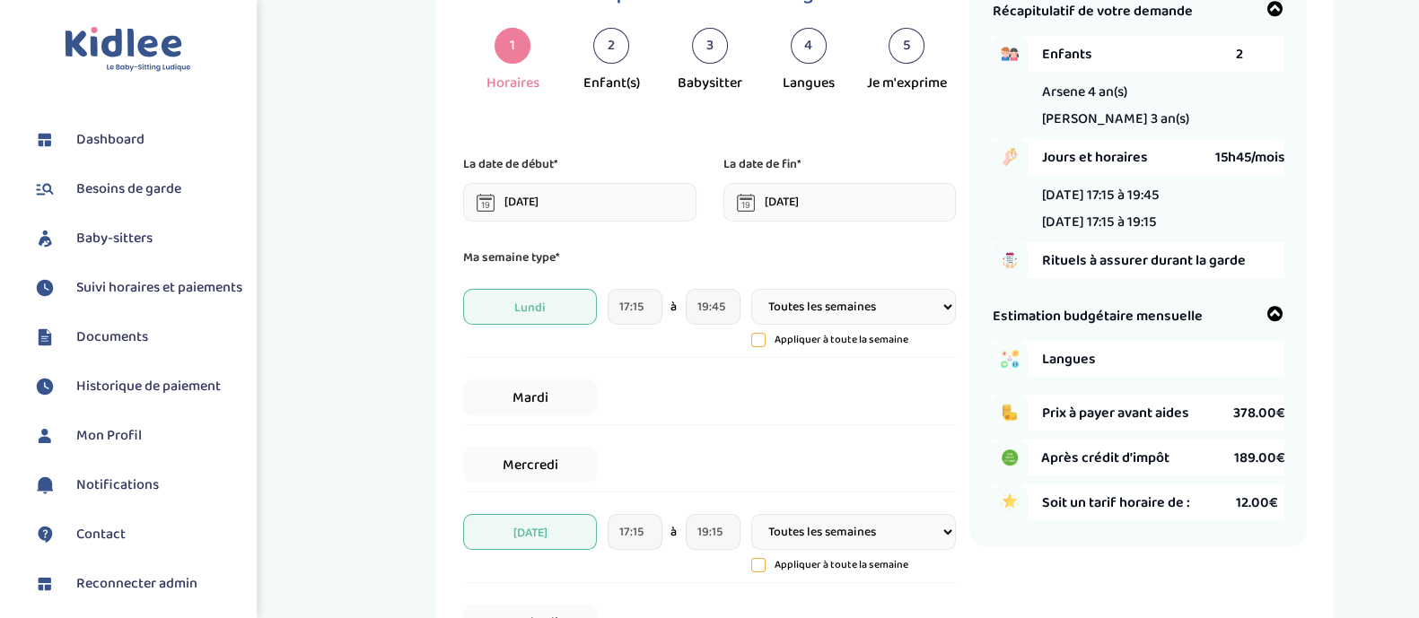
scroll to position [89, 0]
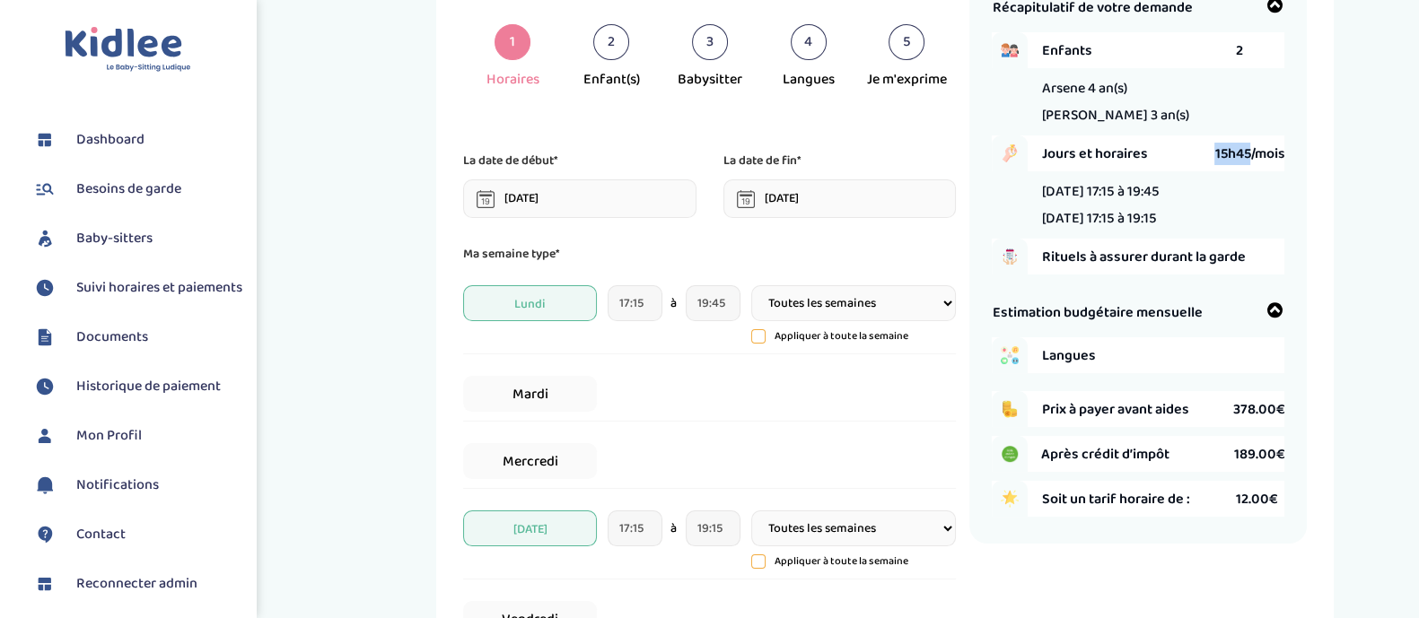
drag, startPoint x: 1207, startPoint y: 169, endPoint x: 1248, endPoint y: 169, distance: 41.3
click at [1248, 169] on div "Jours et horaires 15h45/mois" at bounding box center [1162, 154] width 243 height 36
click at [1248, 193] on div "Lundi 17:15 à 19:45 Jeudi 17:15 à 19:15" at bounding box center [1138, 204] width 293 height 49
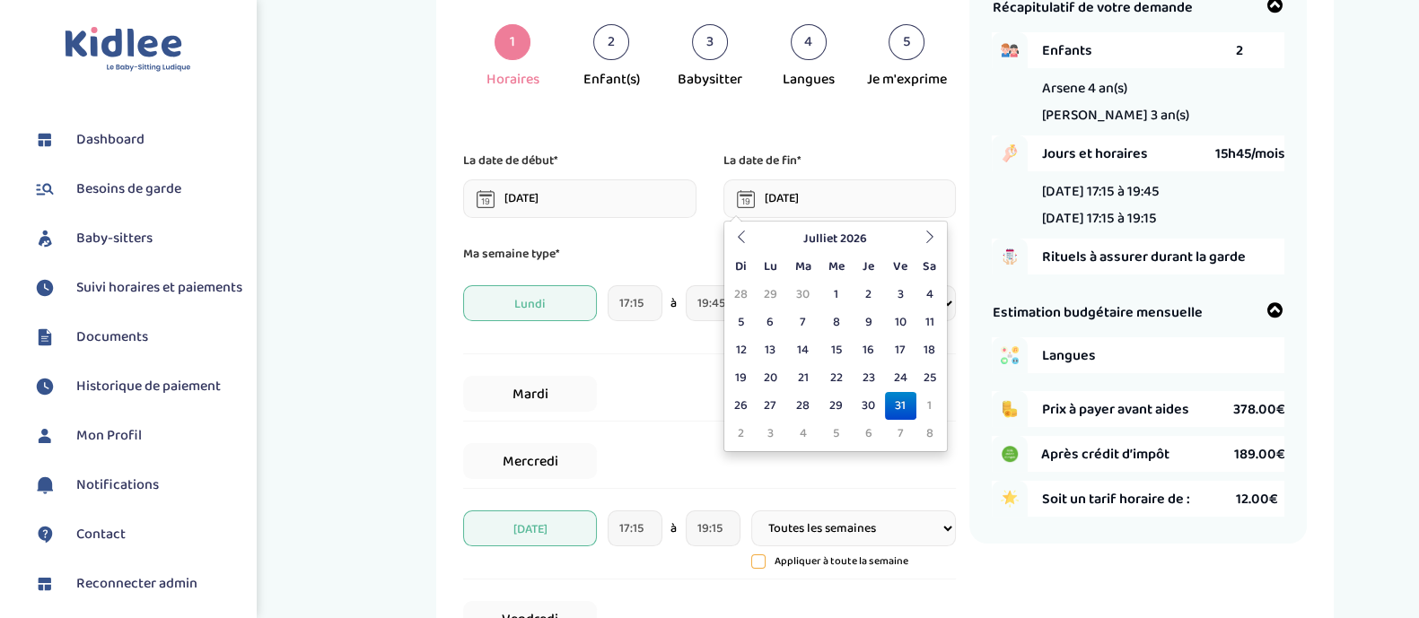
click at [824, 209] on input "31-07-2026" at bounding box center [839, 199] width 233 height 39
click at [927, 239] on icon at bounding box center [930, 237] width 13 height 13
click at [924, 290] on td "1" at bounding box center [929, 295] width 27 height 28
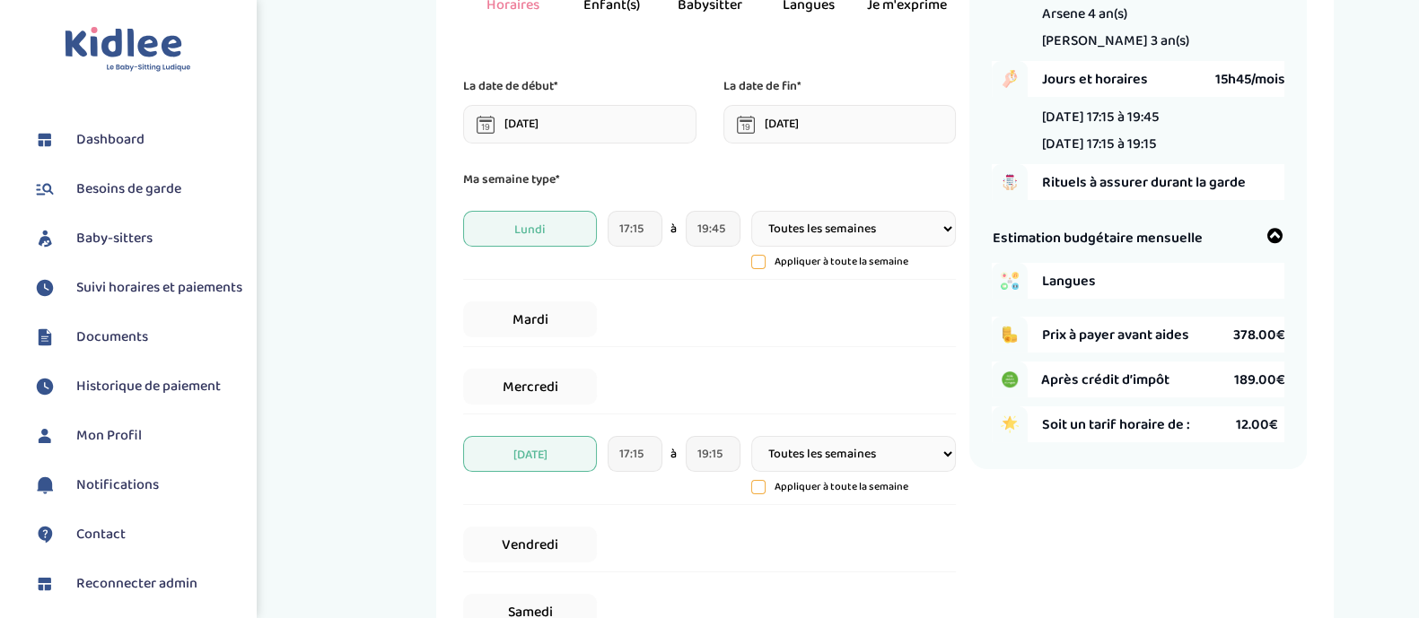
scroll to position [527, 0]
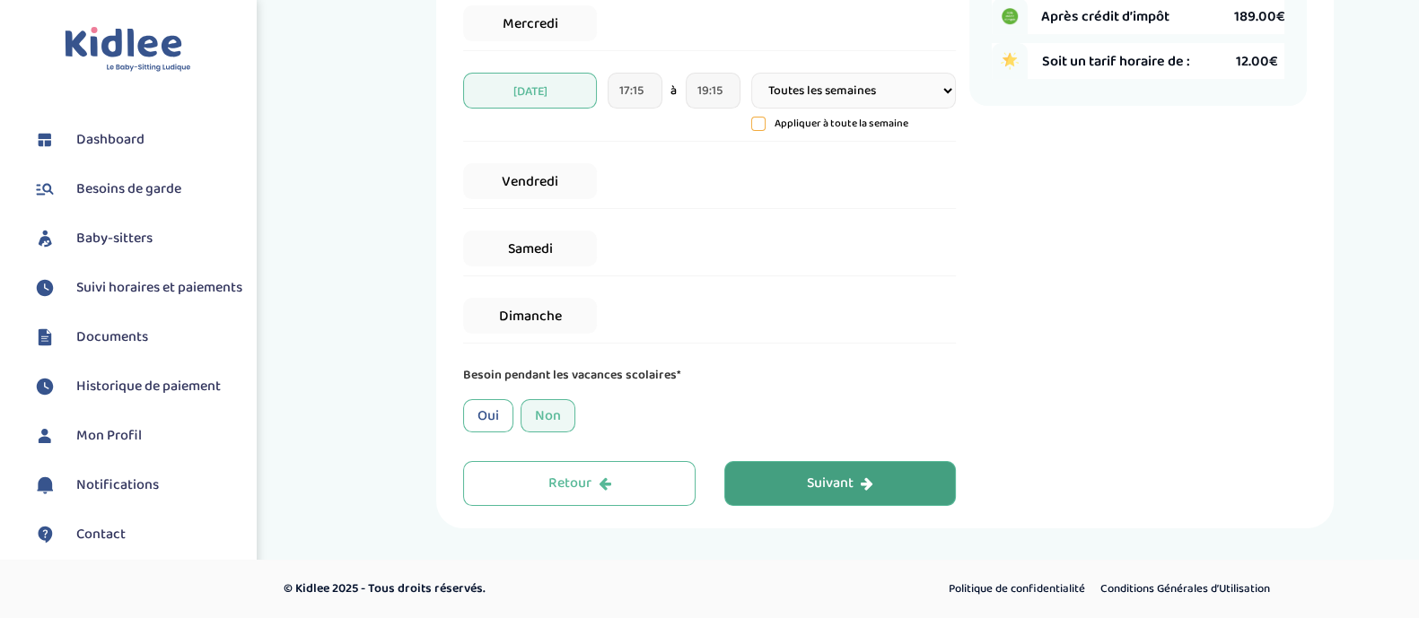
click at [809, 486] on div "Suivant" at bounding box center [840, 484] width 66 height 21
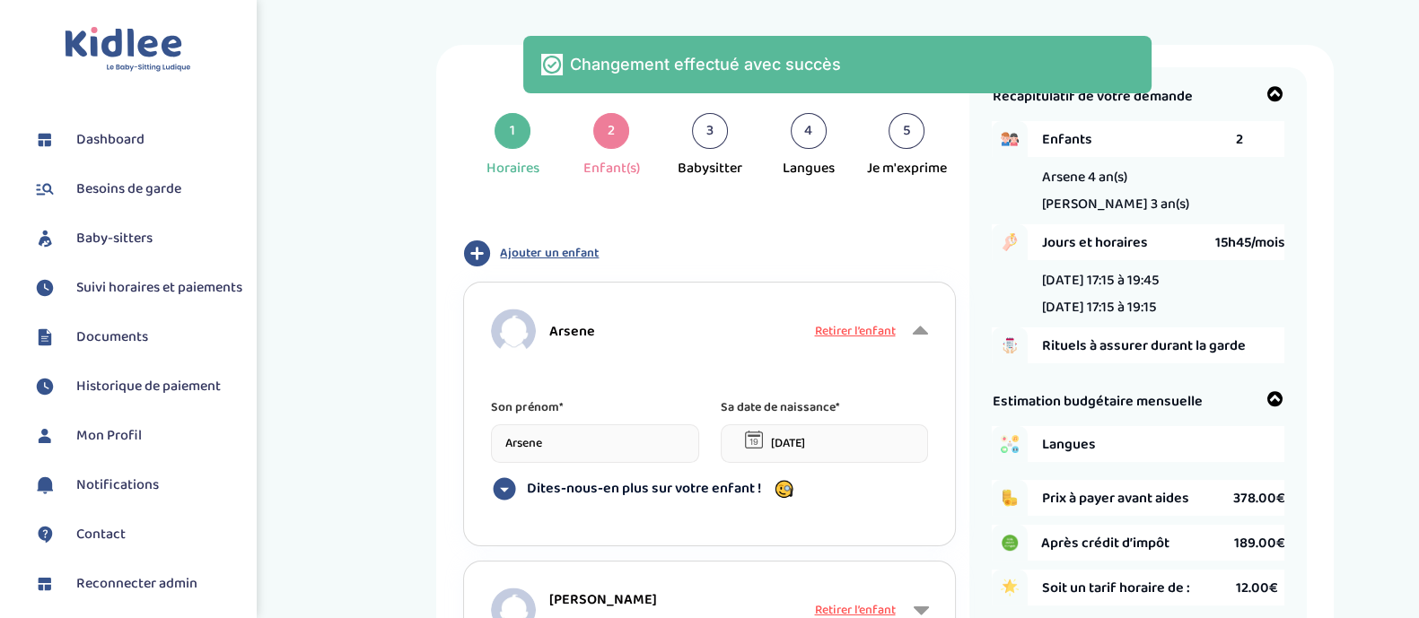
scroll to position [239, 0]
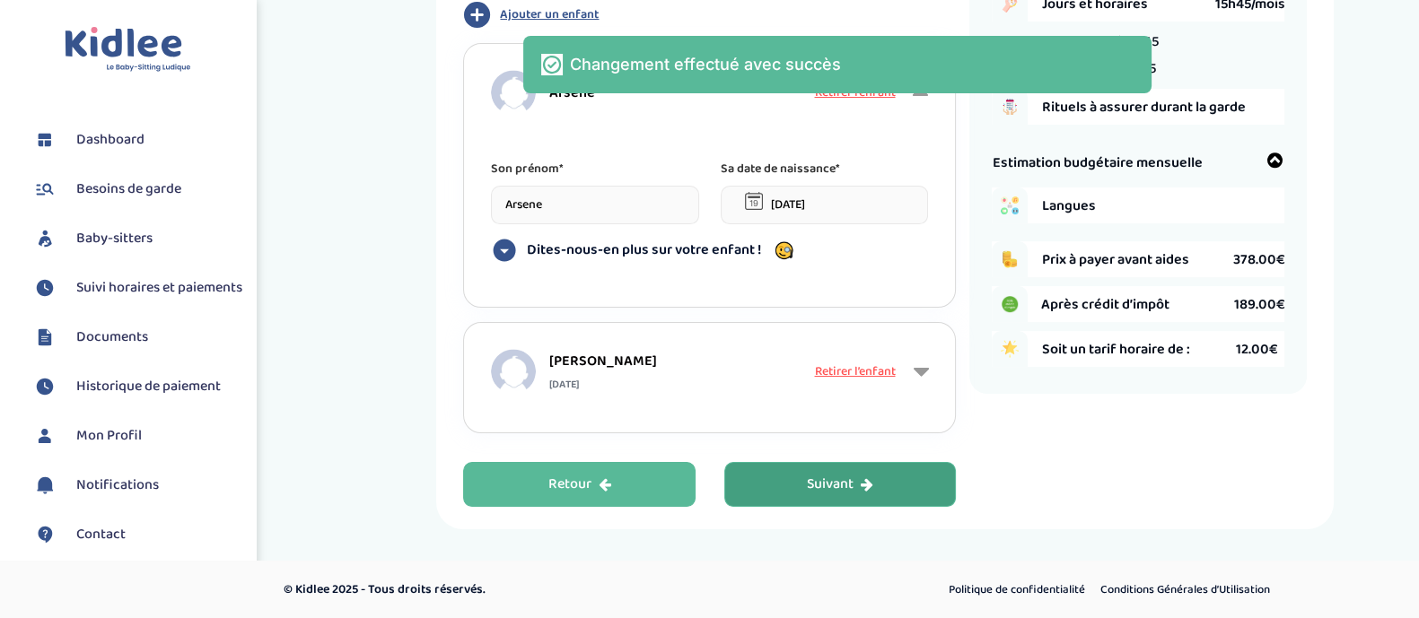
click at [602, 480] on icon "button" at bounding box center [605, 484] width 13 height 14
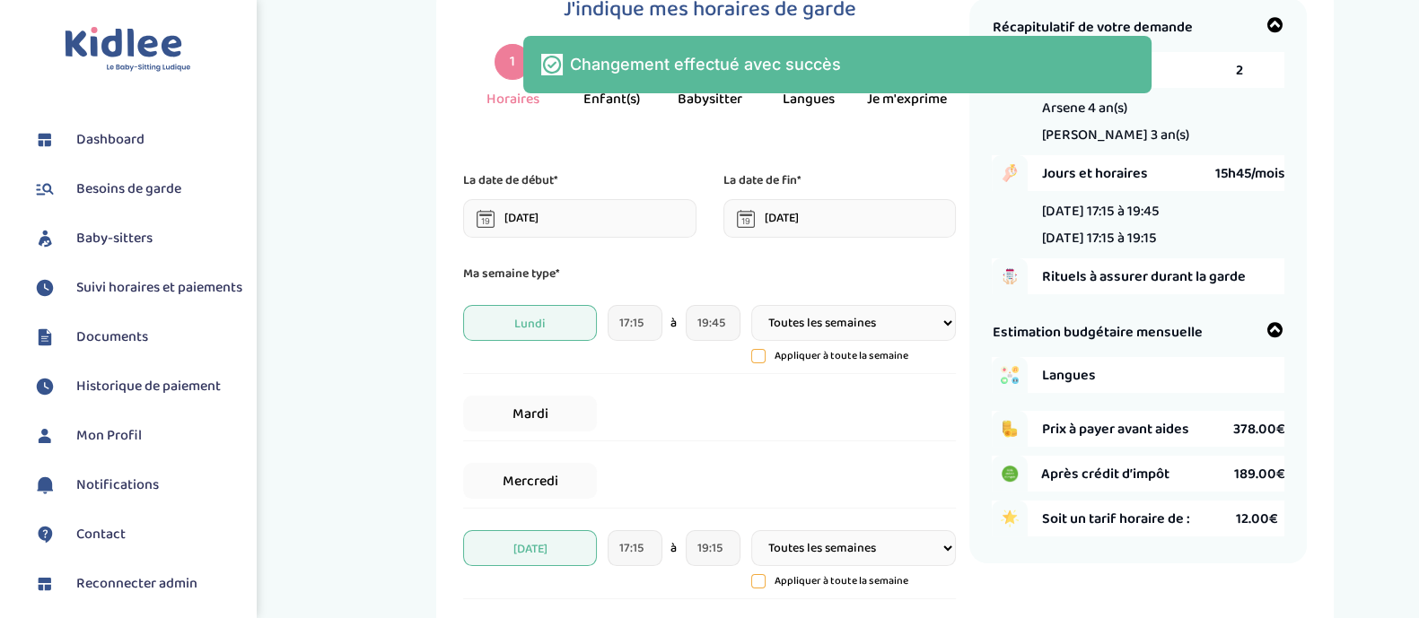
scroll to position [67, 0]
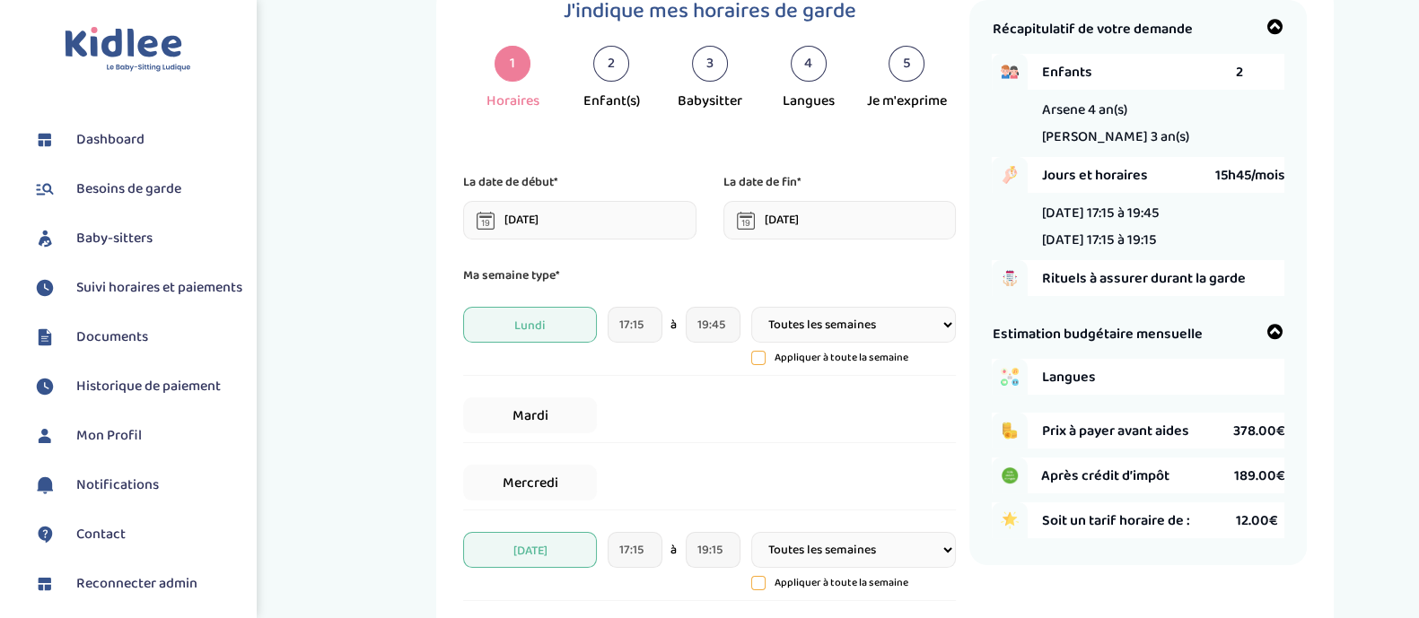
click at [794, 225] on input "01-08-2026" at bounding box center [839, 220] width 233 height 39
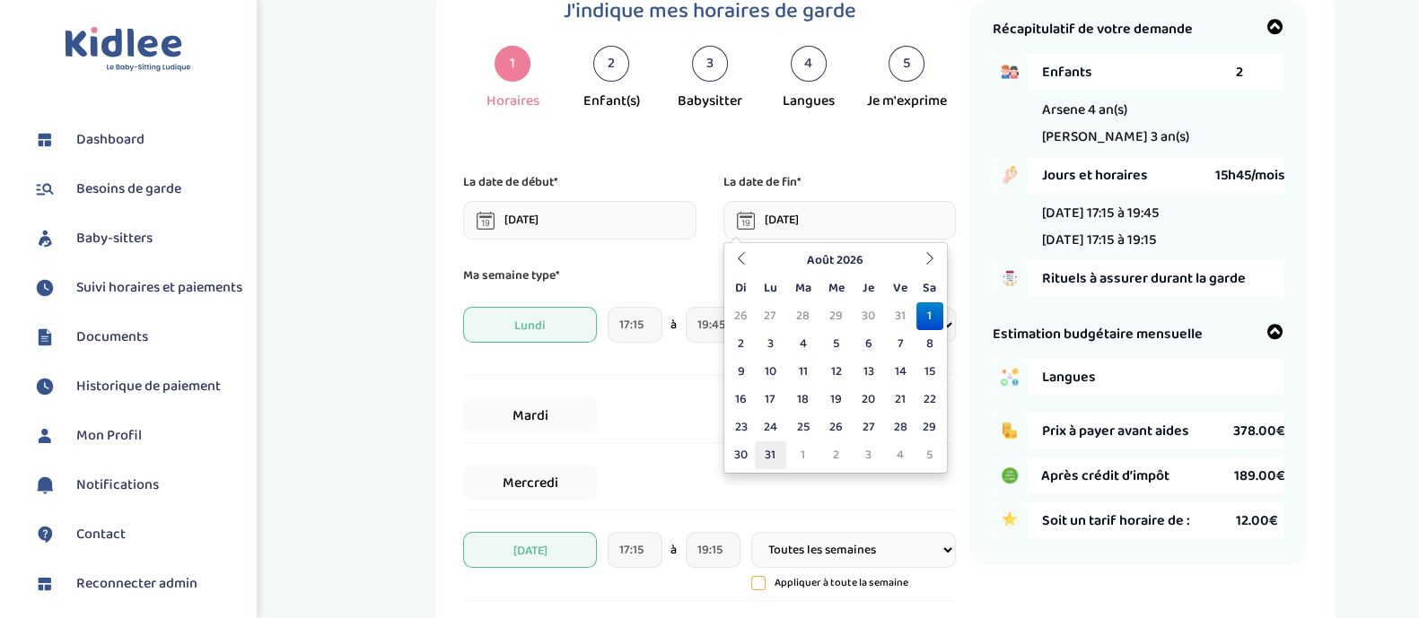
click at [772, 446] on td "31" at bounding box center [770, 456] width 31 height 28
type input "31-08-2026"
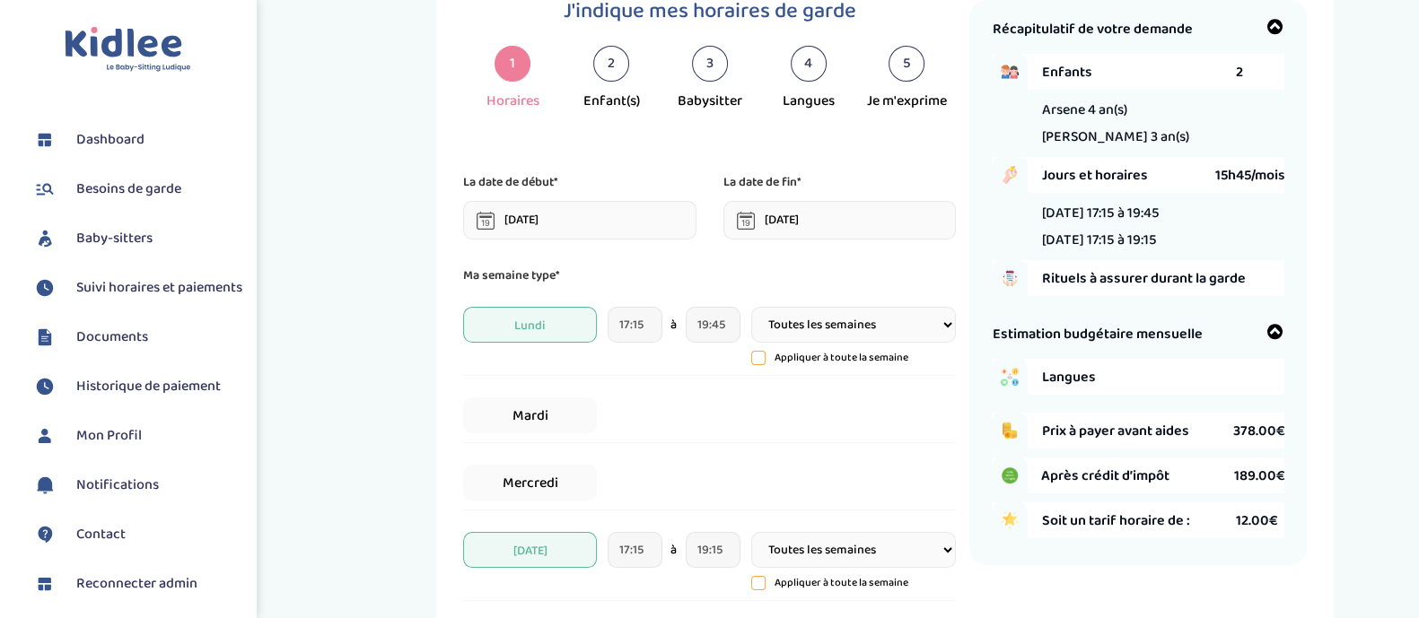
scroll to position [527, 0]
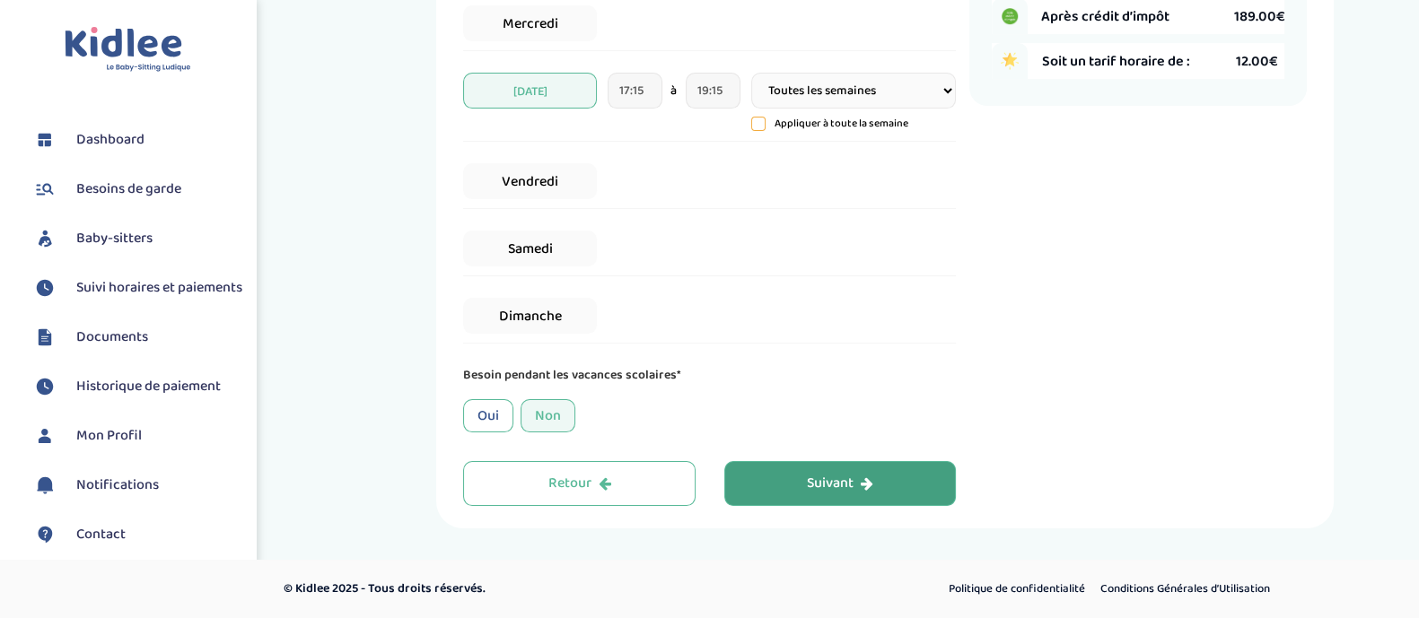
click at [767, 476] on button "Suivant" at bounding box center [840, 483] width 232 height 45
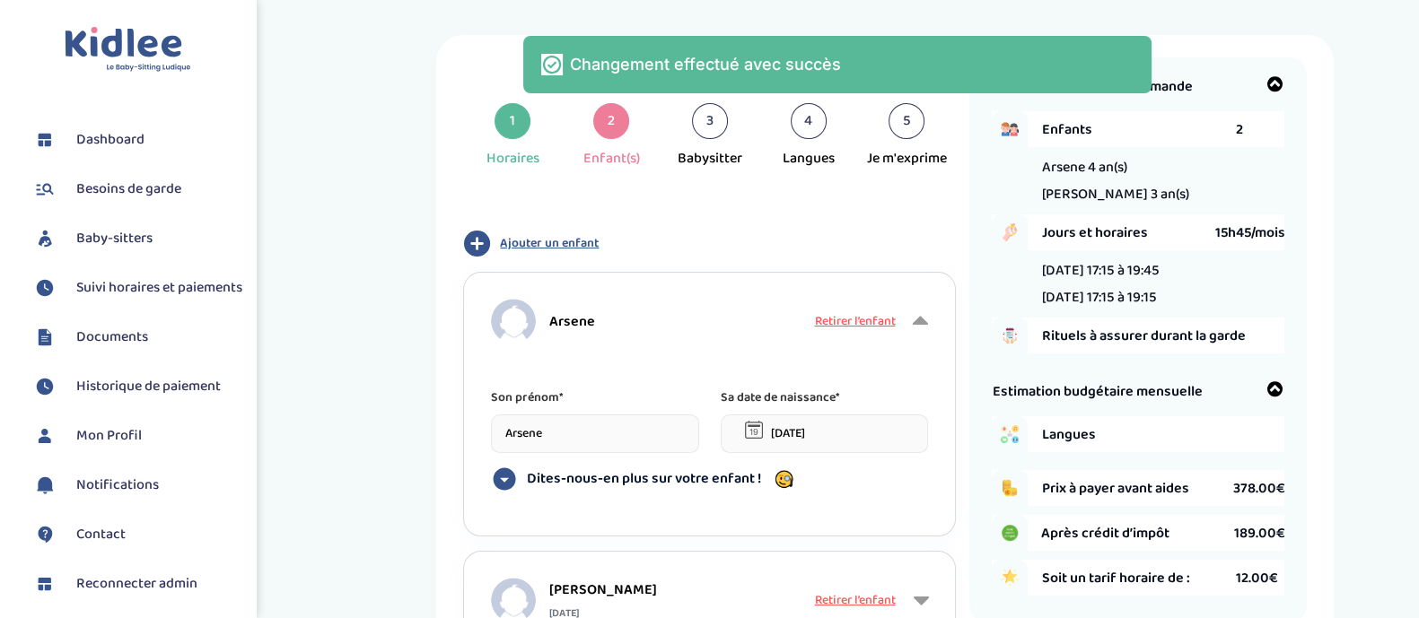
scroll to position [13, 0]
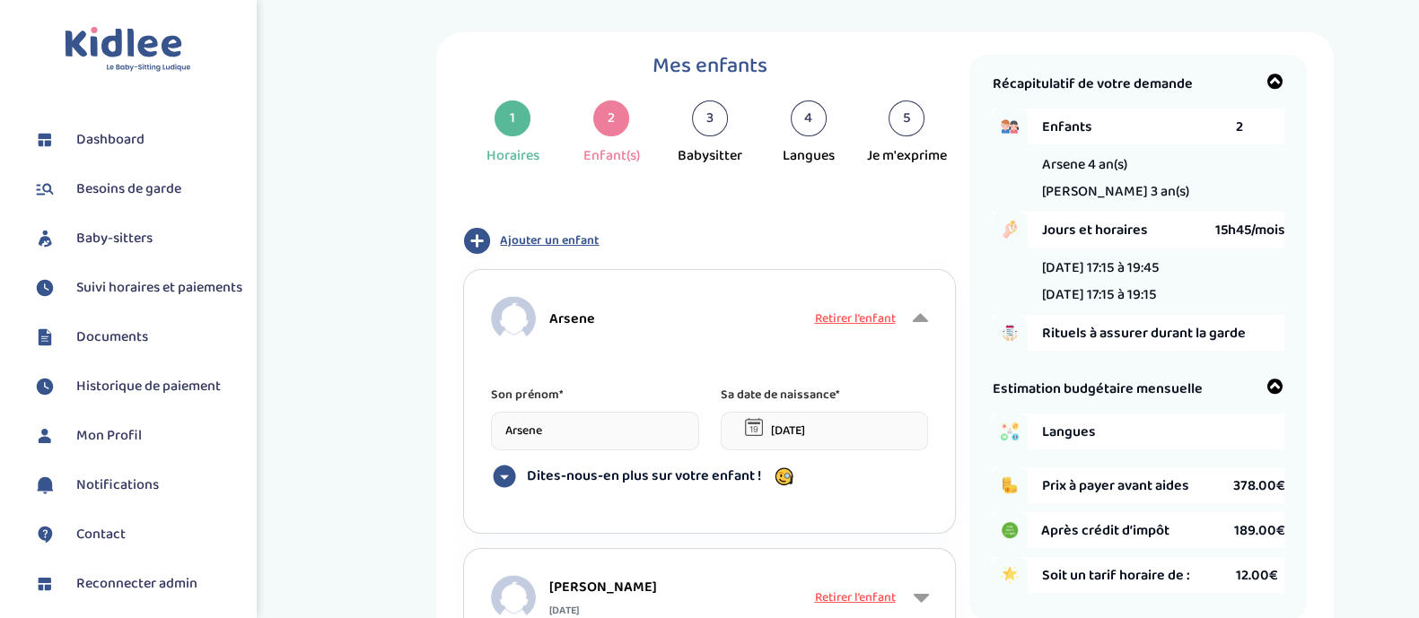
click at [852, 420] on input "20-10-2020" at bounding box center [825, 431] width 208 height 39
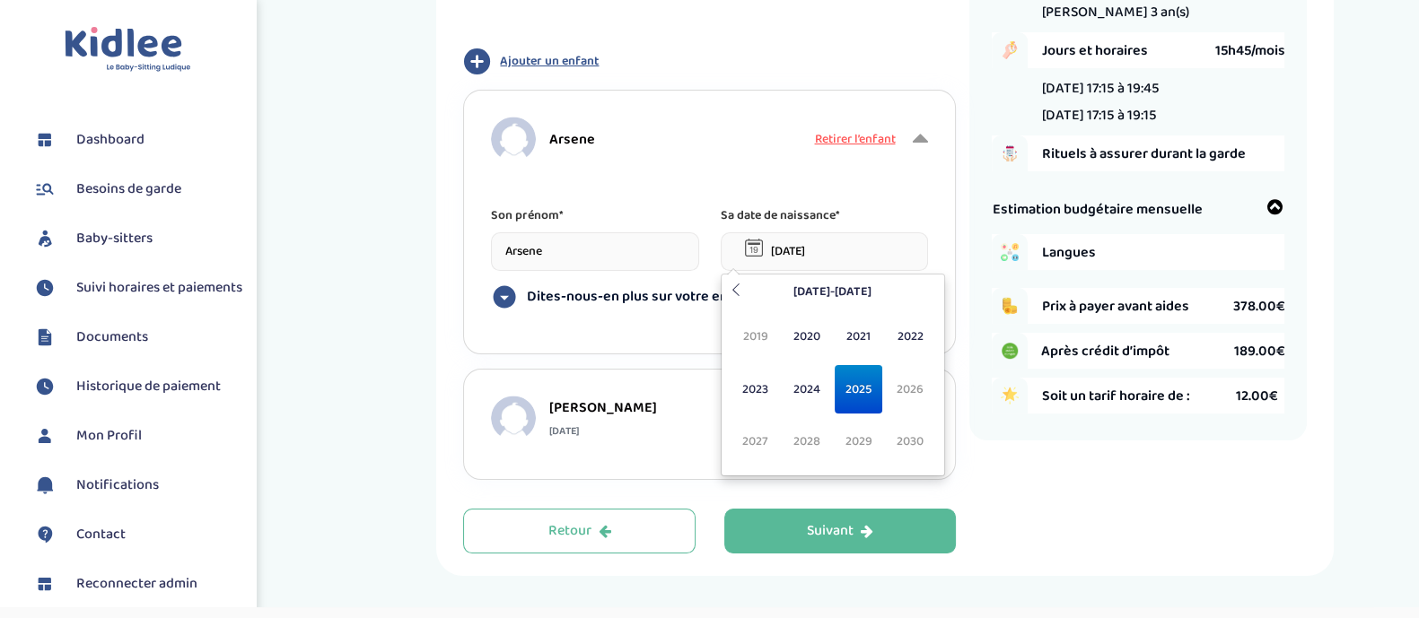
scroll to position [192, 0]
click at [846, 391] on span "2025" at bounding box center [859, 389] width 48 height 48
click at [863, 397] on span "Jul" at bounding box center [859, 389] width 48 height 48
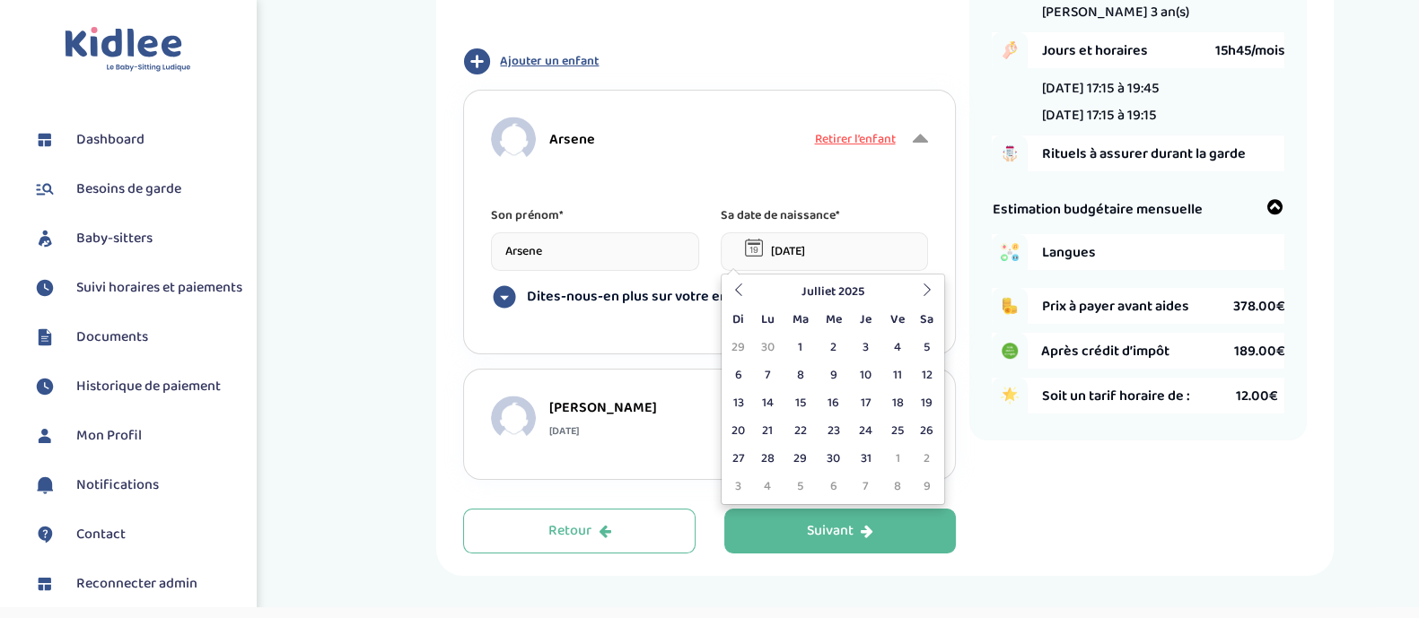
type input "24-09-2025"
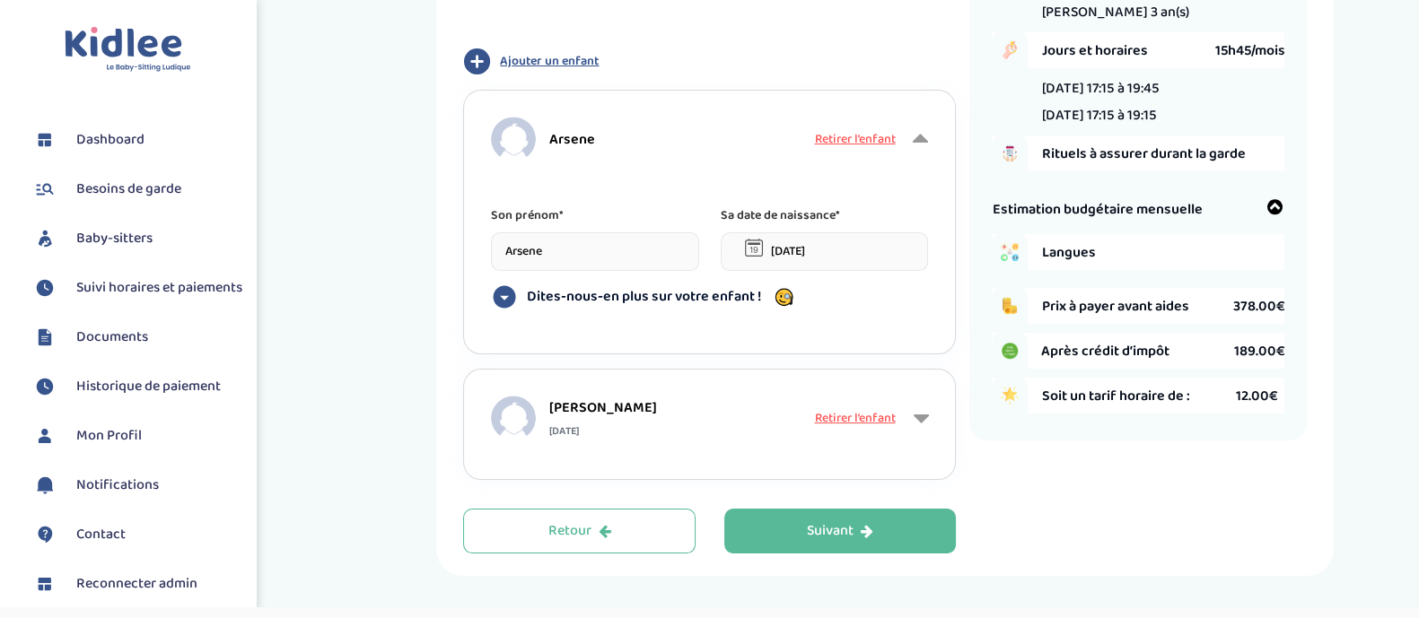
click at [699, 208] on div "Son prénom* Arsene Sa date de naissance* 24-09-2025" at bounding box center [709, 239] width 437 height 66
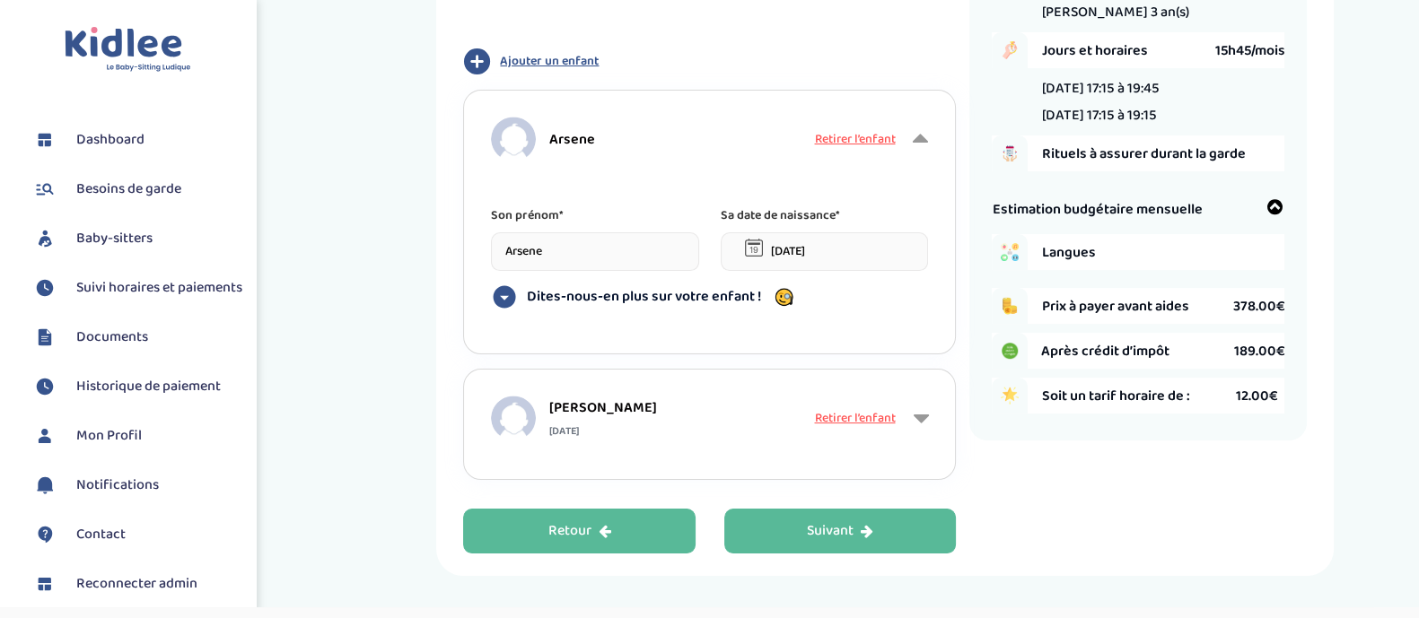
click at [609, 542] on button "Retour" at bounding box center [579, 531] width 232 height 45
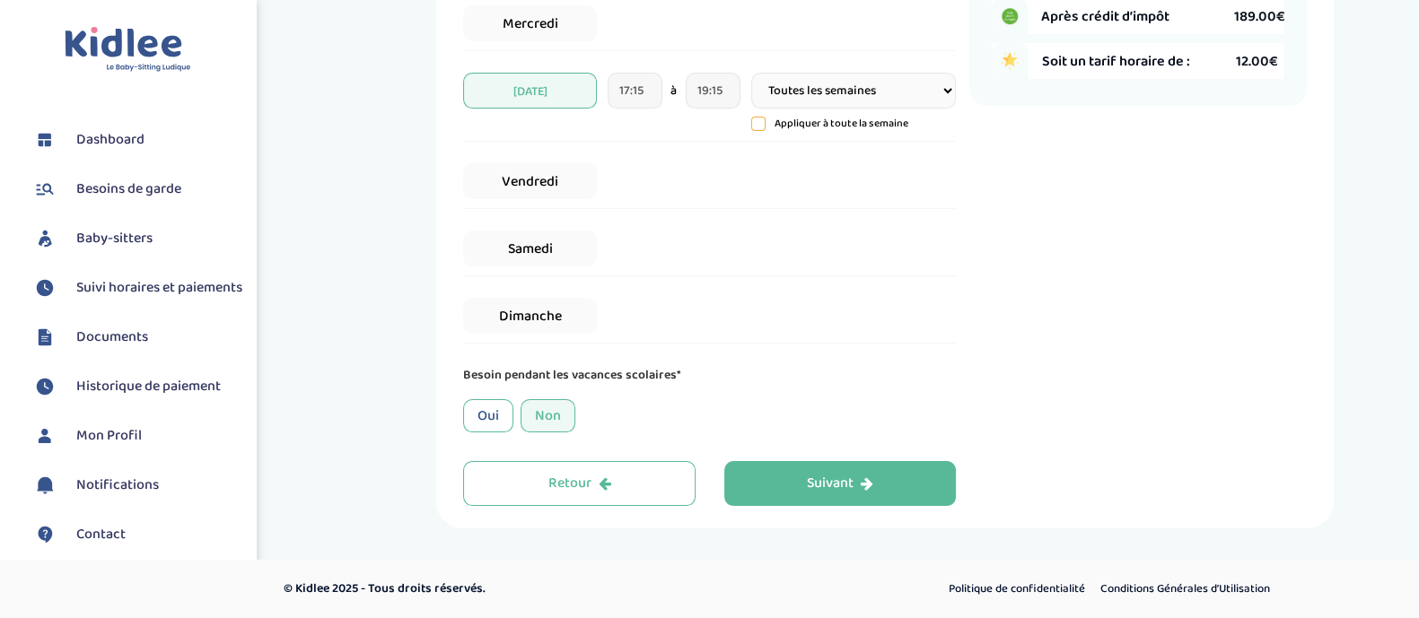
scroll to position [208, 0]
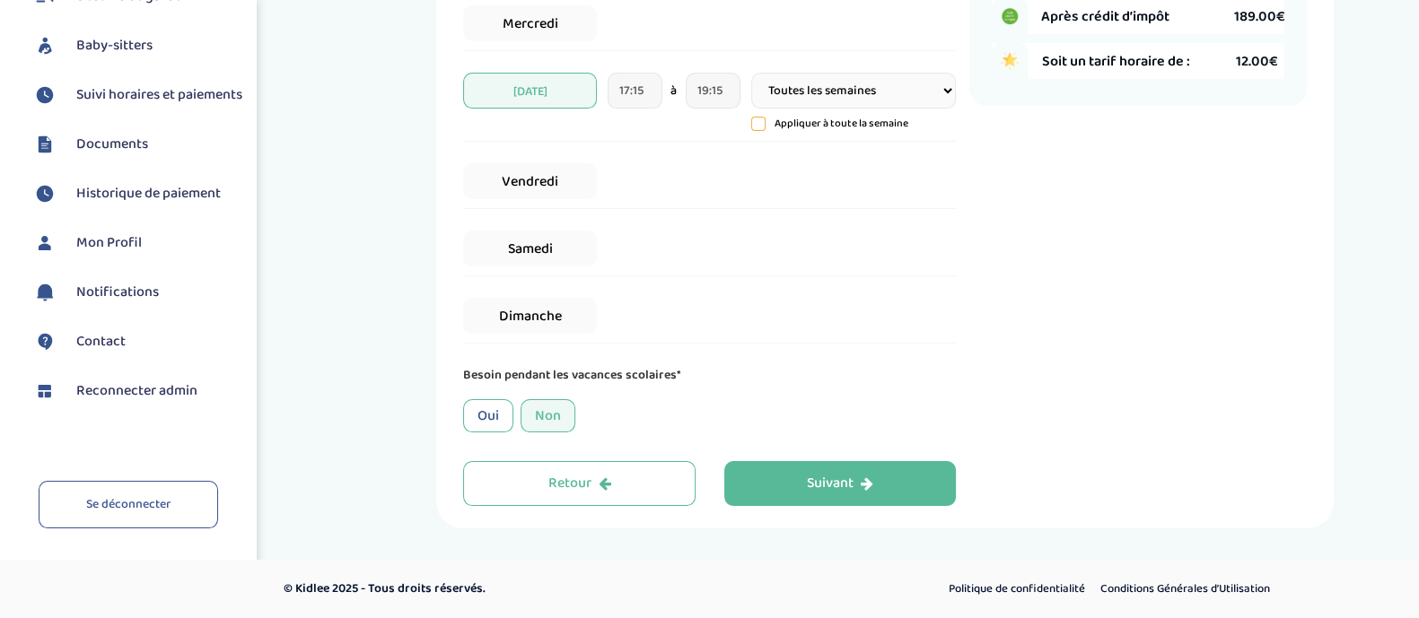
click at [137, 388] on span "Reconnecter admin" at bounding box center [136, 392] width 121 height 22
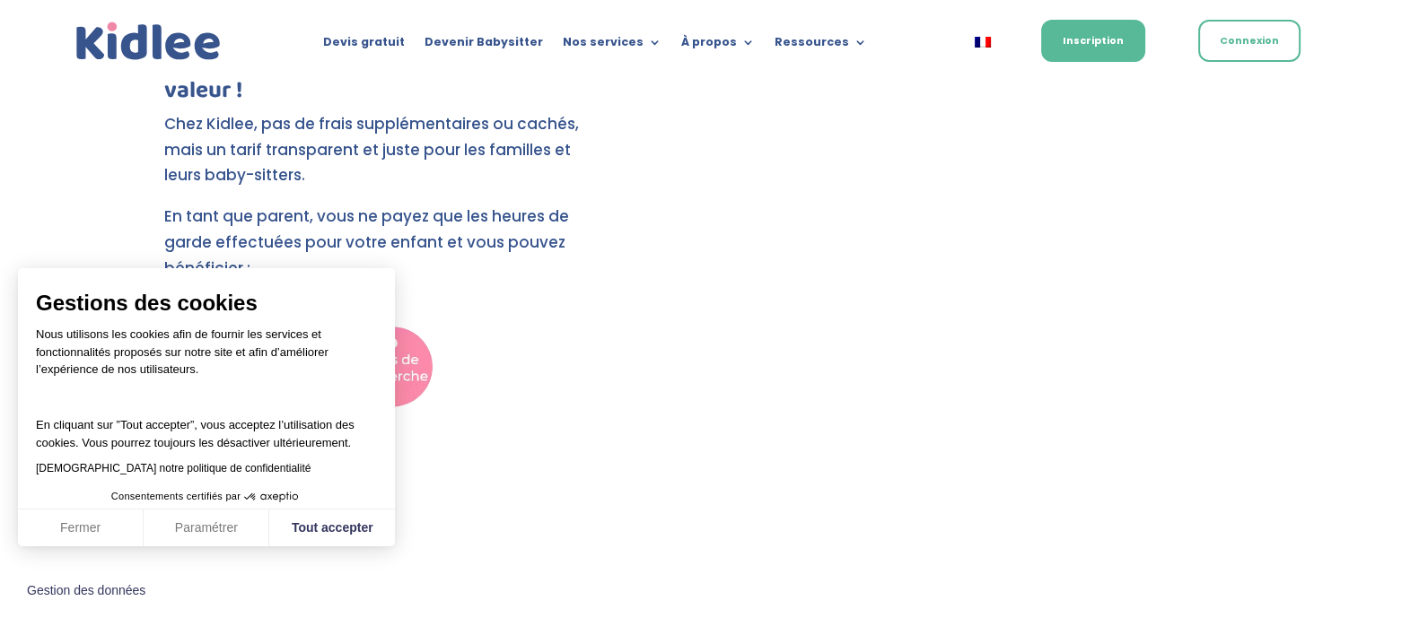
scroll to position [1905, 0]
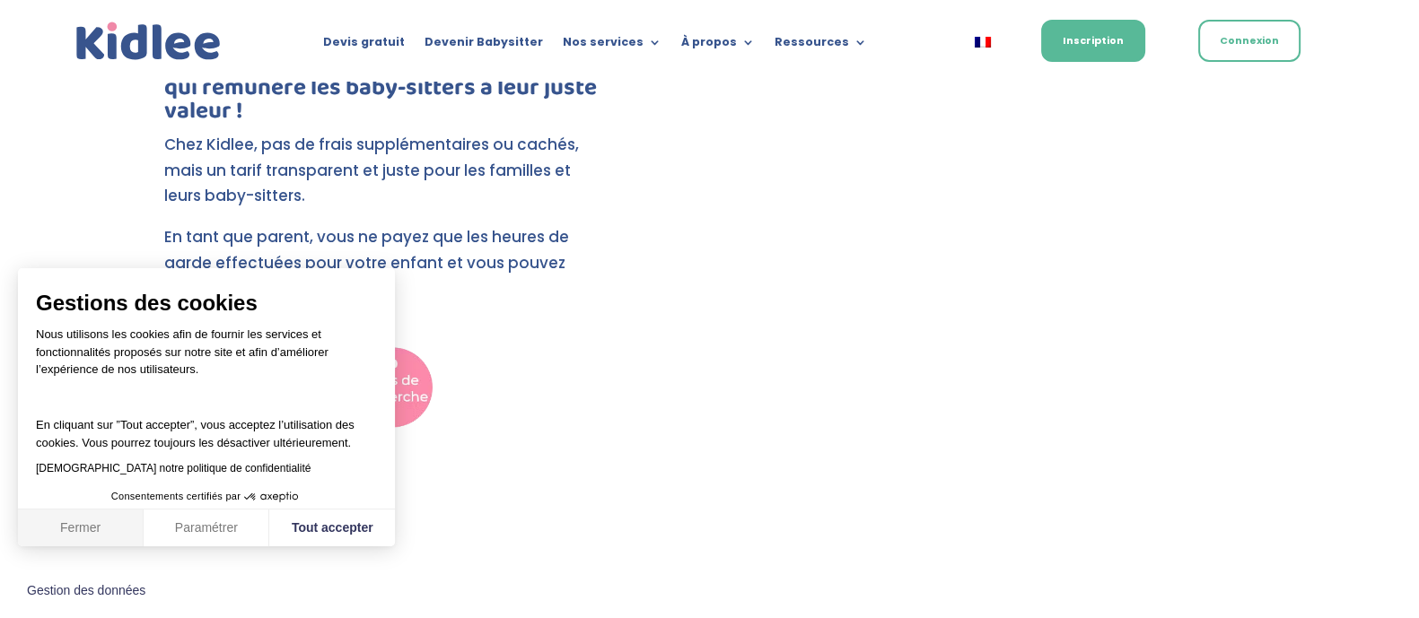
click at [133, 538] on button "Fermer" at bounding box center [81, 529] width 126 height 38
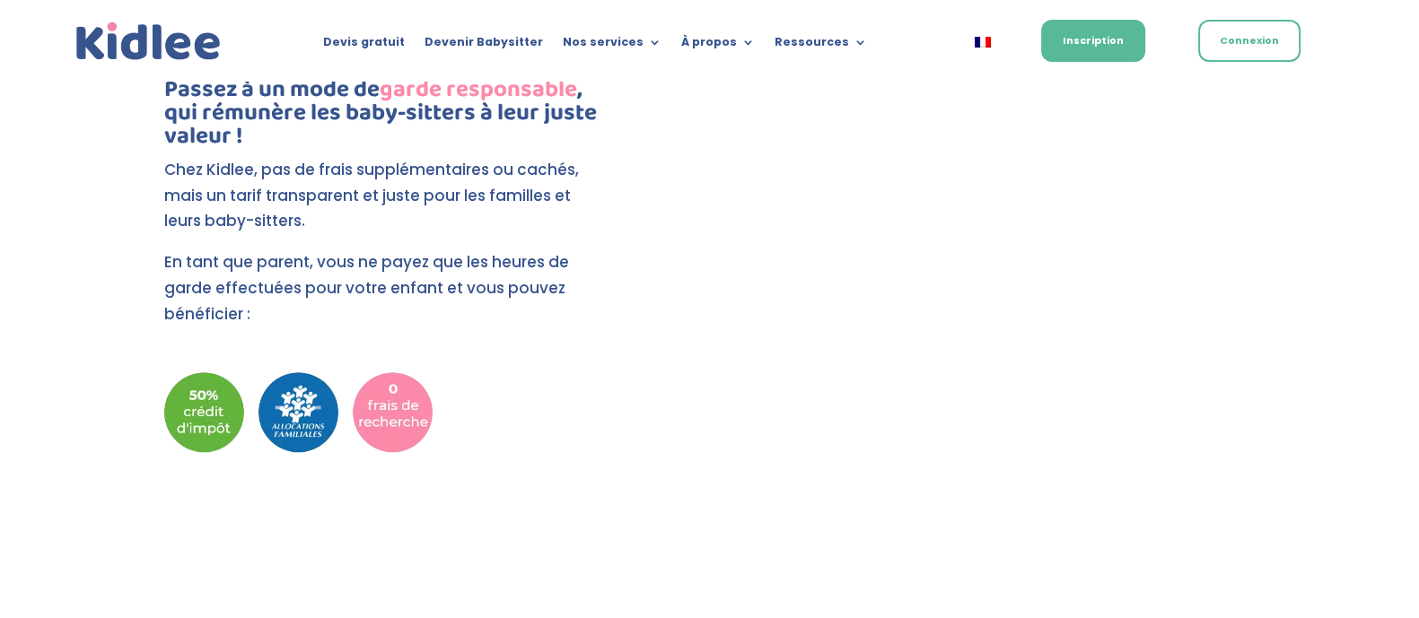
scroll to position [1879, 0]
